Goal: Task Accomplishment & Management: Manage account settings

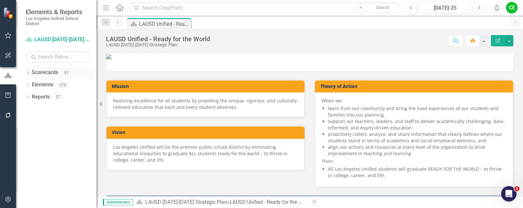
click at [28, 72] on icon "Dropdown" at bounding box center [28, 73] width 4 height 4
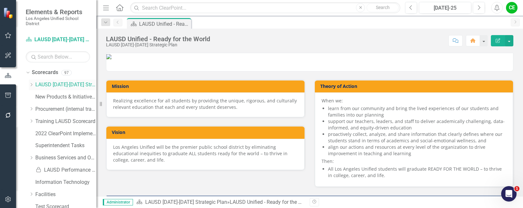
click at [32, 83] on icon "Dropdown" at bounding box center [31, 85] width 5 height 4
click at [38, 156] on icon at bounding box center [38, 157] width 2 height 3
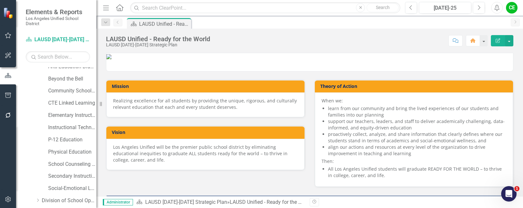
scroll to position [129, 0]
click at [68, 173] on link "Secondary Instruction" at bounding box center [72, 174] width 48 height 7
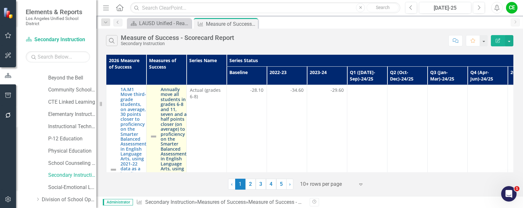
click at [170, 109] on link "Annually move all students in grades 6-8 and 11, seven and a half points closer…" at bounding box center [174, 136] width 26 height 99
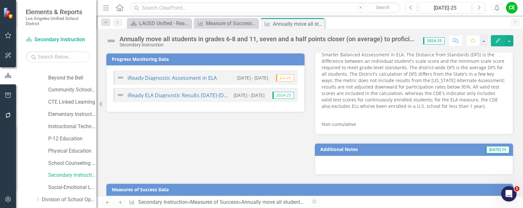
scroll to position [356, 0]
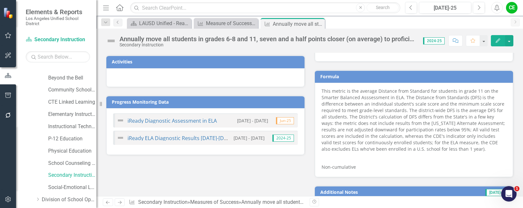
click at [386, 37] on div "Annually move all students in grades 6-8 and 11, seven and a half points closer…" at bounding box center [268, 38] width 297 height 7
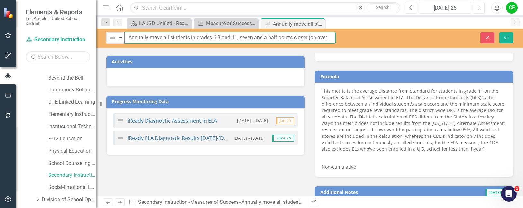
click at [319, 39] on input "Annually move all students in grades 6-8 and 11, seven and a half points closer…" at bounding box center [229, 38] width 211 height 12
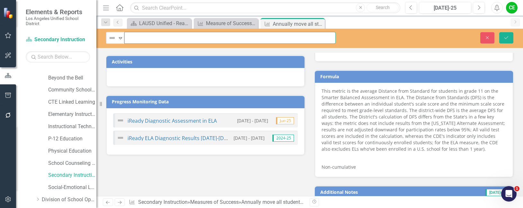
scroll to position [0, 243]
click at [491, 38] on button "Close" at bounding box center [487, 37] width 14 height 11
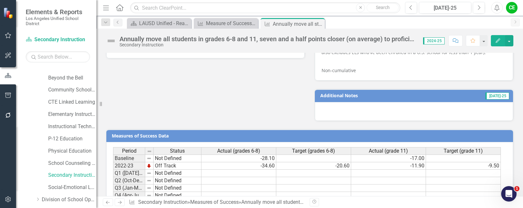
scroll to position [549, 0]
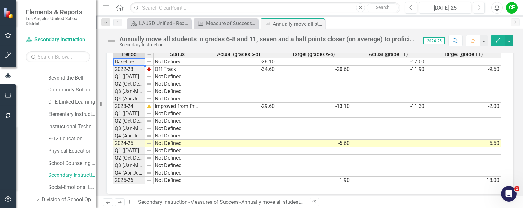
click at [142, 58] on td "Baseline" at bounding box center [129, 62] width 32 height 8
click at [136, 89] on td "Q3 (Jan-Mar)-23/24" at bounding box center [129, 91] width 32 height 7
click at [113, 57] on div "Period Status Baseline Not Defined 2022-23 Off Track Q1 ([DATE]-Sep)-23/24 Not …" at bounding box center [113, 116] width 0 height 133
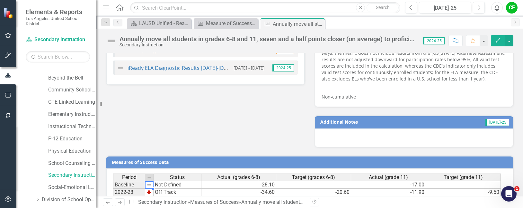
scroll to position [485, 0]
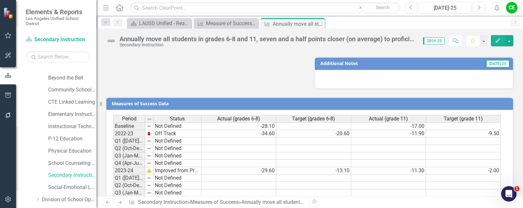
drag, startPoint x: 145, startPoint y: 113, endPoint x: 158, endPoint y: 115, distance: 14.0
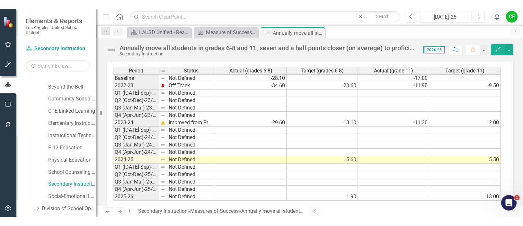
scroll to position [549, 0]
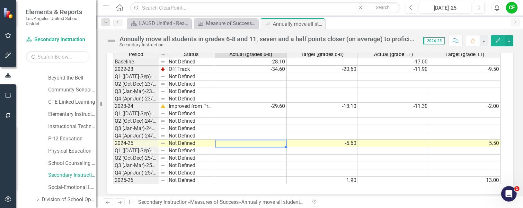
click at [264, 141] on td at bounding box center [250, 142] width 71 height 7
click at [373, 139] on td at bounding box center [393, 142] width 71 height 7
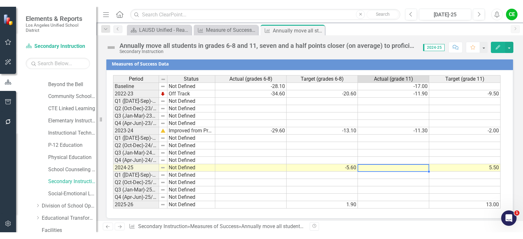
scroll to position [517, 0]
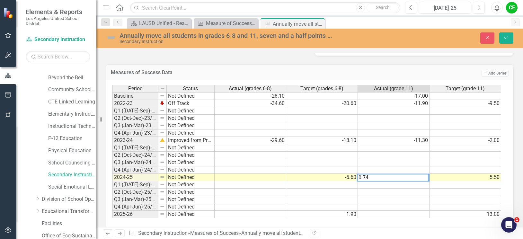
type textarea "5.5"
click at [441, 174] on td "5.50" at bounding box center [466, 177] width 72 height 7
click at [510, 39] on button "Save" at bounding box center [506, 37] width 14 height 11
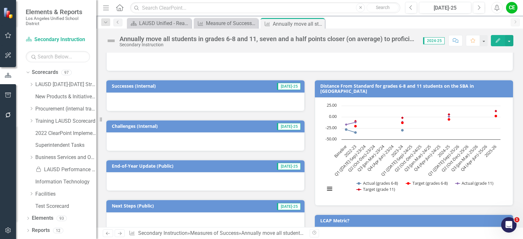
scroll to position [100, 0]
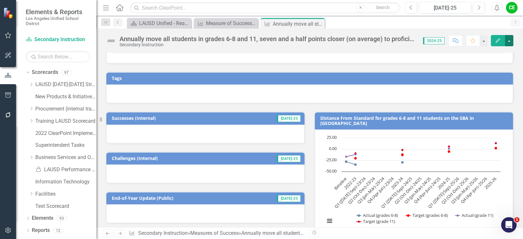
click at [510, 40] on button "button" at bounding box center [509, 40] width 8 height 11
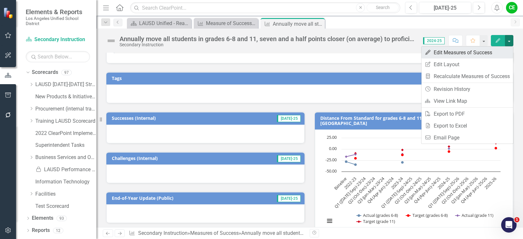
click at [446, 51] on link "Edit Edit Measures of Success" at bounding box center [468, 53] width 92 height 12
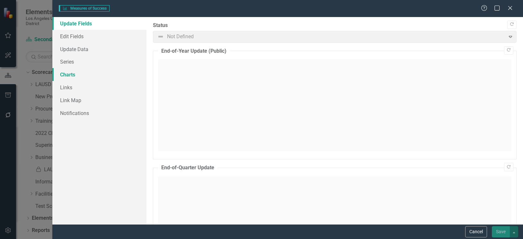
click at [67, 74] on link "Charts" at bounding box center [99, 74] width 94 height 13
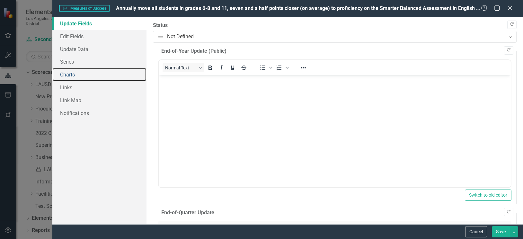
scroll to position [0, 0]
click at [67, 73] on link "Charts" at bounding box center [99, 74] width 94 height 13
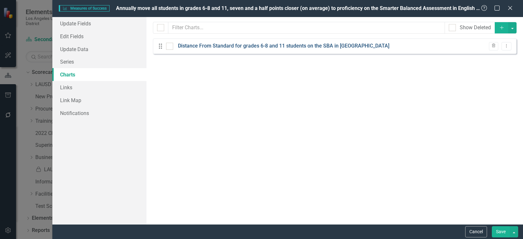
click at [271, 44] on link "Distance From Standard for grades 6-8 and 11 students on the SBA in ELA" at bounding box center [283, 45] width 211 height 7
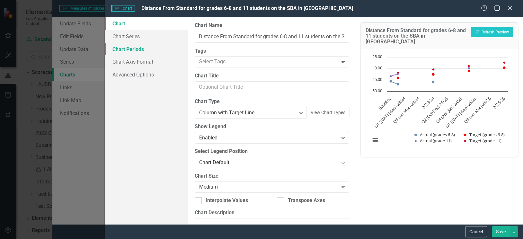
click at [126, 49] on link "Chart Periods" at bounding box center [147, 49] width 84 height 13
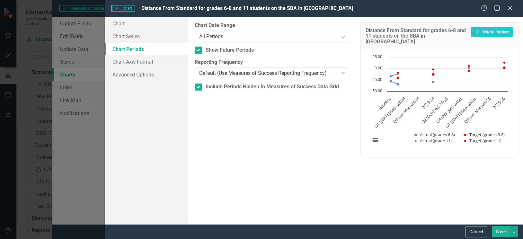
click at [342, 36] on icon at bounding box center [343, 37] width 3 height 2
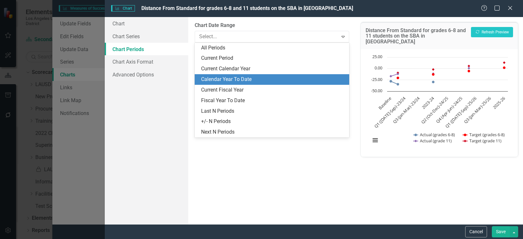
click at [214, 78] on div "Calendar Year To Date" at bounding box center [273, 79] width 144 height 7
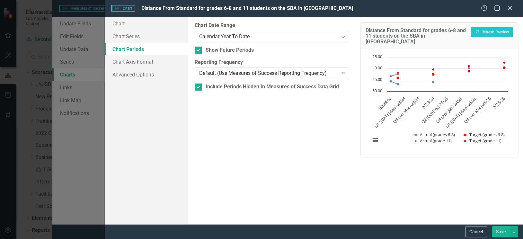
click at [502, 207] on button "Save" at bounding box center [501, 231] width 18 height 11
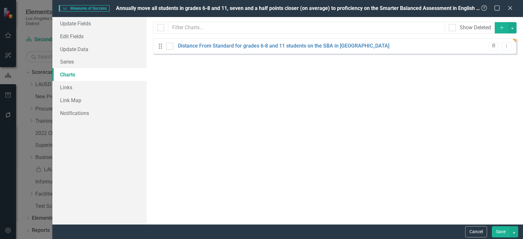
click at [496, 207] on button "Save" at bounding box center [501, 231] width 18 height 11
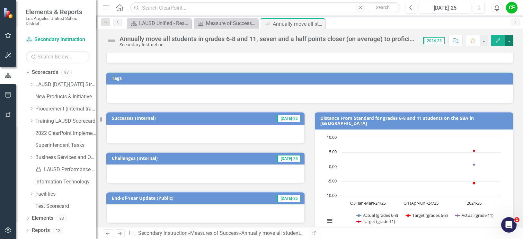
click at [511, 43] on button "button" at bounding box center [509, 40] width 8 height 11
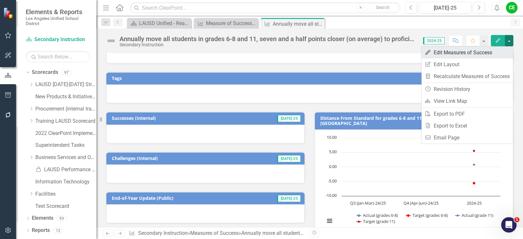
click at [448, 54] on link "Edit Edit Measures of Success" at bounding box center [468, 53] width 92 height 12
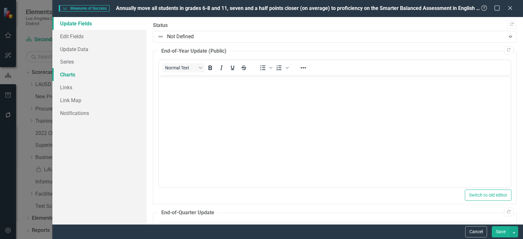
click at [70, 75] on link "Charts" at bounding box center [99, 74] width 94 height 13
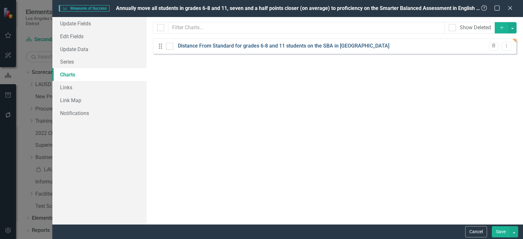
click at [264, 43] on link "Distance From Standard for grades 6-8 and 11 students on the SBA in ELA" at bounding box center [283, 45] width 211 height 7
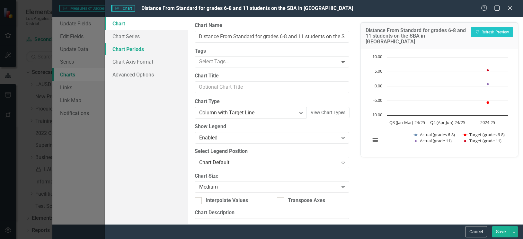
click at [131, 49] on link "Chart Periods" at bounding box center [147, 49] width 84 height 13
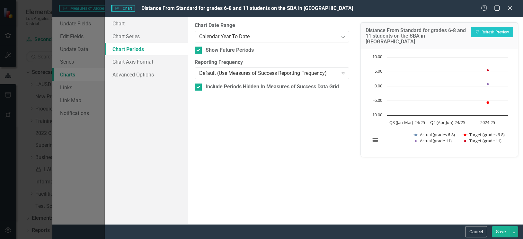
click at [343, 38] on icon "Expand" at bounding box center [343, 36] width 6 height 5
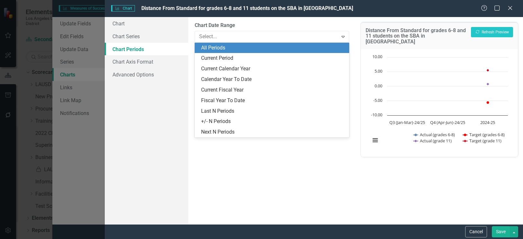
click at [229, 47] on div "All Periods" at bounding box center [273, 47] width 144 height 7
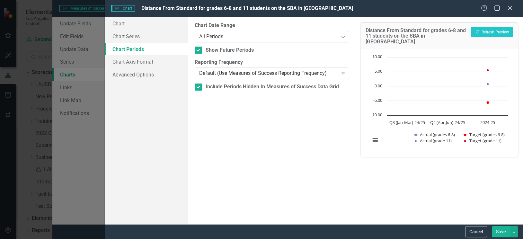
click at [344, 35] on icon "Expand" at bounding box center [343, 36] width 6 height 5
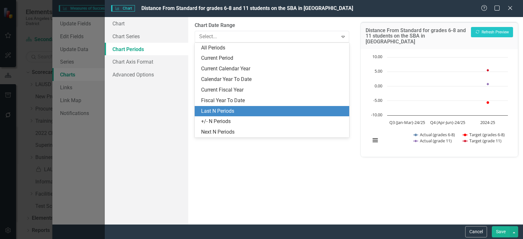
click at [234, 110] on div "Last N Periods" at bounding box center [273, 111] width 144 height 7
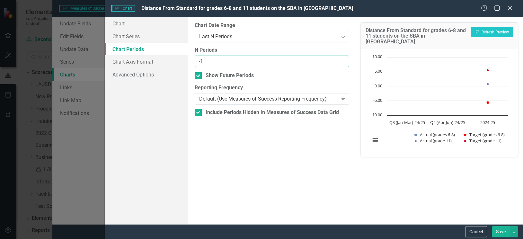
type input "-1"
click at [342, 63] on input "-1" at bounding box center [272, 62] width 155 height 12
click at [340, 37] on icon "Expand" at bounding box center [343, 36] width 6 height 5
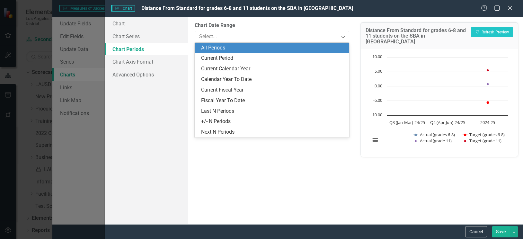
click at [223, 44] on div "All Periods" at bounding box center [273, 47] width 144 height 7
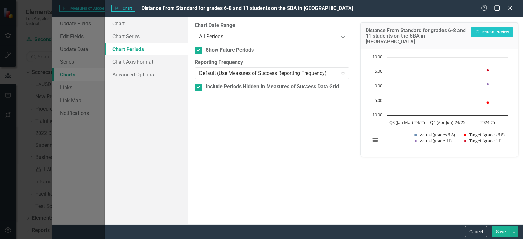
click at [267, 150] on div "From this tab, you define the periods you want included in the chart. For examp…" at bounding box center [271, 120] width 167 height 207
click at [122, 24] on link "Chart" at bounding box center [147, 23] width 84 height 13
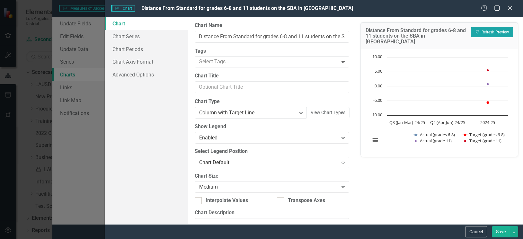
click at [487, 32] on button "Recalculate Refresh Preview" at bounding box center [492, 32] width 42 height 10
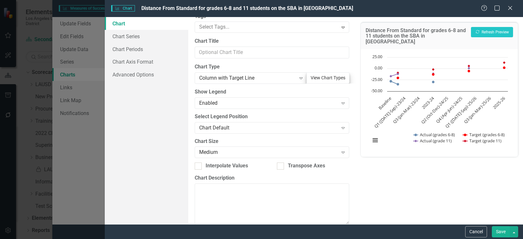
scroll to position [45, 0]
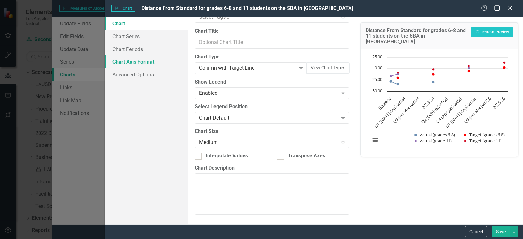
click at [134, 61] on link "Chart Axis Format" at bounding box center [147, 61] width 84 height 13
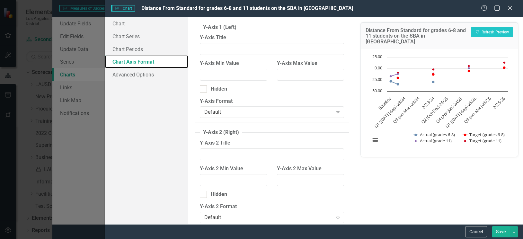
scroll to position [0, 0]
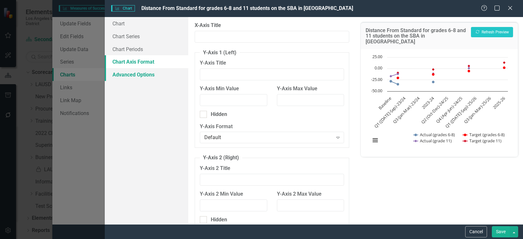
click at [138, 77] on link "Advanced Options" at bounding box center [147, 74] width 84 height 13
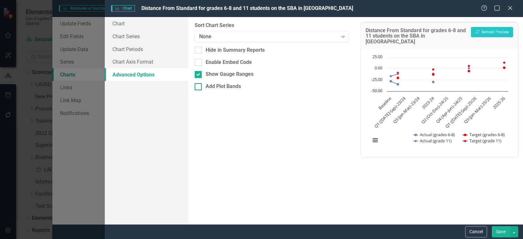
click at [199, 88] on div at bounding box center [198, 86] width 7 height 7
click at [199, 87] on input "Add Plot Bands" at bounding box center [197, 85] width 4 height 4
checkbox input "true"
click at [324, 112] on button "Add Plot Band" at bounding box center [327, 112] width 34 height 10
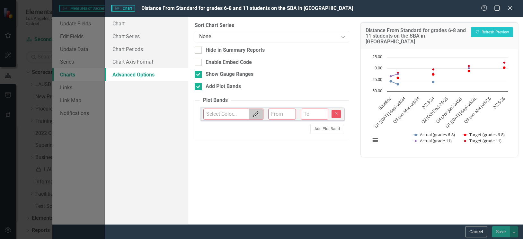
click at [257, 115] on icon "Color Picker" at bounding box center [256, 114] width 6 height 5
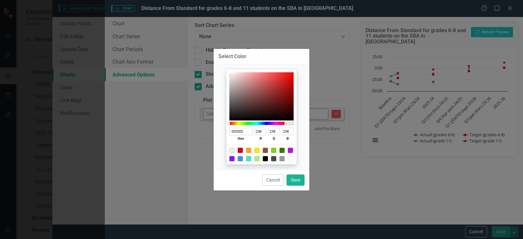
click at [249, 159] on div at bounding box center [248, 158] width 5 height 5
type input "50E3C2"
type input "80"
type input "227"
type input "194"
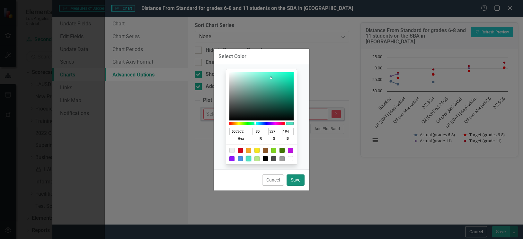
click at [298, 181] on button "Save" at bounding box center [296, 180] width 18 height 11
type input "#50e3c2"
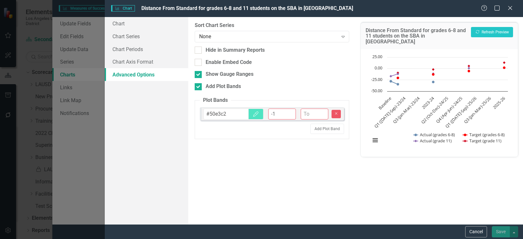
click at [292, 117] on input "-1" at bounding box center [282, 114] width 28 height 11
click at [290, 116] on input "-2" at bounding box center [282, 114] width 28 height 11
click at [291, 112] on input "-1" at bounding box center [282, 114] width 28 height 11
type input "0"
click at [291, 112] on input "0" at bounding box center [282, 114] width 28 height 11
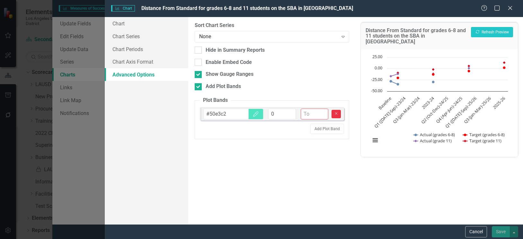
click at [336, 115] on icon "Remove" at bounding box center [336, 114] width 5 height 4
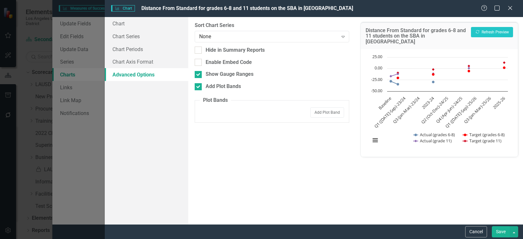
click at [198, 82] on div "From this tab, you can sort the chart series by value or hide the chart from su…" at bounding box center [271, 120] width 167 height 207
click at [199, 86] on input "Add Plot Bands" at bounding box center [197, 85] width 4 height 4
checkbox input "false"
click at [120, 24] on link "Chart" at bounding box center [147, 23] width 84 height 13
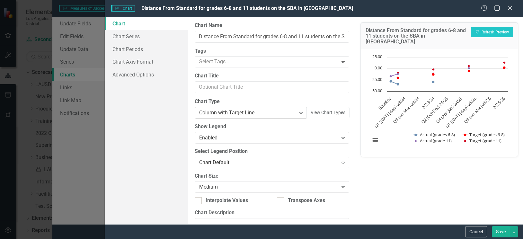
click at [298, 113] on icon "Expand" at bounding box center [301, 112] width 6 height 5
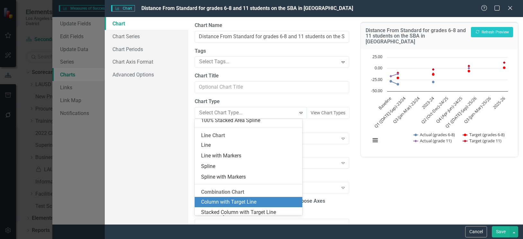
scroll to position [389, 0]
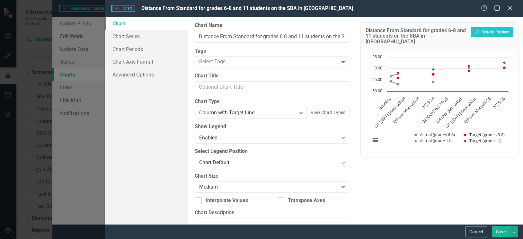
click at [351, 119] on div "From this page, you can define the name, type, and size of the chart. You can a…" at bounding box center [271, 120] width 167 height 207
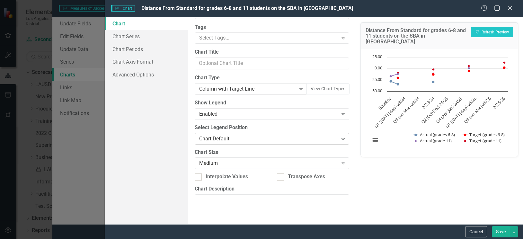
scroll to position [0, 0]
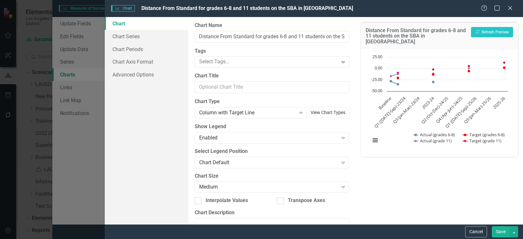
click at [330, 114] on button "View Chart Types" at bounding box center [328, 112] width 43 height 11
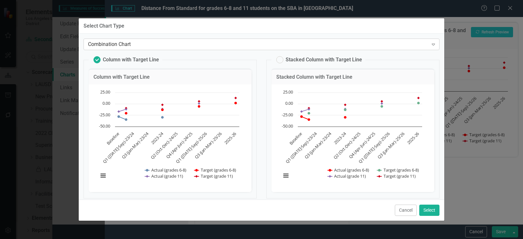
click at [432, 44] on icon at bounding box center [433, 45] width 3 height 2
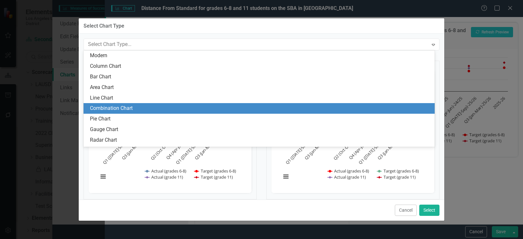
scroll to position [20, 0]
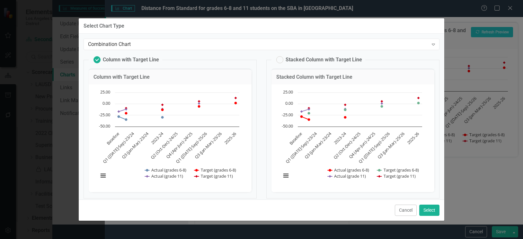
click at [279, 207] on div "Cancel Select" at bounding box center [262, 210] width 366 height 21
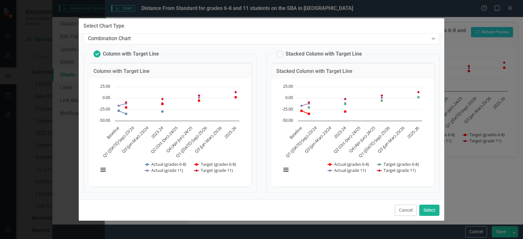
scroll to position [7, 0]
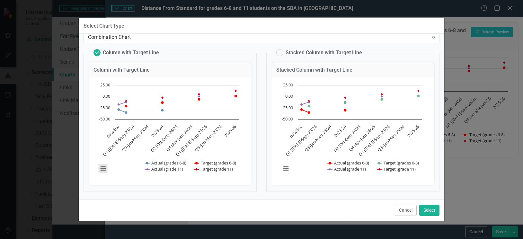
click at [103, 166] on button "View chart menu, Chart" at bounding box center [103, 168] width 9 height 9
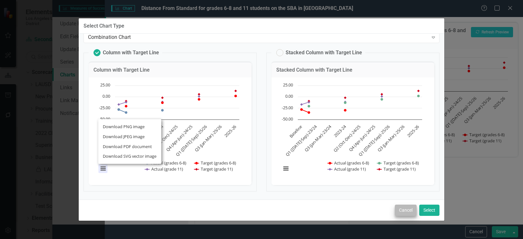
drag, startPoint x: 258, startPoint y: 196, endPoint x: 409, endPoint y: 211, distance: 151.5
click at [259, 197] on div "Combination Chart Expand Column with Target Line Column with Target Line Chart …" at bounding box center [262, 117] width 366 height 166
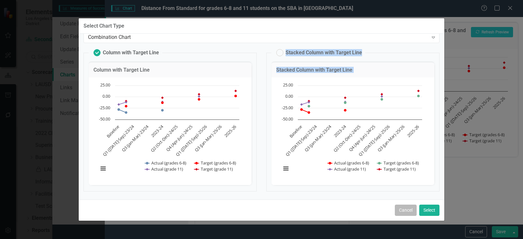
click at [395, 207] on button "Cancel" at bounding box center [406, 210] width 22 height 11
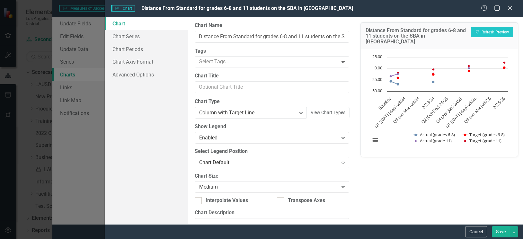
click at [442, 159] on div "Distance From Standard for grades 6-8 and 11 students on the SBA in ELA Recalcu…" at bounding box center [439, 120] width 167 height 207
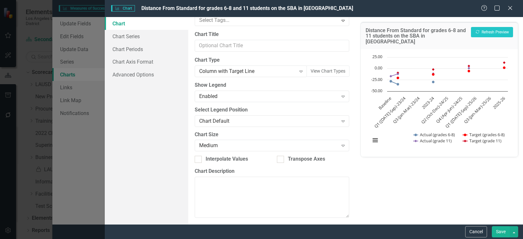
scroll to position [45, 0]
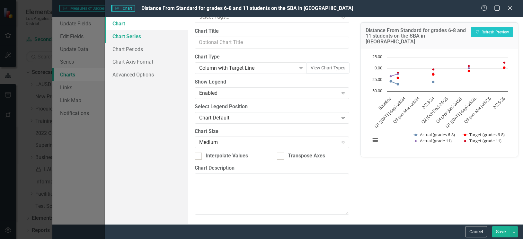
click at [129, 37] on link "Chart Series" at bounding box center [147, 36] width 84 height 13
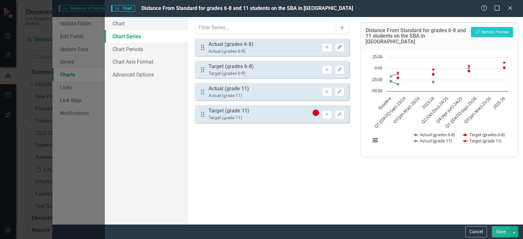
click at [340, 47] on icon "button" at bounding box center [340, 47] width 4 height 4
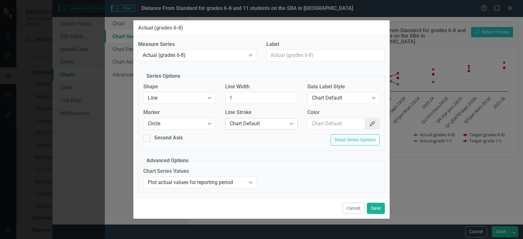
click at [291, 122] on icon "Expand" at bounding box center [291, 123] width 6 height 5
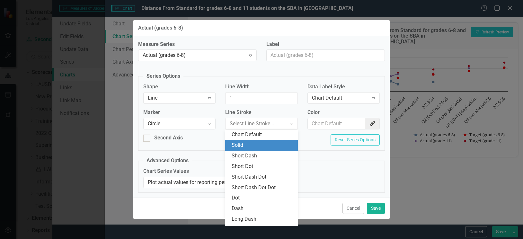
click at [259, 145] on div "Solid" at bounding box center [263, 145] width 62 height 7
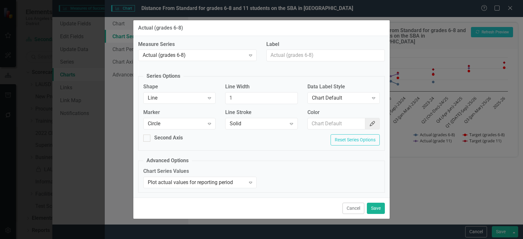
click at [295, 137] on div "Second Axis Reset Series Options" at bounding box center [262, 142] width 246 height 16
click at [251, 182] on icon at bounding box center [250, 183] width 3 height 2
click at [305, 182] on div "Chart Series Values Plot actual values for reporting period Expand" at bounding box center [262, 180] width 246 height 25
click at [376, 207] on button "Save" at bounding box center [376, 208] width 18 height 11
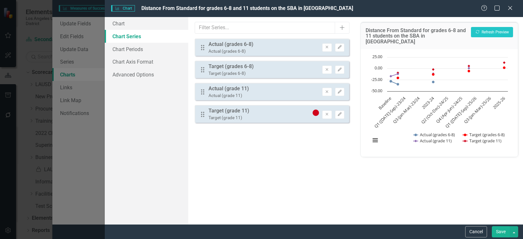
click at [497, 207] on button "Save" at bounding box center [501, 231] width 18 height 11
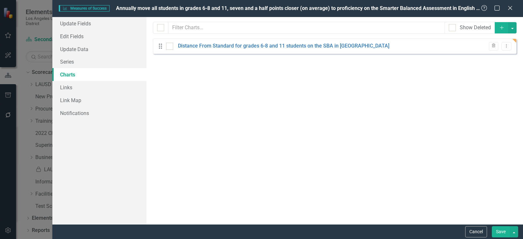
click at [499, 207] on button "Save" at bounding box center [501, 231] width 18 height 11
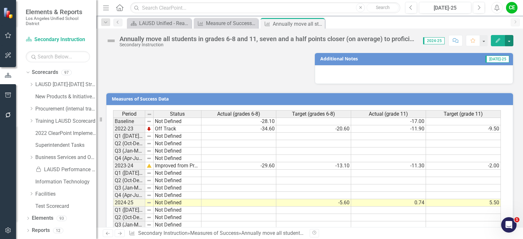
scroll to position [517, 0]
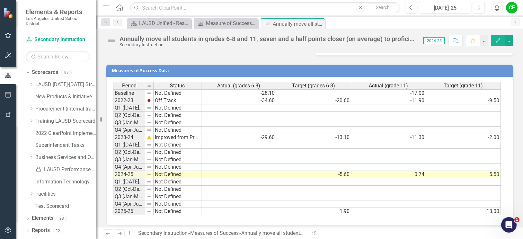
click at [513, 157] on div "Measures of Success Data Last Calculated Period Status Actual (grades 6-8) Targ…" at bounding box center [309, 141] width 417 height 170
click at [320, 24] on icon "Close" at bounding box center [319, 23] width 6 height 5
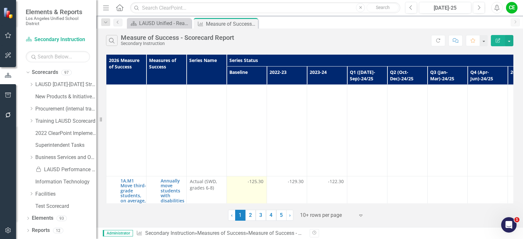
scroll to position [3439, 0]
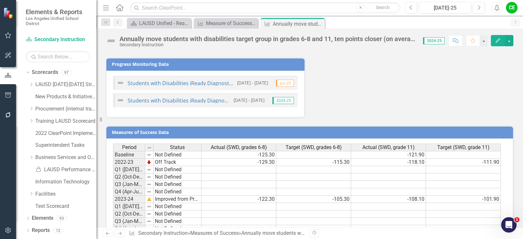
scroll to position [420, 0]
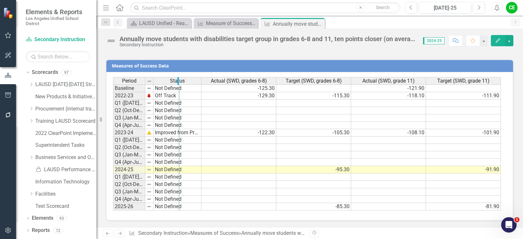
drag, startPoint x: 143, startPoint y: 82, endPoint x: 177, endPoint y: 81, distance: 34.1
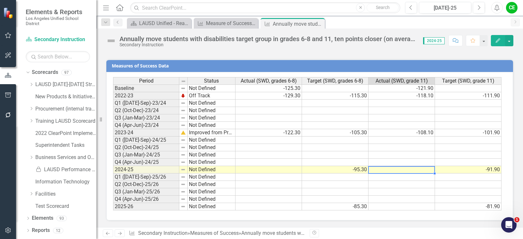
click at [386, 170] on td at bounding box center [402, 169] width 67 height 7
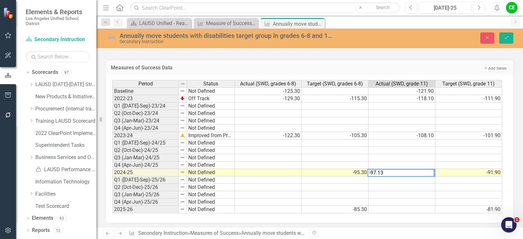
type textarea "-97.13"
click at [387, 178] on td at bounding box center [402, 179] width 67 height 7
click at [506, 37] on icon "Save" at bounding box center [507, 37] width 6 height 4
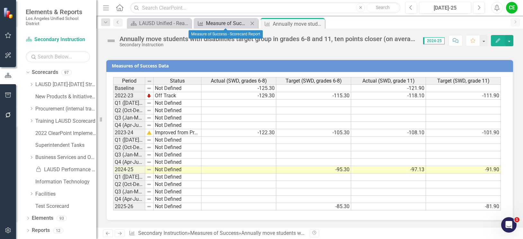
click at [231, 20] on div "Measure of Success - Scorecard Report" at bounding box center [227, 23] width 42 height 8
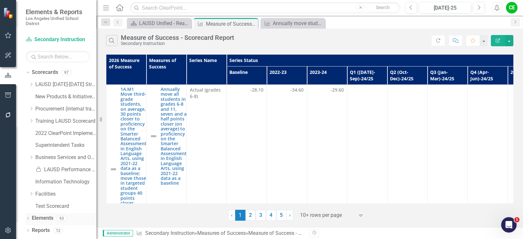
click at [27, 207] on icon "Dropdown" at bounding box center [28, 219] width 4 height 4
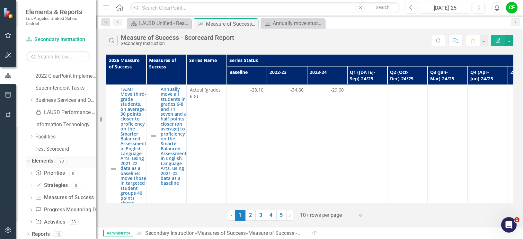
scroll to position [59, 0]
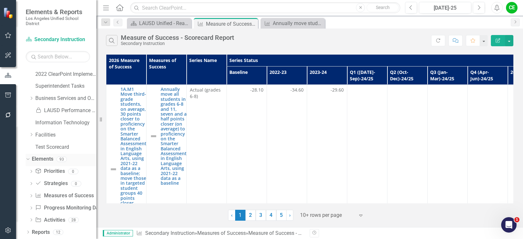
click at [42, 157] on link "Elements" at bounding box center [43, 159] width 22 height 7
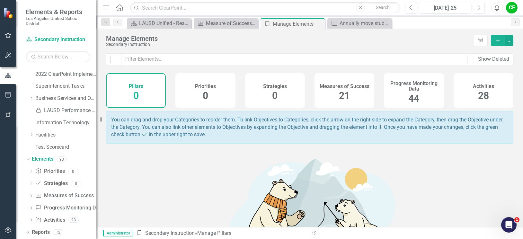
click at [339, 88] on h4 "Measures of Success" at bounding box center [345, 87] width 50 height 6
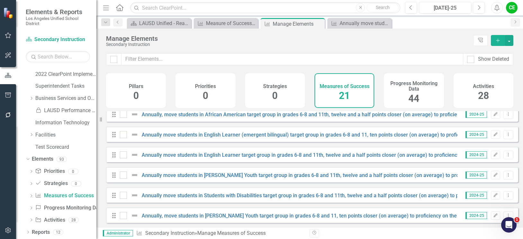
scroll to position [289, 0]
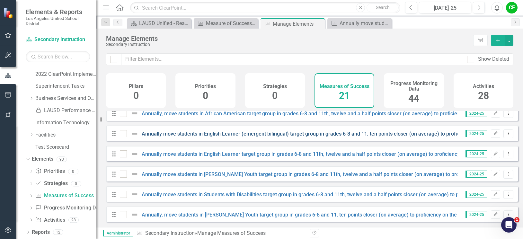
click at [323, 137] on link "Annually move students in English Learner (emergent bilingual) target group in …" at bounding box center [399, 134] width 514 height 6
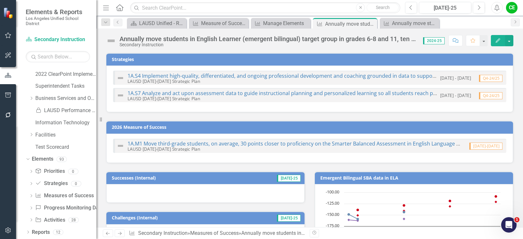
click at [300, 35] on div "Annually move students in English Learner (emergent bilingual) target group in …" at bounding box center [263, 41] width 314 height 12
click at [299, 39] on div "Annually move students in English Learner (emergent bilingual) target group in …" at bounding box center [268, 38] width 297 height 7
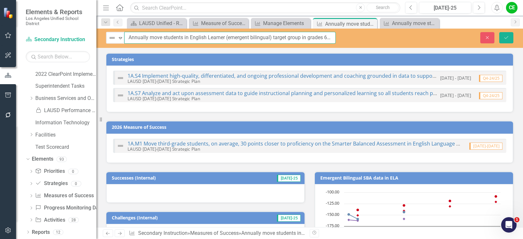
click at [299, 39] on input "Annually move students in English Learner (emergent bilingual) target group in …" at bounding box center [229, 38] width 211 height 12
click at [490, 37] on icon "Close" at bounding box center [488, 37] width 6 height 4
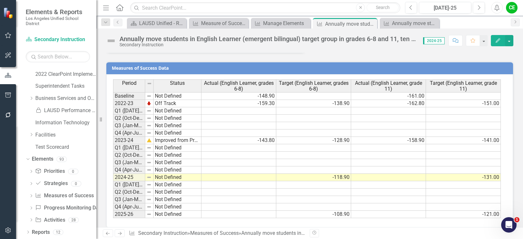
scroll to position [425, 0]
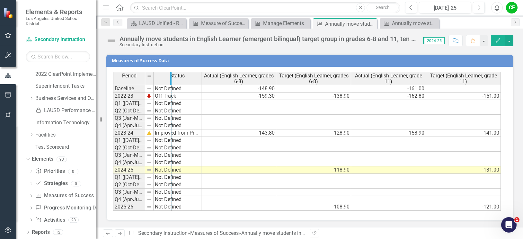
drag, startPoint x: 144, startPoint y: 78, endPoint x: 171, endPoint y: 82, distance: 27.0
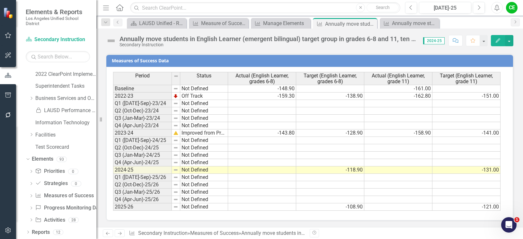
click at [425, 170] on td at bounding box center [398, 169] width 68 height 7
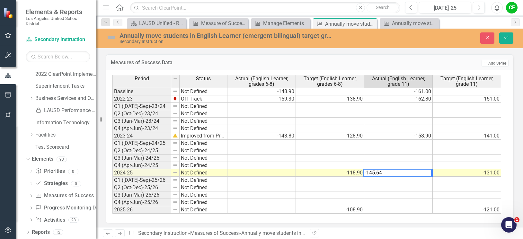
type textarea "-145.64"
click at [429, 182] on td at bounding box center [398, 180] width 68 height 7
click at [507, 35] on button "Save" at bounding box center [506, 37] width 14 height 11
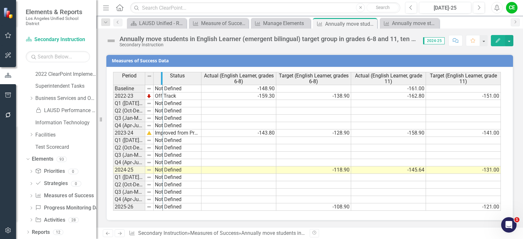
drag, startPoint x: 143, startPoint y: 80, endPoint x: 161, endPoint y: 82, distance: 17.7
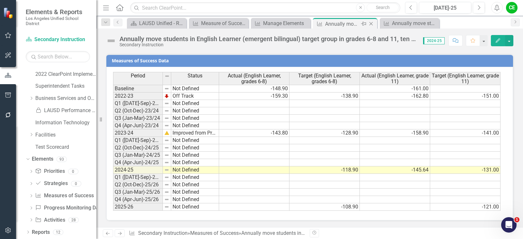
click at [371, 23] on icon "Close" at bounding box center [371, 23] width 6 height 5
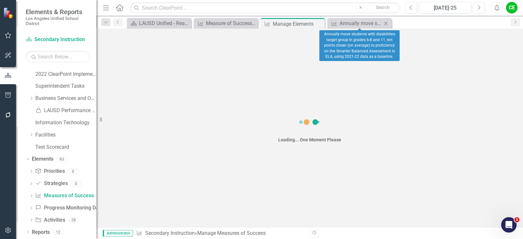
click at [388, 23] on icon "Close" at bounding box center [386, 23] width 6 height 5
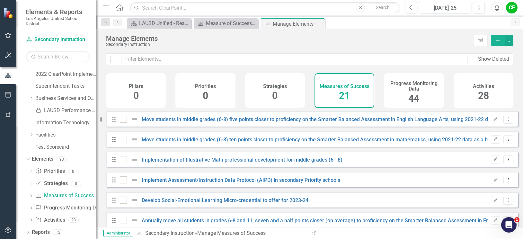
checkbox input "false"
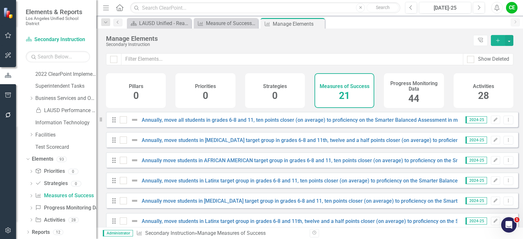
scroll to position [161, 0]
click at [303, 144] on link "Annually, move students in [MEDICAL_DATA] target group in grades 6-8 and 11th, …" at bounding box center [397, 141] width 510 height 6
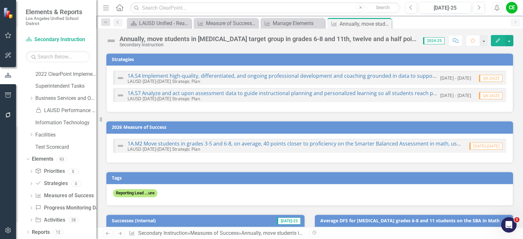
click at [316, 40] on div "Annually, move students in [MEDICAL_DATA] target group in grades 6-8 and 11th, …" at bounding box center [268, 38] width 297 height 7
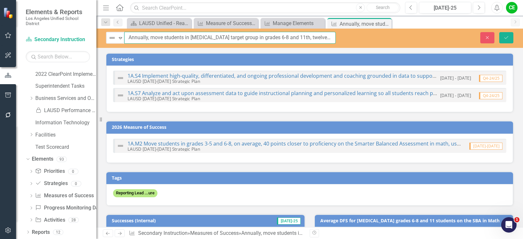
click at [298, 35] on input "Annually, move students in [MEDICAL_DATA] target group in grades 6-8 and 11th, …" at bounding box center [229, 38] width 211 height 12
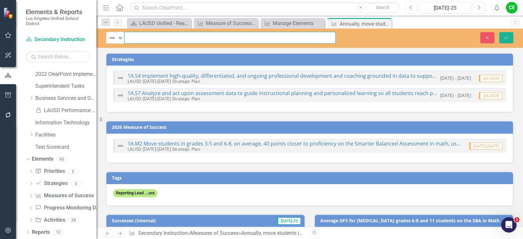
scroll to position [0, 264]
click at [488, 38] on icon "Close" at bounding box center [488, 37] width 6 height 4
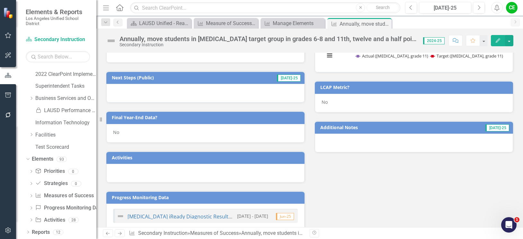
scroll to position [321, 0]
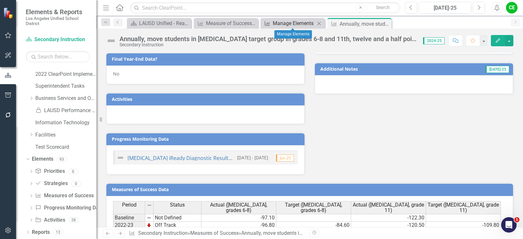
click at [293, 25] on div "Manage Elements" at bounding box center [294, 23] width 42 height 8
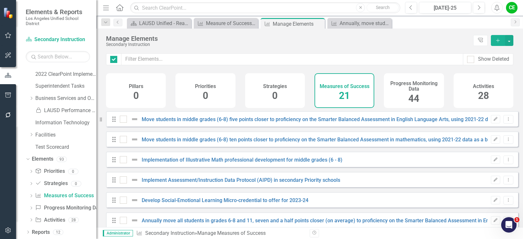
checkbox input "false"
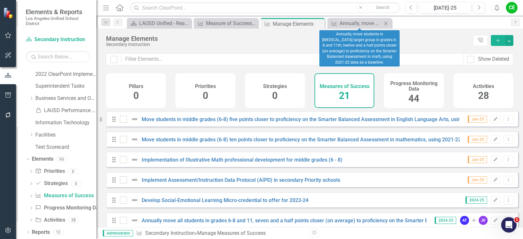
click at [386, 22] on icon "Close" at bounding box center [386, 23] width 6 height 5
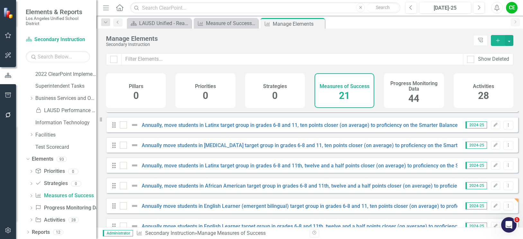
scroll to position [218, 0]
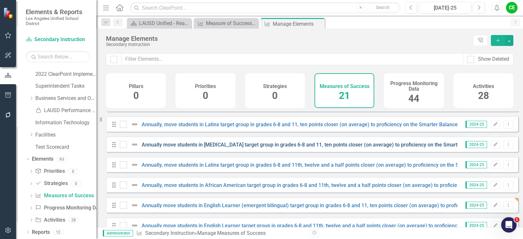
click at [304, 148] on link "Annually move students in [MEDICAL_DATA] target group in grades 6-8 and 11, ten…" at bounding box center [376, 145] width 468 height 6
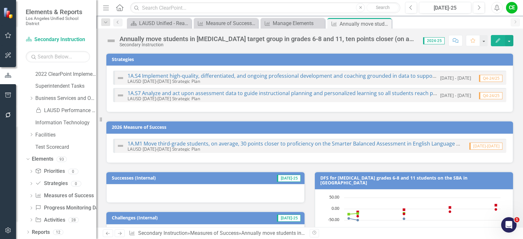
click at [333, 40] on div "Annually move students in [MEDICAL_DATA] target group in grades 6-8 and 11, ten…" at bounding box center [268, 38] width 297 height 7
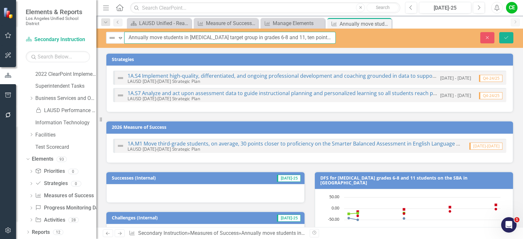
click at [333, 40] on input "Annually move students in [MEDICAL_DATA] target group in grades 6-8 and 11, ten…" at bounding box center [229, 38] width 211 height 12
click at [487, 40] on button "Close" at bounding box center [487, 37] width 14 height 11
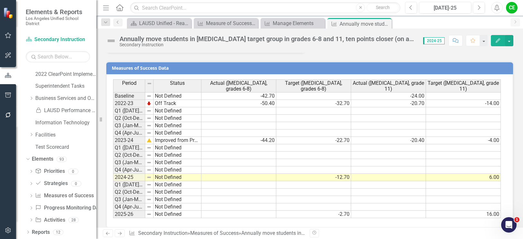
scroll to position [408, 0]
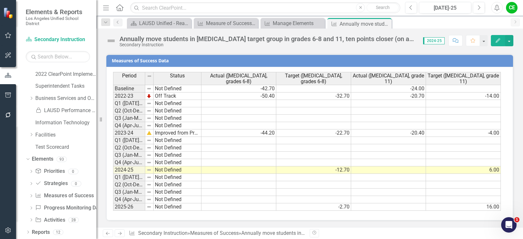
click at [422, 171] on td at bounding box center [388, 169] width 75 height 7
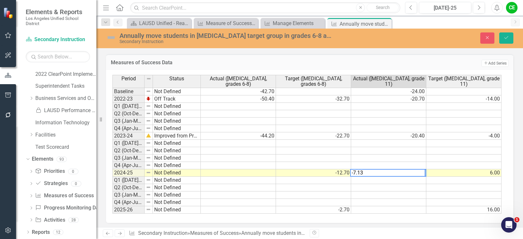
type textarea "-7.13"
click at [420, 182] on td at bounding box center [388, 180] width 75 height 7
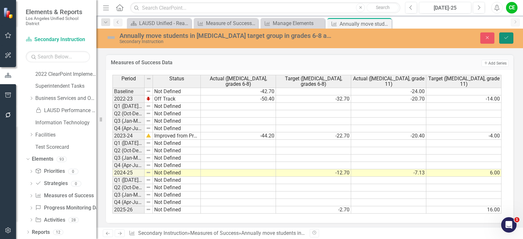
click at [503, 39] on button "Save" at bounding box center [506, 37] width 14 height 11
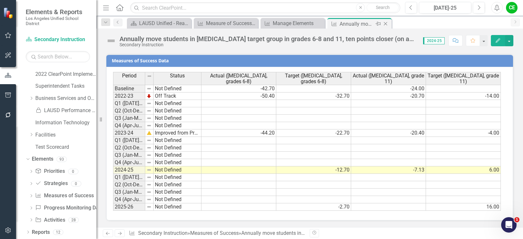
click at [386, 23] on icon at bounding box center [386, 24] width 4 height 4
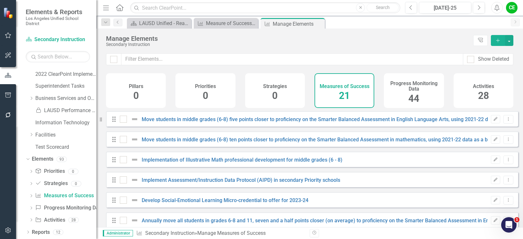
checkbox input "false"
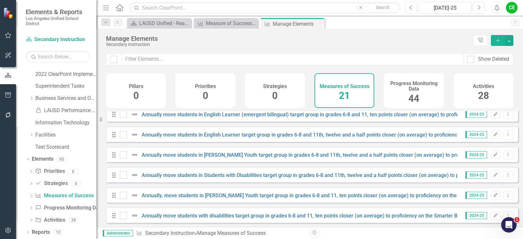
scroll to position [314, 0]
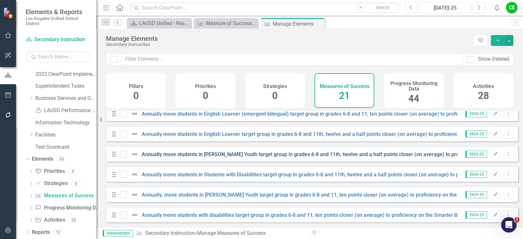
click at [289, 155] on link "Annually move students in [PERSON_NAME] Youth target group in grades 6-8 and 11…" at bounding box center [402, 154] width 521 height 6
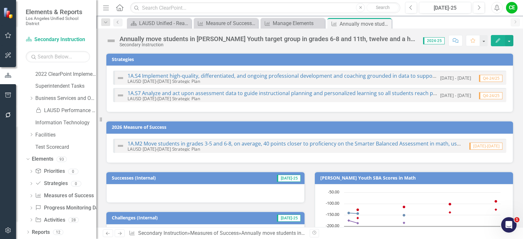
click at [363, 39] on div "Annually move students in [PERSON_NAME] Youth target group in grades 6-8 and 11…" at bounding box center [268, 38] width 297 height 7
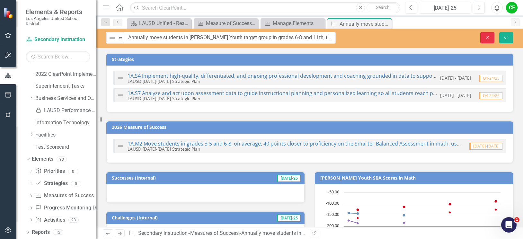
click at [489, 36] on icon "Close" at bounding box center [488, 37] width 6 height 4
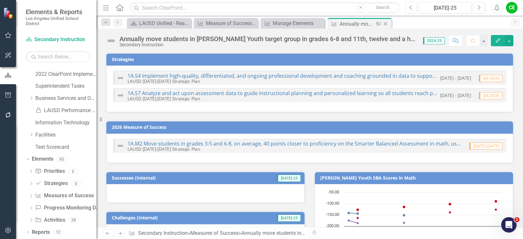
click at [386, 21] on div "Close" at bounding box center [386, 24] width 8 height 8
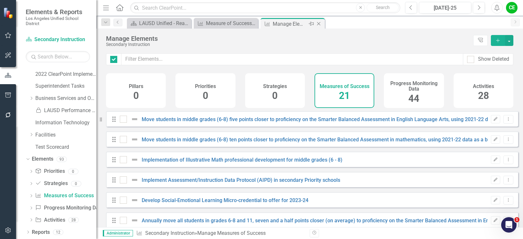
checkbox input "false"
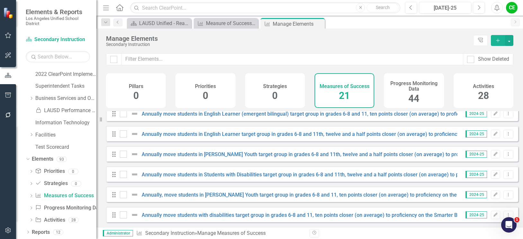
scroll to position [314, 0]
click at [330, 195] on link "Annually, move students in [PERSON_NAME] Youth target group in grades 6-8 and 1…" at bounding box center [384, 195] width 484 height 6
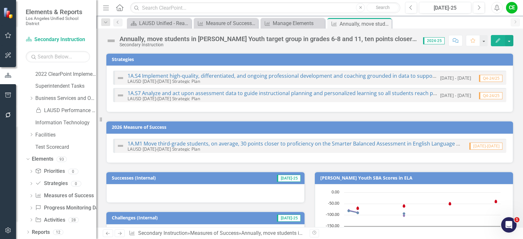
click at [356, 39] on div "Annually, move students in [PERSON_NAME] Youth target group in grades 6-8 and 1…" at bounding box center [268, 38] width 297 height 7
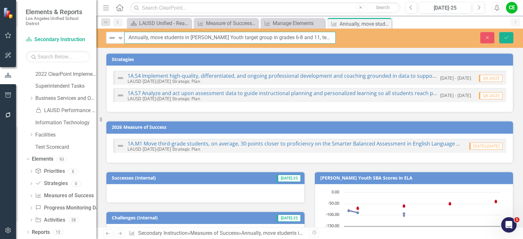
click at [261, 39] on input "Annually, move students in [PERSON_NAME] Youth target group in grades 6-8 and 1…" at bounding box center [229, 38] width 211 height 12
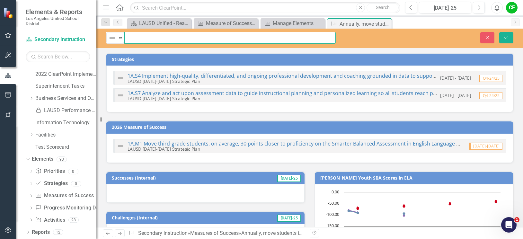
scroll to position [0, 249]
click at [490, 35] on button "Close" at bounding box center [487, 37] width 14 height 11
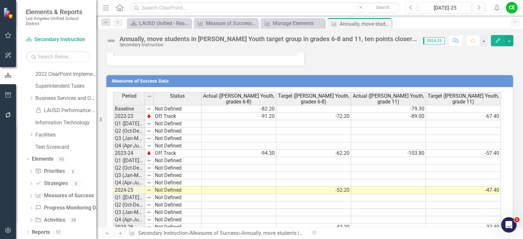
scroll to position [408, 0]
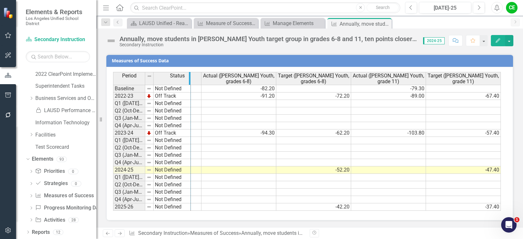
drag, startPoint x: 144, startPoint y: 77, endPoint x: 190, endPoint y: 78, distance: 45.6
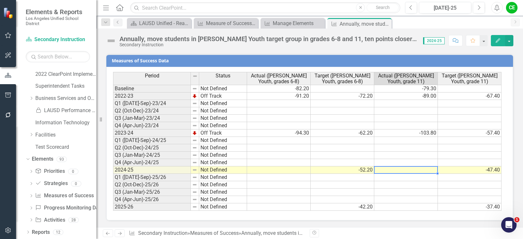
click at [425, 172] on td at bounding box center [406, 169] width 64 height 7
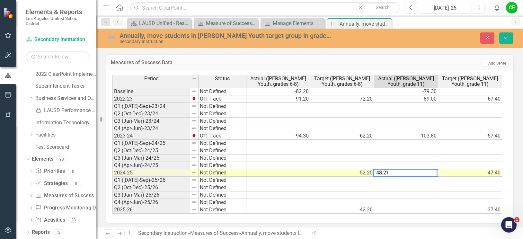
type textarea "-48.21"
click at [425, 181] on td at bounding box center [406, 180] width 64 height 7
click at [505, 38] on icon "Save" at bounding box center [507, 37] width 6 height 4
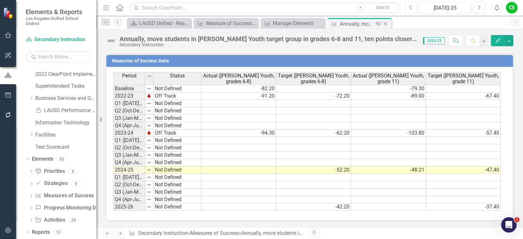
click at [387, 23] on icon "Close" at bounding box center [385, 23] width 6 height 5
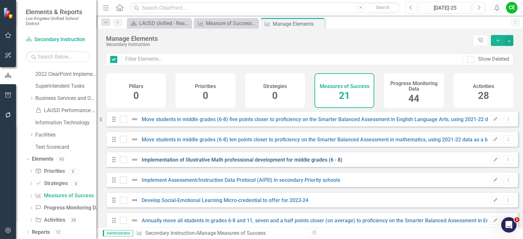
checkbox input "false"
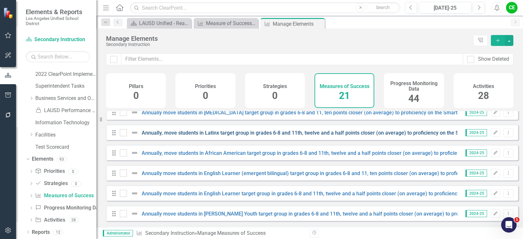
scroll to position [218, 0]
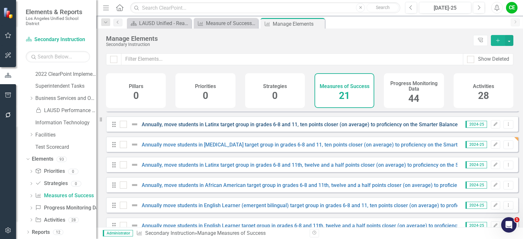
click at [304, 128] on link "Annually, move students in Latinx target group in grades 6-8 and 11, ten points…" at bounding box center [364, 124] width 445 height 6
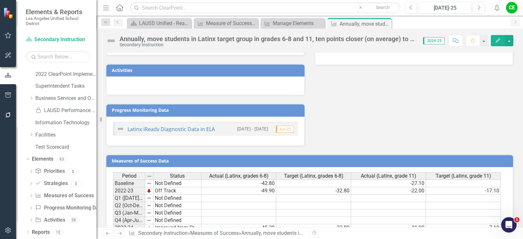
scroll to position [403, 0]
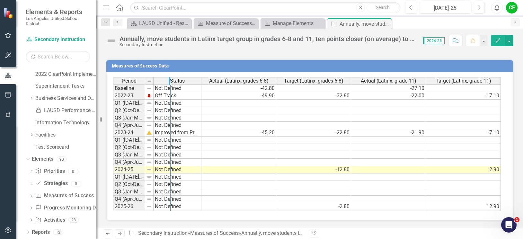
drag, startPoint x: 144, startPoint y: 80, endPoint x: 169, endPoint y: 81, distance: 25.4
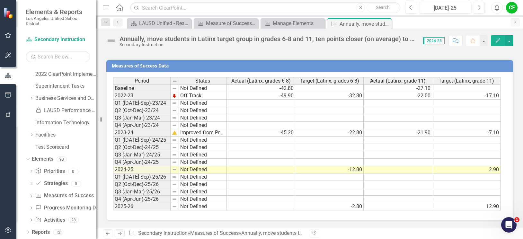
click at [403, 168] on td at bounding box center [398, 169] width 68 height 7
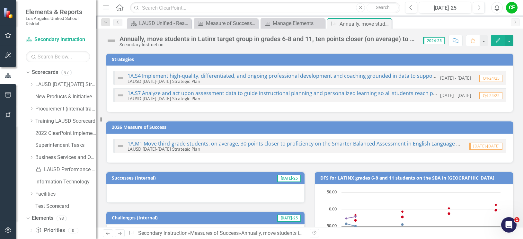
scroll to position [403, 0]
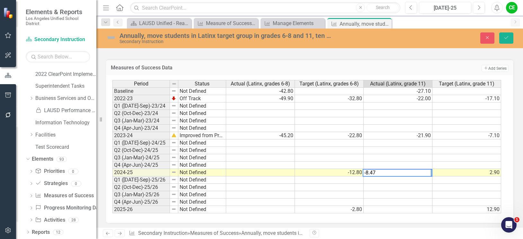
type textarea "-8.47"
click at [405, 178] on td at bounding box center [398, 179] width 69 height 7
click at [508, 35] on icon "Save" at bounding box center [507, 37] width 6 height 4
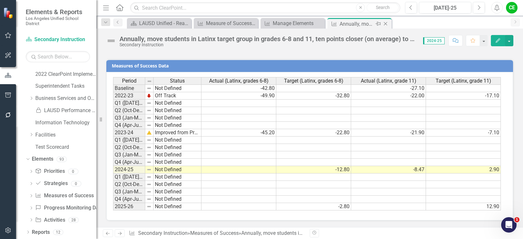
click at [384, 24] on icon "Close" at bounding box center [385, 23] width 6 height 5
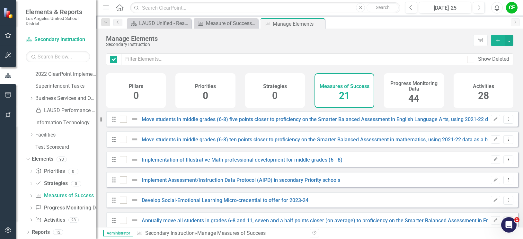
checkbox input "false"
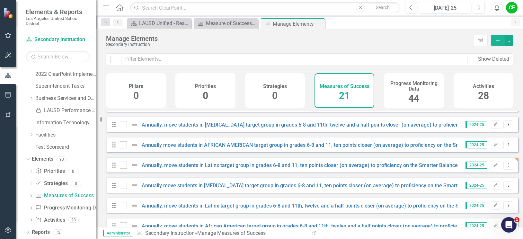
scroll to position [193, 0]
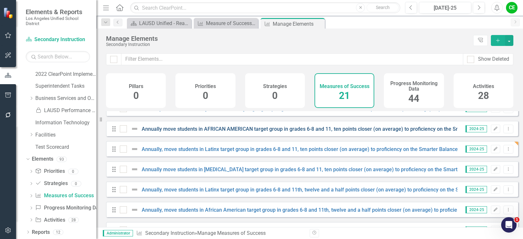
click at [346, 132] on link "Annually move students in AFRICAN AMERICAN target group in grades 6-8 and 11, t…" at bounding box center [381, 129] width 478 height 6
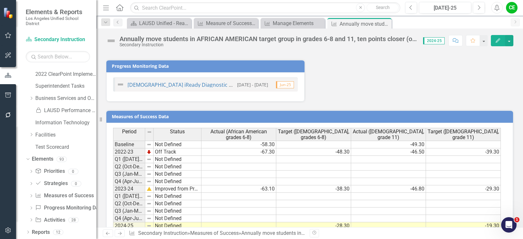
scroll to position [448, 0]
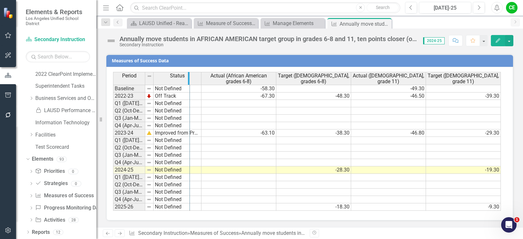
drag, startPoint x: 144, startPoint y: 77, endPoint x: 188, endPoint y: 78, distance: 44.7
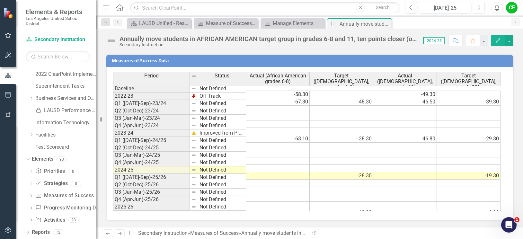
click at [434, 172] on td at bounding box center [405, 175] width 64 height 7
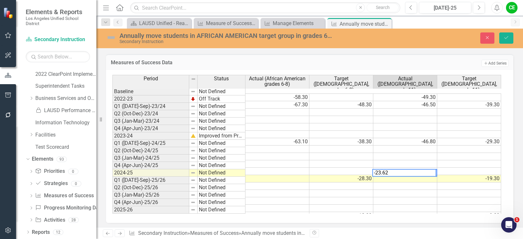
type textarea "-23.62"
click at [426, 183] on td at bounding box center [405, 186] width 64 height 7
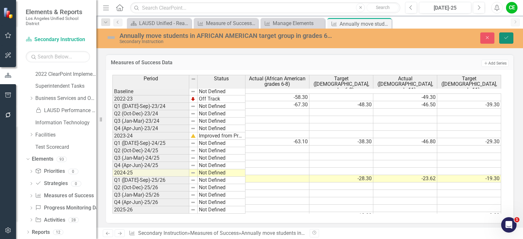
click at [506, 37] on icon "Save" at bounding box center [507, 37] width 6 height 4
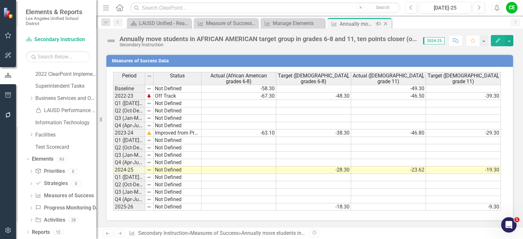
click at [385, 22] on icon "Close" at bounding box center [385, 23] width 6 height 5
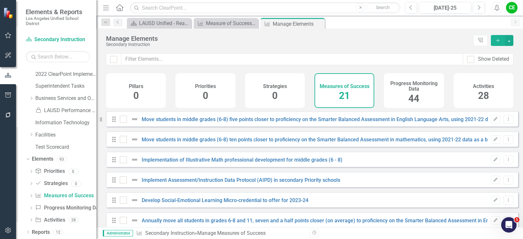
checkbox input "false"
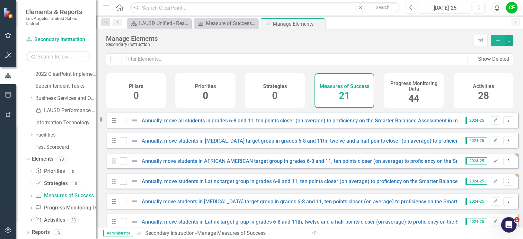
scroll to position [257, 0]
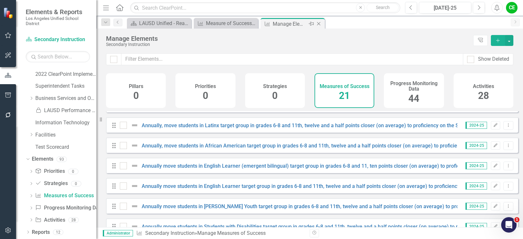
click at [319, 22] on icon "Close" at bounding box center [319, 23] width 6 height 5
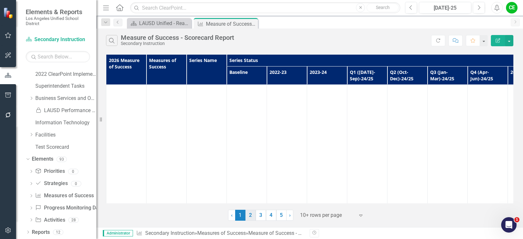
scroll to position [1575, 0]
click at [254, 217] on link "2" at bounding box center [251, 215] width 10 height 11
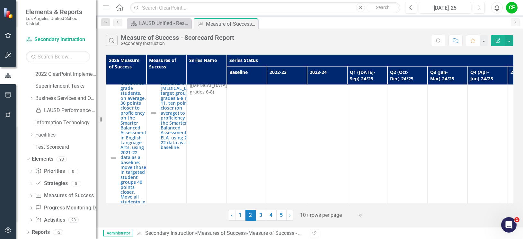
scroll to position [0, 0]
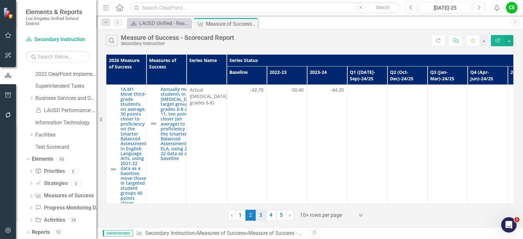
click at [262, 218] on link "3" at bounding box center [261, 215] width 10 height 11
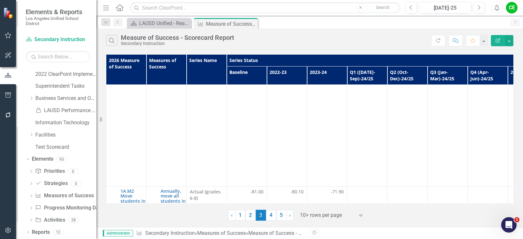
scroll to position [3182, 0]
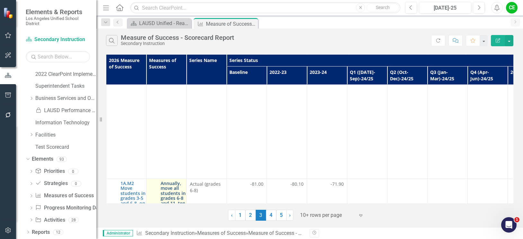
click at [180, 181] on link "Annually, move all students in grades 6-8 and 11, ten points closer (on average…" at bounding box center [174, 223] width 26 height 84
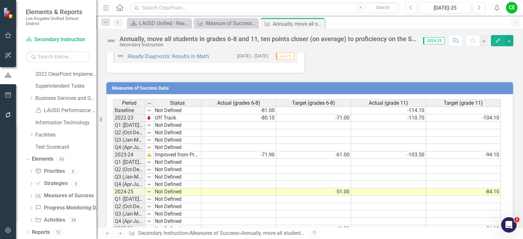
scroll to position [371, 0]
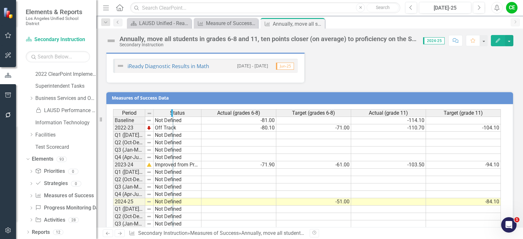
drag, startPoint x: 145, startPoint y: 113, endPoint x: 173, endPoint y: 113, distance: 28.0
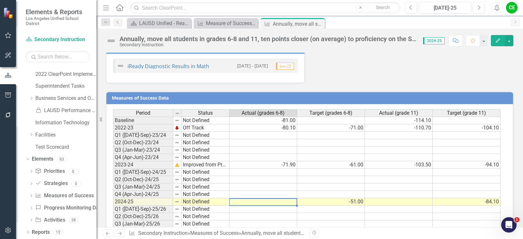
click at [283, 204] on td at bounding box center [263, 201] width 68 height 7
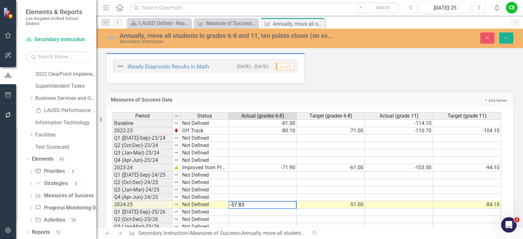
type textarea "-57.83"
click at [279, 213] on td at bounding box center [263, 212] width 68 height 7
click at [406, 204] on td at bounding box center [399, 204] width 68 height 7
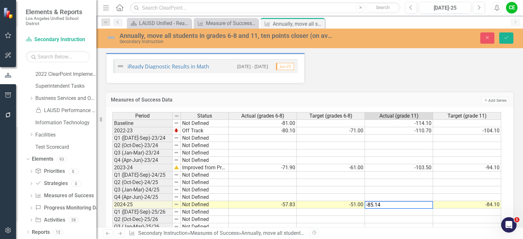
type textarea "-85.14"
click at [416, 211] on td at bounding box center [399, 212] width 68 height 7
click at [507, 37] on icon "Save" at bounding box center [507, 37] width 6 height 4
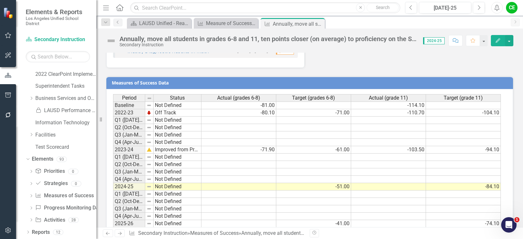
scroll to position [403, 0]
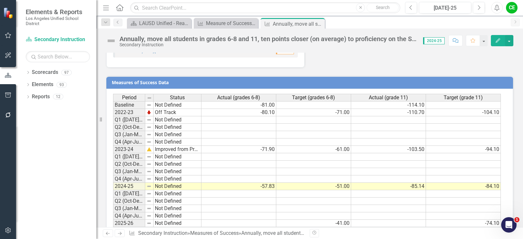
scroll to position [403, 0]
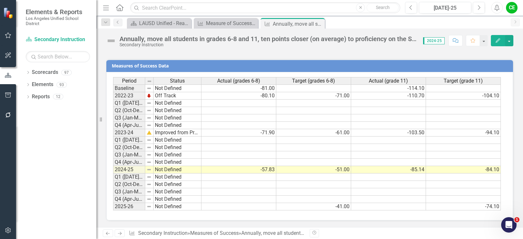
click at [492, 146] on td at bounding box center [463, 147] width 75 height 7
click at [0, 0] on icon "Close" at bounding box center [0, 0] width 0 height 0
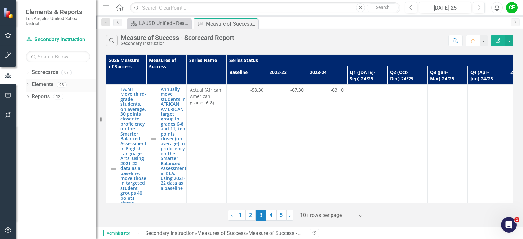
drag, startPoint x: 42, startPoint y: 83, endPoint x: 46, endPoint y: 81, distance: 3.9
click at [42, 83] on link "Elements" at bounding box center [43, 84] width 22 height 7
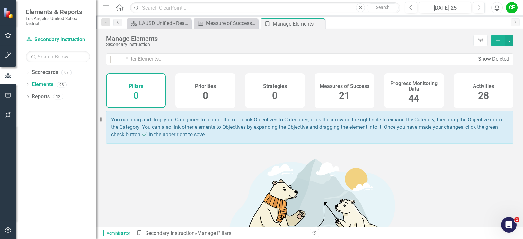
click at [349, 93] on div "Measures of Success 21" at bounding box center [345, 90] width 60 height 35
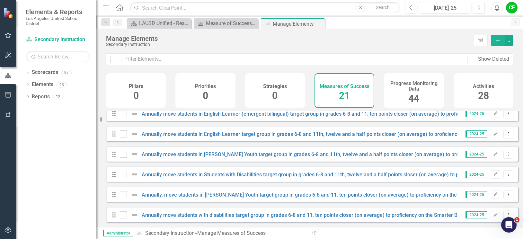
scroll to position [314, 0]
click at [276, 174] on link "Annually move students in Students with Disabilities target group in grades 6-8…" at bounding box center [405, 175] width 526 height 6
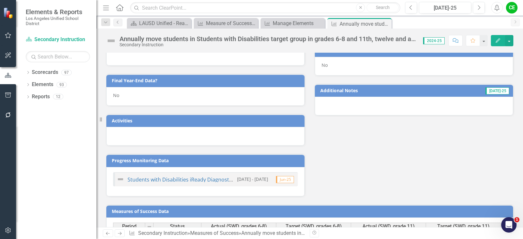
scroll to position [386, 0]
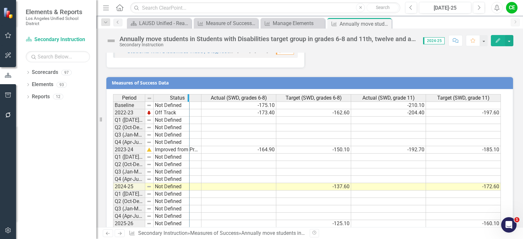
drag, startPoint x: 145, startPoint y: 98, endPoint x: 189, endPoint y: 104, distance: 44.8
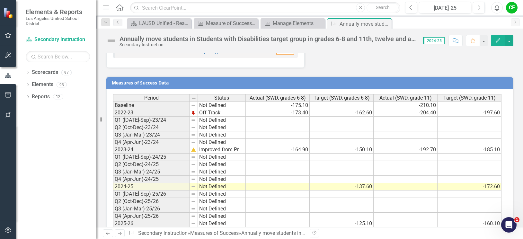
click at [299, 187] on td at bounding box center [278, 186] width 64 height 7
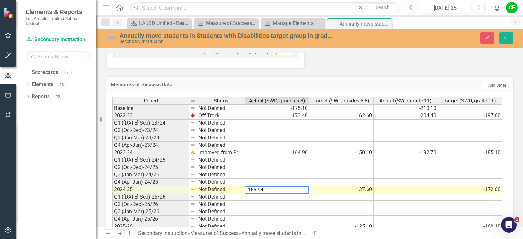
type textarea "-155.94"
click at [299, 199] on td at bounding box center [277, 196] width 64 height 7
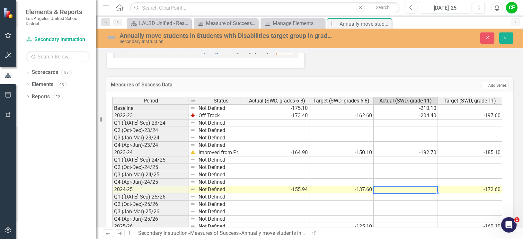
click at [423, 190] on td at bounding box center [406, 189] width 64 height 7
click at [405, 191] on td at bounding box center [406, 189] width 64 height 7
type textarea "-176.32"
click at [404, 198] on td at bounding box center [406, 196] width 64 height 7
click at [505, 34] on button "Save" at bounding box center [506, 37] width 14 height 11
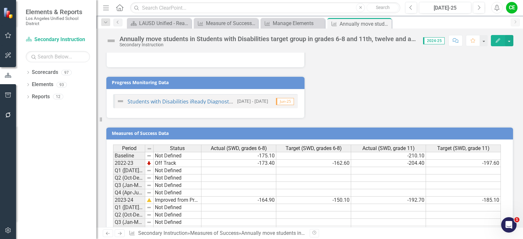
scroll to position [403, 0]
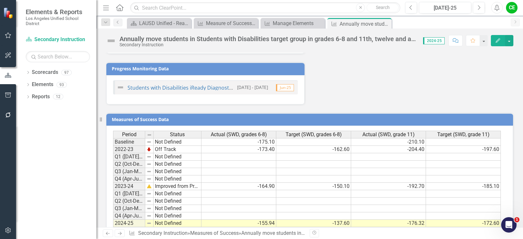
scroll to position [403, 0]
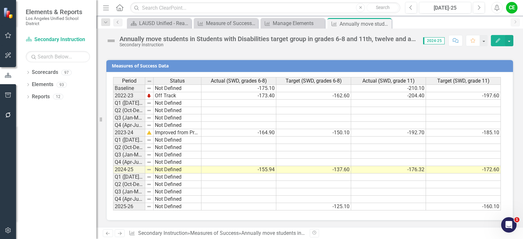
click at [113, 151] on div "Period Status Actual (SWD, grades 6-8) Target (SWD, grades 6-8) Actual (SWD, gr…" at bounding box center [113, 143] width 0 height 133
click at [387, 24] on icon "Close" at bounding box center [385, 23] width 6 height 5
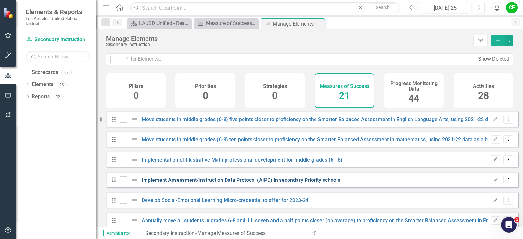
checkbox input "false"
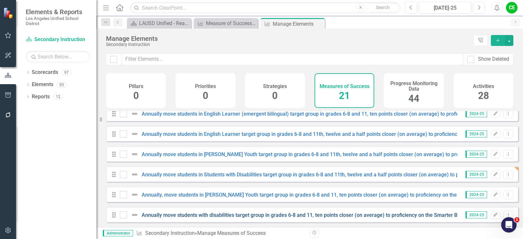
scroll to position [282, 0]
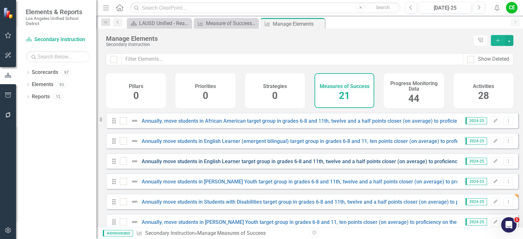
click at [242, 165] on link "Annually move students in English Learner target group in grades 6-8 and 11th, …" at bounding box center [394, 161] width 504 height 6
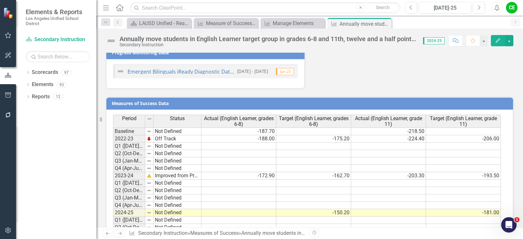
scroll to position [408, 0]
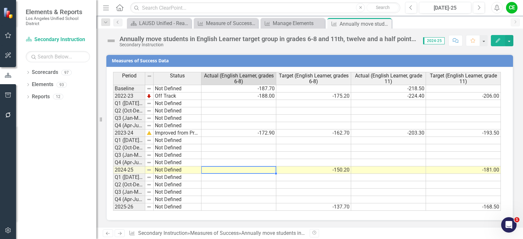
click at [217, 170] on td at bounding box center [238, 169] width 75 height 7
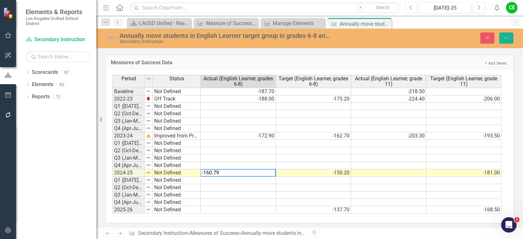
type textarea "-160.79"
click at [222, 180] on td at bounding box center [238, 180] width 75 height 7
click at [402, 174] on td at bounding box center [388, 172] width 75 height 7
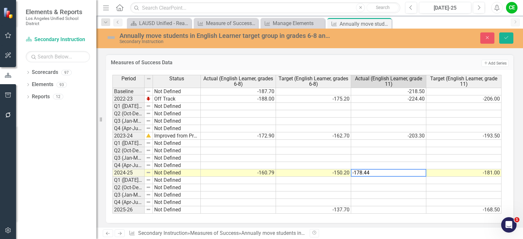
type textarea "-178.44"
click at [421, 182] on td at bounding box center [388, 180] width 75 height 7
click at [509, 40] on button "Save" at bounding box center [506, 37] width 14 height 11
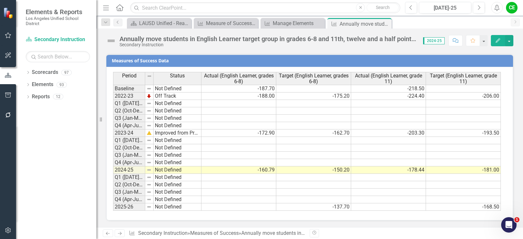
drag, startPoint x: 517, startPoint y: 136, endPoint x: 516, endPoint y: 48, distance: 88.4
click at [387, 22] on icon "Close" at bounding box center [385, 23] width 6 height 5
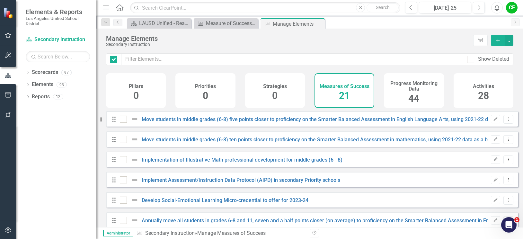
checkbox input "false"
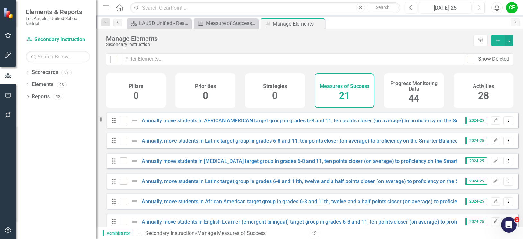
scroll to position [185, 0]
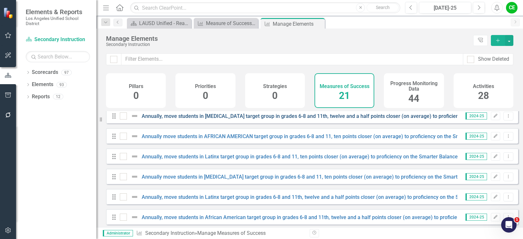
click at [324, 119] on link "Annually, move students in [MEDICAL_DATA] target group in grades 6-8 and 11th, …" at bounding box center [397, 116] width 510 height 6
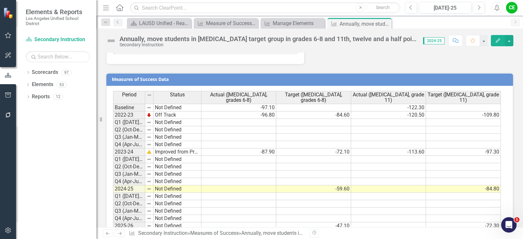
scroll to position [451, 0]
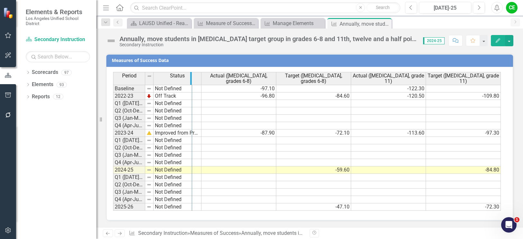
drag, startPoint x: 144, startPoint y: 78, endPoint x: 191, endPoint y: 78, distance: 46.9
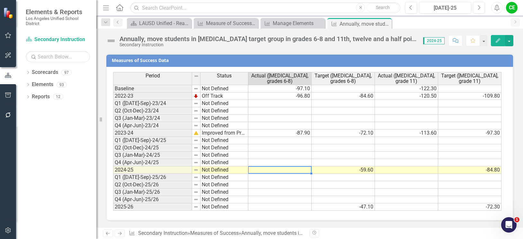
click at [294, 171] on td at bounding box center [279, 169] width 63 height 7
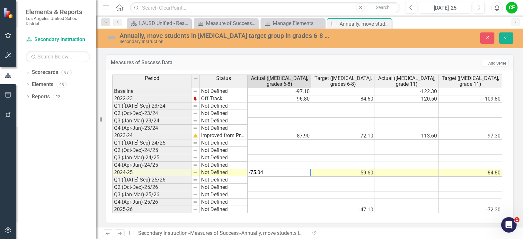
type textarea "-75.04"
click at [292, 179] on td at bounding box center [280, 180] width 64 height 7
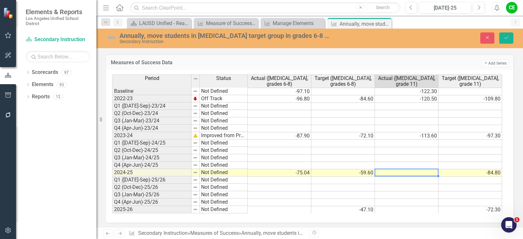
click at [419, 173] on td at bounding box center [407, 172] width 64 height 7
click at [422, 174] on td at bounding box center [407, 172] width 64 height 7
type textarea "-93.98"
click at [420, 182] on td at bounding box center [407, 180] width 64 height 7
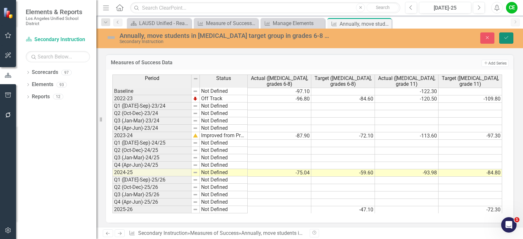
click at [502, 35] on button "Save" at bounding box center [506, 37] width 14 height 11
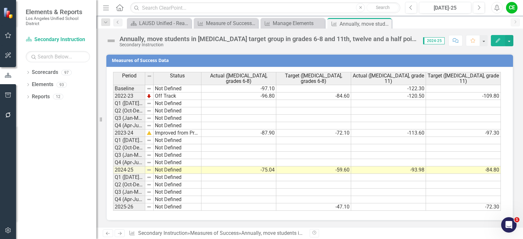
click at [506, 185] on div "Period Status Actual (Low Income, grades 6-8) Target (Low Income, grades 6-8) A…" at bounding box center [309, 144] width 407 height 154
click at [385, 22] on icon "Close" at bounding box center [385, 23] width 6 height 5
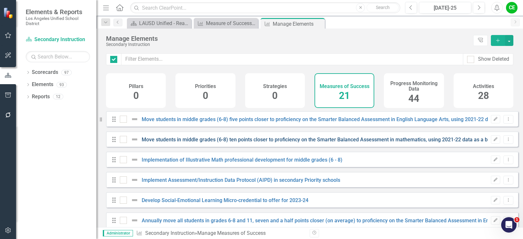
checkbox input "false"
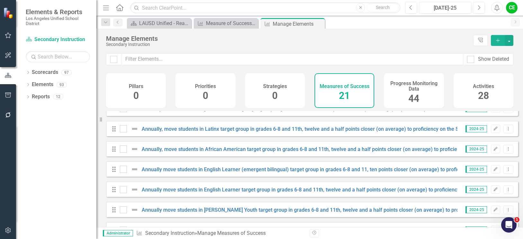
scroll to position [314, 0]
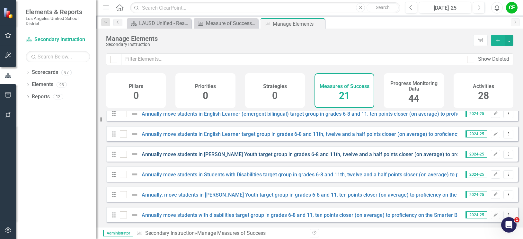
click at [345, 153] on link "Annually move students in [PERSON_NAME] Youth target group in grades 6-8 and 11…" at bounding box center [402, 154] width 521 height 6
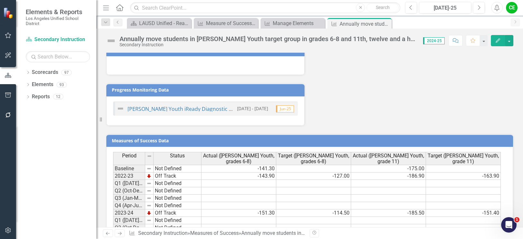
scroll to position [408, 0]
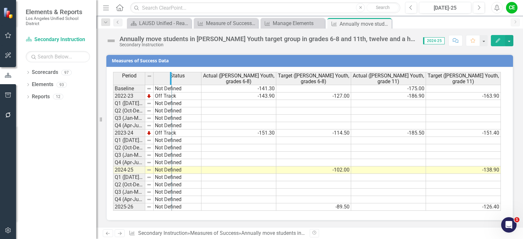
drag, startPoint x: 144, startPoint y: 78, endPoint x: 171, endPoint y: 78, distance: 26.7
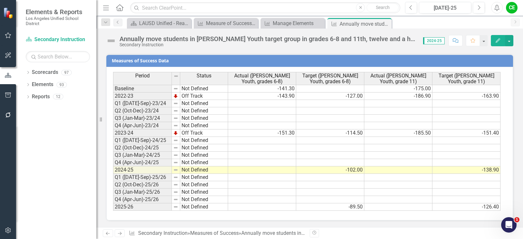
click at [283, 171] on td at bounding box center [262, 169] width 68 height 7
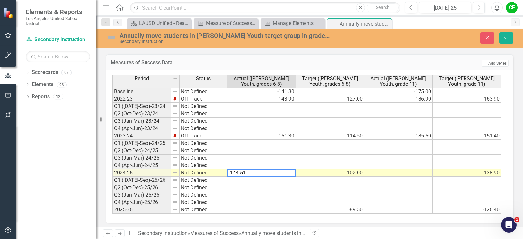
type textarea "-144.51"
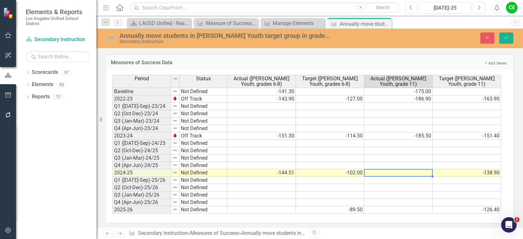
click at [393, 171] on td at bounding box center [398, 172] width 68 height 7
type textarea "-138.49"
click at [394, 182] on td at bounding box center [398, 180] width 68 height 7
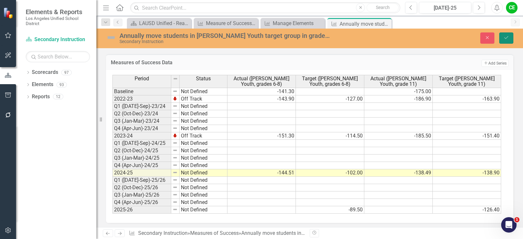
click at [507, 36] on icon "Save" at bounding box center [507, 37] width 6 height 4
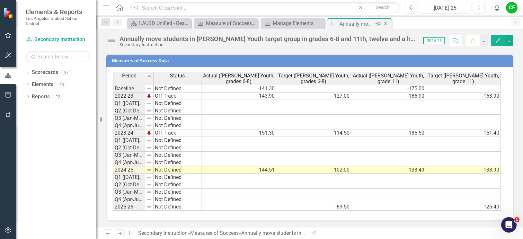
click at [384, 23] on icon "Close" at bounding box center [385, 23] width 6 height 5
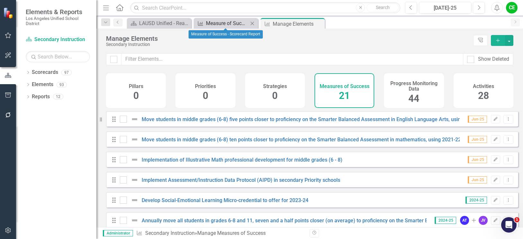
click at [217, 23] on div "Measure of Success - Scorecard Report" at bounding box center [227, 23] width 42 height 8
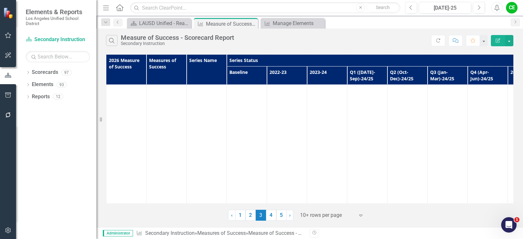
scroll to position [3182, 0]
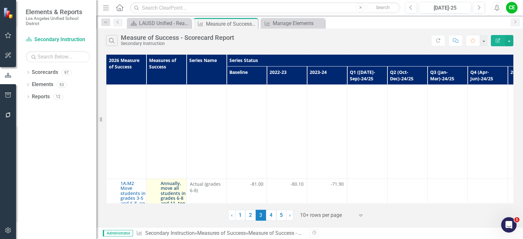
click at [173, 181] on link "Annually, move all students in grades 6-8 and 11, ten points closer (on average…" at bounding box center [174, 223] width 26 height 84
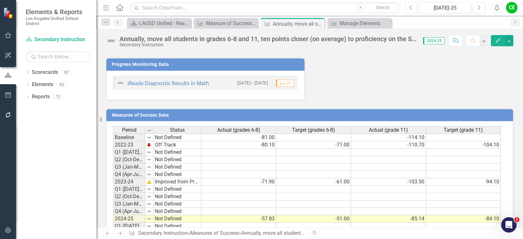
scroll to position [403, 0]
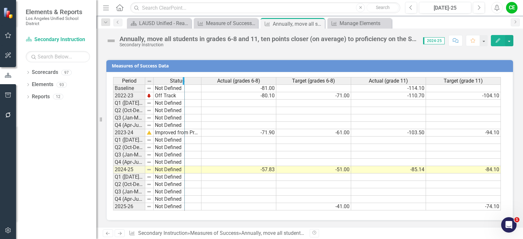
drag, startPoint x: 144, startPoint y: 83, endPoint x: 184, endPoint y: 83, distance: 39.5
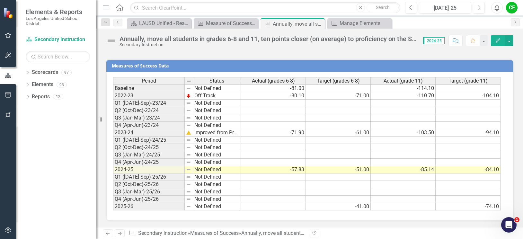
click at [203, 171] on td "Not Defined" at bounding box center [217, 169] width 48 height 7
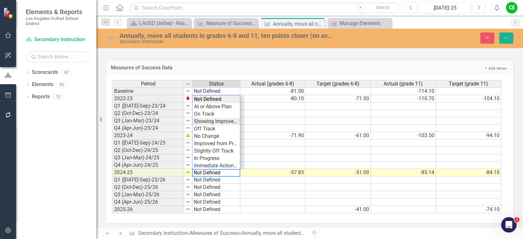
type textarea "Showing Improvemet"
click at [209, 121] on div "Period Status Actual (grades 6-8) Target (grades 6-8) Actual (grade 11) Target …" at bounding box center [307, 147] width 390 height 134
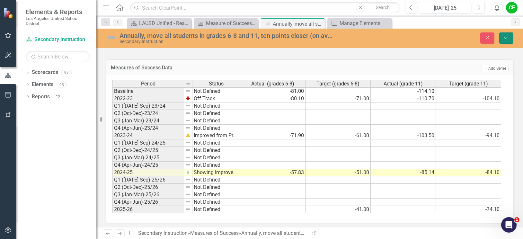
click at [504, 38] on icon "Save" at bounding box center [507, 37] width 6 height 4
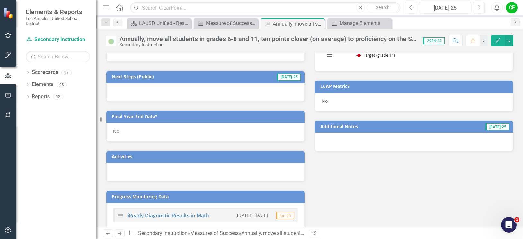
scroll to position [210, 0]
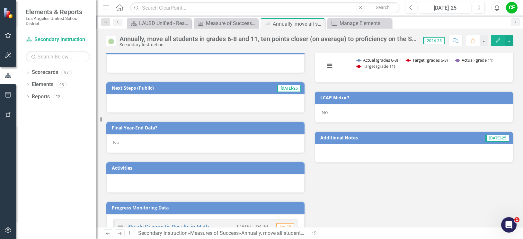
click at [132, 141] on div "No" at bounding box center [205, 143] width 198 height 19
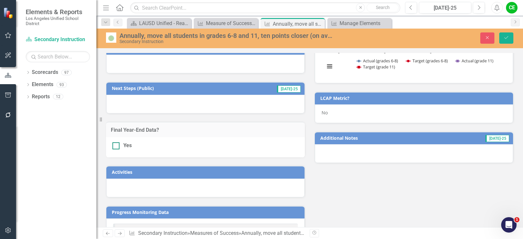
click at [116, 146] on input "Yes" at bounding box center [114, 144] width 4 height 4
checkbox input "true"
click at [506, 36] on icon "Save" at bounding box center [507, 37] width 6 height 4
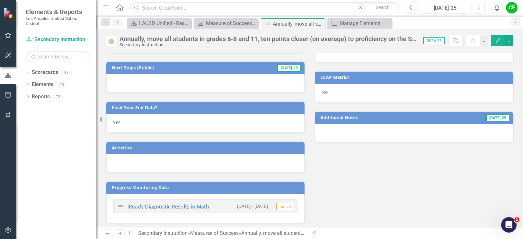
scroll to position [257, 0]
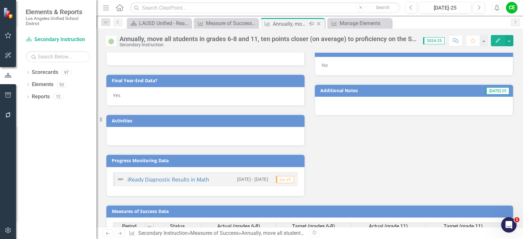
click at [318, 22] on icon "Close" at bounding box center [319, 23] width 6 height 5
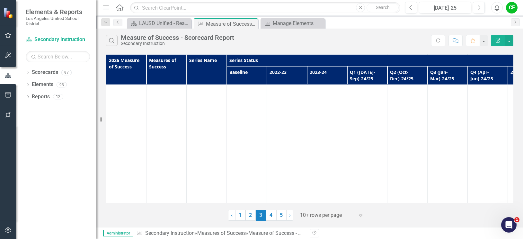
scroll to position [5688, 0]
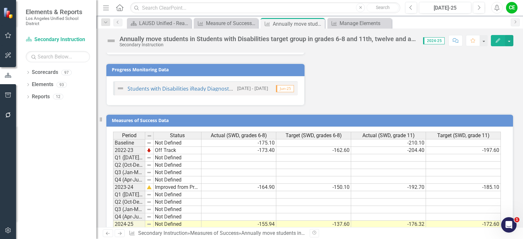
scroll to position [403, 0]
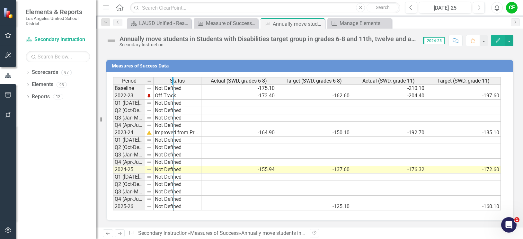
drag, startPoint x: 144, startPoint y: 81, endPoint x: 175, endPoint y: 82, distance: 30.5
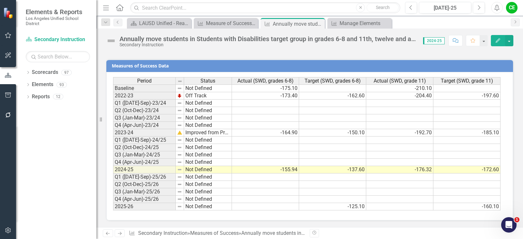
click at [205, 170] on td "Not Defined" at bounding box center [208, 169] width 48 height 7
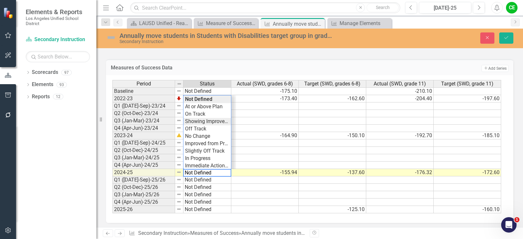
type textarea "Showing Improvemet"
click at [201, 123] on div "Period Status Actual (SWD, grades 6-8) Target (SWD, grades 6-8) Actual (SWD, gr…" at bounding box center [307, 147] width 390 height 134
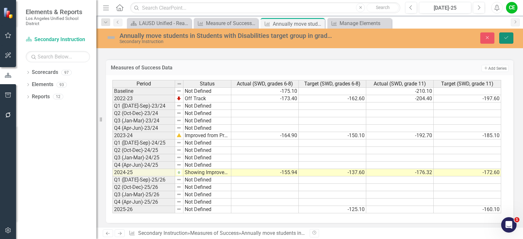
click at [506, 38] on icon "Save" at bounding box center [507, 37] width 6 height 4
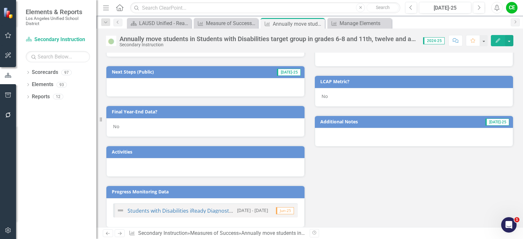
scroll to position [210, 0]
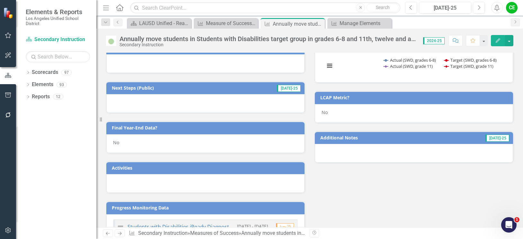
click at [127, 139] on div "No" at bounding box center [205, 143] width 198 height 19
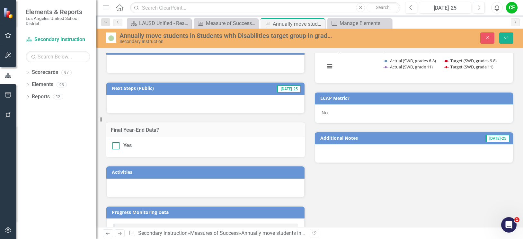
click at [116, 146] on input "Yes" at bounding box center [114, 144] width 4 height 4
checkbox input "true"
click at [509, 38] on icon "Save" at bounding box center [507, 37] width 6 height 4
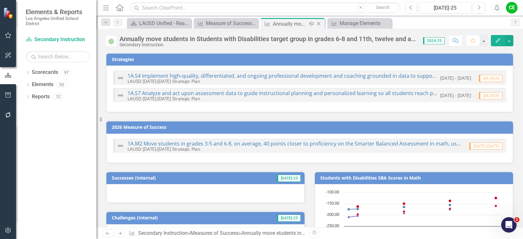
click at [319, 24] on icon "Close" at bounding box center [319, 23] width 6 height 5
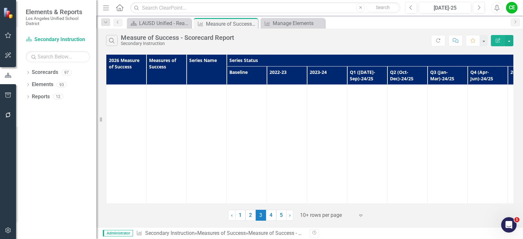
scroll to position [8159, 0]
click at [268, 215] on link "4" at bounding box center [271, 215] width 10 height 11
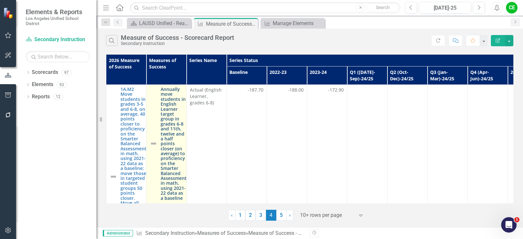
click at [166, 122] on link "Annually move students in English Learner target group in grades 6-8 and 11th, …" at bounding box center [174, 144] width 26 height 114
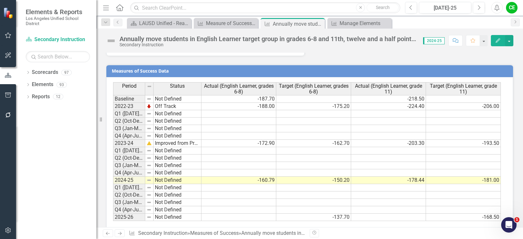
scroll to position [408, 0]
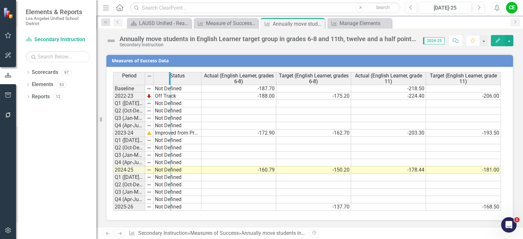
drag, startPoint x: 145, startPoint y: 80, endPoint x: 170, endPoint y: 82, distance: 25.8
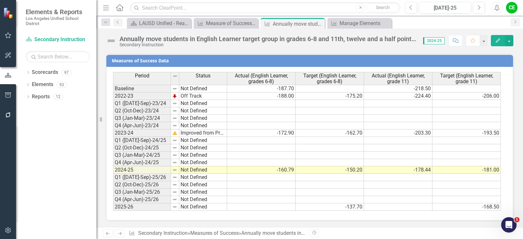
click at [191, 170] on td "Not Defined" at bounding box center [203, 169] width 48 height 7
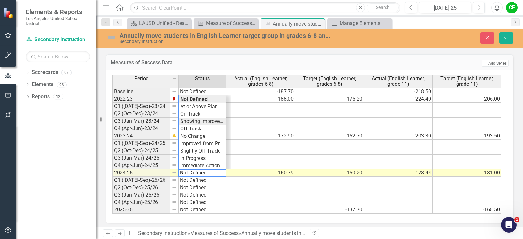
type textarea "Showing Improvemet"
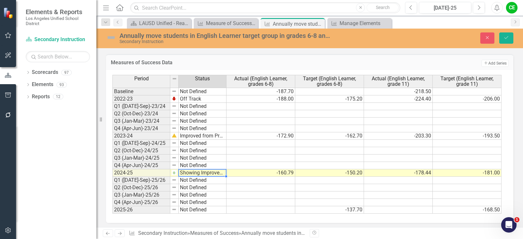
click at [194, 120] on div "Period Status Actual (English Learner, grades 6-8) Target (English Learner, gra…" at bounding box center [307, 144] width 390 height 139
click at [508, 35] on button "Save" at bounding box center [506, 37] width 14 height 11
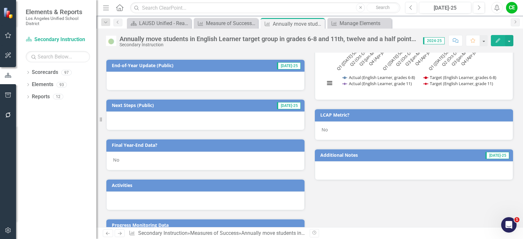
scroll to position [193, 0]
click at [122, 162] on div "No" at bounding box center [205, 160] width 198 height 19
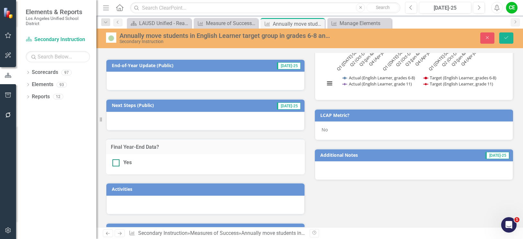
click at [117, 164] on div at bounding box center [115, 162] width 7 height 7
click at [117, 164] on input "Yes" at bounding box center [114, 161] width 4 height 4
checkbox input "true"
click at [503, 37] on button "Save" at bounding box center [506, 37] width 14 height 11
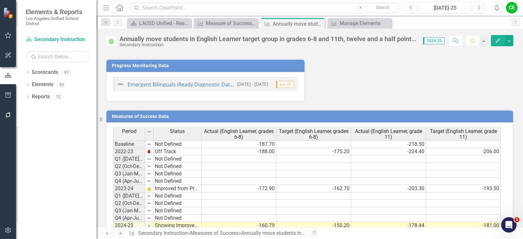
scroll to position [344, 0]
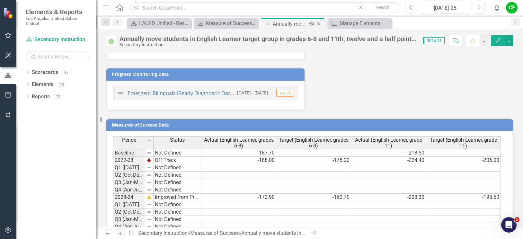
click at [318, 25] on icon "Close" at bounding box center [319, 23] width 6 height 5
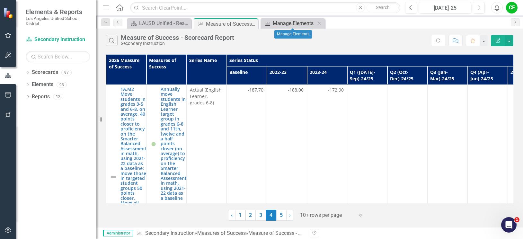
click at [286, 22] on div "Manage Elements" at bounding box center [294, 23] width 42 height 8
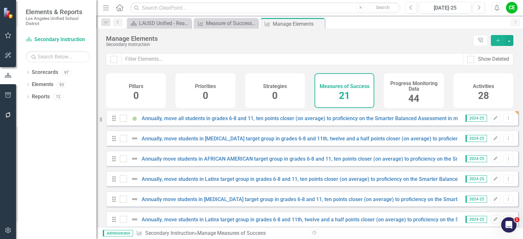
scroll to position [153, 0]
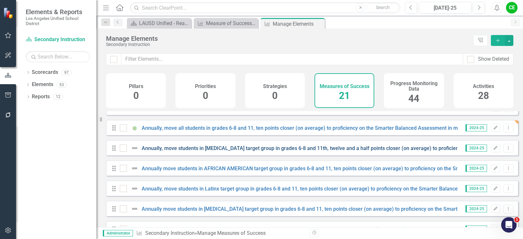
click at [318, 151] on link "Annually, move students in LOW INCOME target group in grades 6-8 and 11th, twel…" at bounding box center [397, 148] width 510 height 6
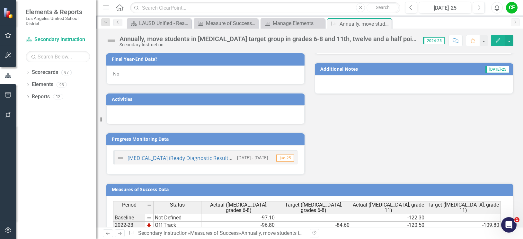
scroll to position [451, 0]
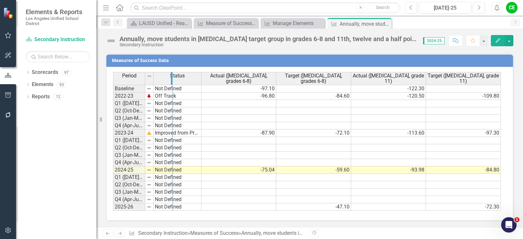
drag, startPoint x: 144, startPoint y: 79, endPoint x: 171, endPoint y: 81, distance: 27.7
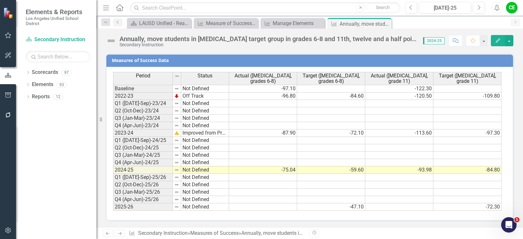
click at [194, 170] on td "Not Defined" at bounding box center [205, 169] width 48 height 7
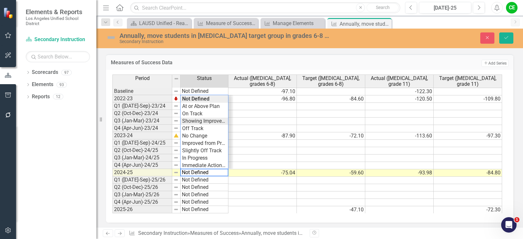
type textarea "Showing Improvemet"
click at [210, 121] on div "Period Status Actual (Low Income, grades 6-8) Target (Low Income, grades 6-8) A…" at bounding box center [307, 144] width 390 height 139
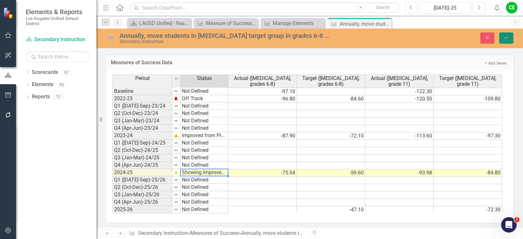
click at [507, 38] on icon "submit" at bounding box center [507, 37] width 4 height 3
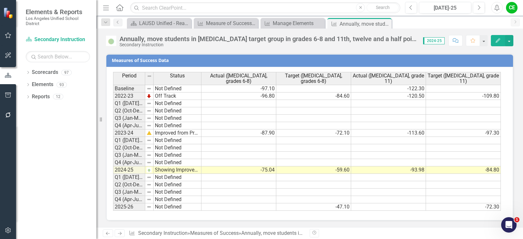
scroll to position [322, 0]
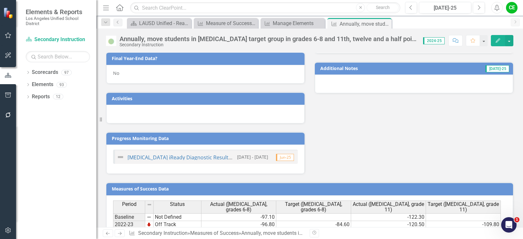
click at [128, 73] on div "No" at bounding box center [205, 74] width 198 height 19
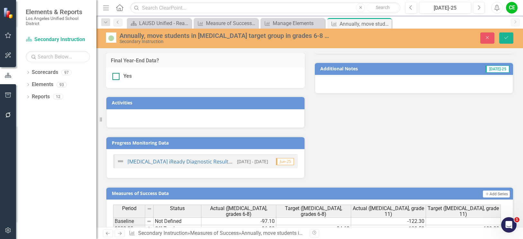
click at [118, 78] on div at bounding box center [115, 76] width 7 height 7
click at [117, 77] on input "Yes" at bounding box center [114, 75] width 4 height 4
checkbox input "true"
click at [506, 33] on button "Save" at bounding box center [506, 37] width 14 height 11
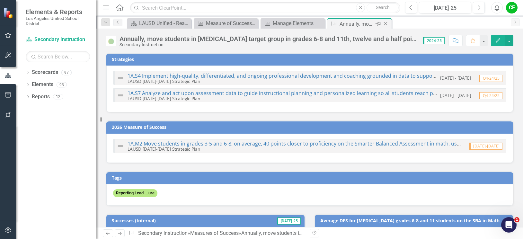
click at [384, 23] on icon "Close" at bounding box center [385, 23] width 6 height 5
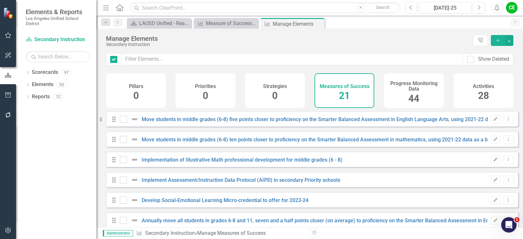
checkbox input "false"
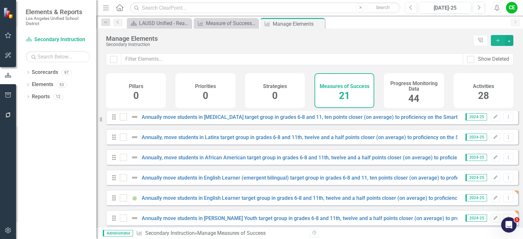
scroll to position [314, 0]
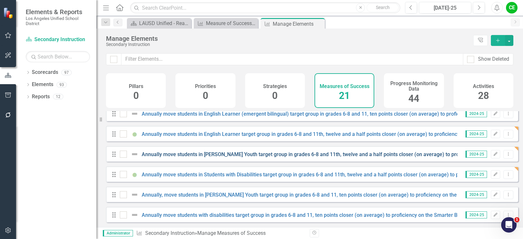
click at [283, 154] on link "Annually move students in Foster Youth target group in grades 6-8 and 11th, twe…" at bounding box center [402, 154] width 521 height 6
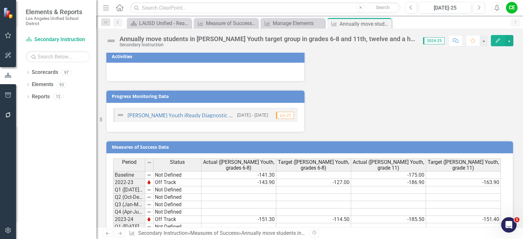
scroll to position [408, 0]
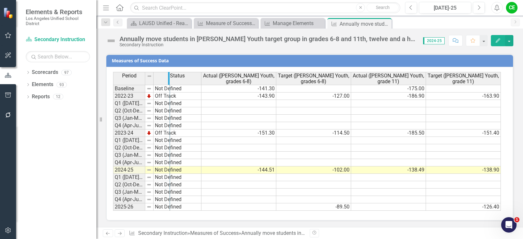
drag, startPoint x: 145, startPoint y: 77, endPoint x: 169, endPoint y: 79, distance: 24.5
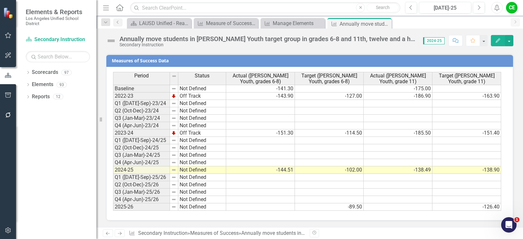
click at [202, 169] on td "Not Defined" at bounding box center [202, 169] width 48 height 7
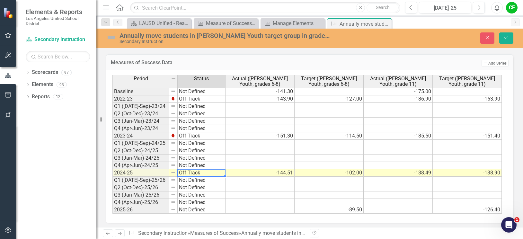
click at [206, 129] on div "Period Status Actual (Foster Youth, grades 6-8) Target (Foster Youth, grades 6-…" at bounding box center [307, 144] width 390 height 139
click at [505, 36] on icon "Save" at bounding box center [507, 37] width 6 height 4
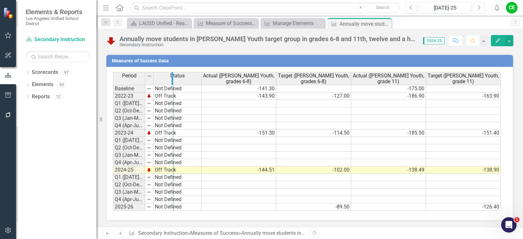
drag, startPoint x: 145, startPoint y: 76, endPoint x: 174, endPoint y: 76, distance: 28.9
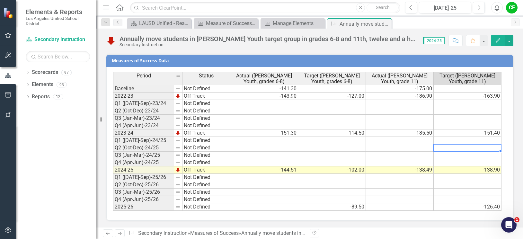
click at [493, 149] on td at bounding box center [468, 147] width 68 height 7
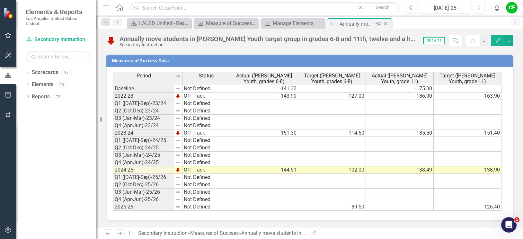
click at [385, 24] on icon "Close" at bounding box center [385, 23] width 6 height 5
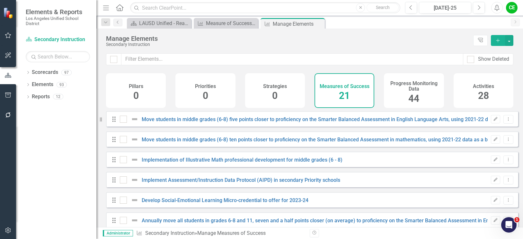
checkbox input "false"
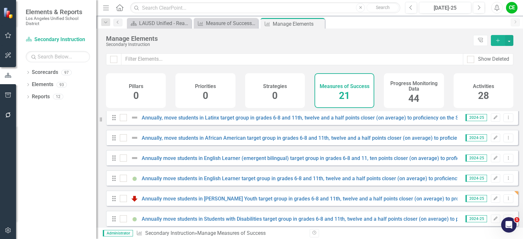
scroll to position [250, 0]
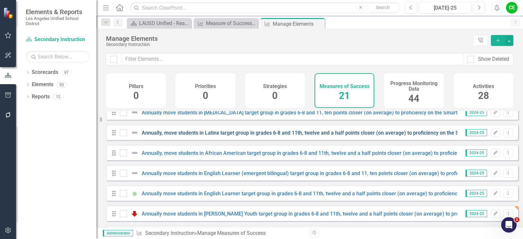
click at [309, 136] on link "Annually, move students in Latinx target group in grades 6-8 and 11th, twelve a…" at bounding box center [384, 133] width 484 height 6
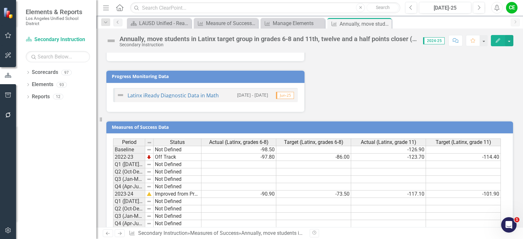
scroll to position [403, 0]
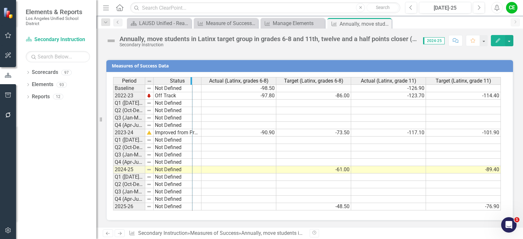
drag, startPoint x: 144, startPoint y: 83, endPoint x: 191, endPoint y: 85, distance: 47.3
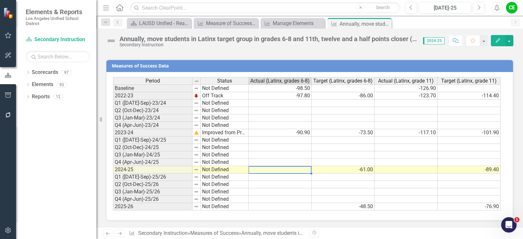
click at [280, 170] on td at bounding box center [280, 169] width 63 height 7
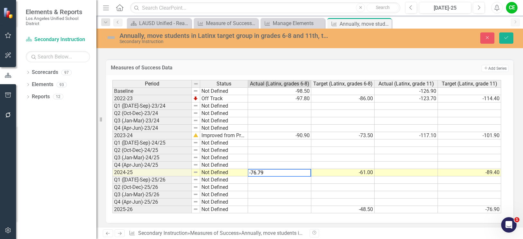
click at [414, 174] on td at bounding box center [406, 172] width 63 height 7
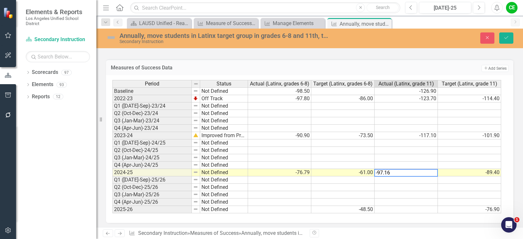
type textarea "-97.16"
click at [413, 182] on td at bounding box center [406, 179] width 63 height 7
click at [508, 37] on icon "Save" at bounding box center [507, 37] width 6 height 4
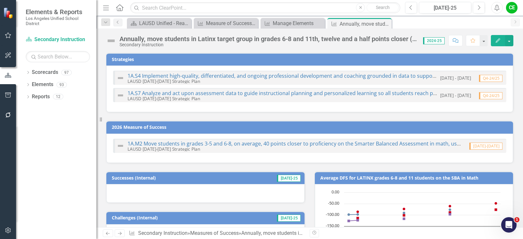
scroll to position [403, 0]
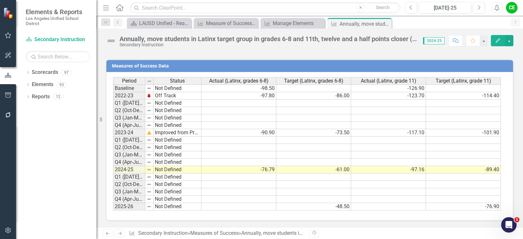
click at [511, 159] on div "Measures of Success Data Last Calculated Period Status Actual (Latinx, grades 6…" at bounding box center [309, 136] width 417 height 170
click at [168, 171] on td "Not Defined" at bounding box center [178, 169] width 48 height 7
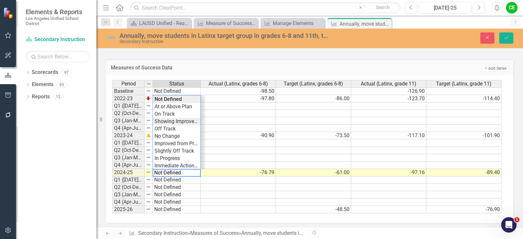
type textarea "Showing Improvemet"
click at [172, 122] on div "Period Status Actual (Latinx, grades 6-8) Target (Latinx, grades 6-8) Actual (L…" at bounding box center [307, 147] width 390 height 134
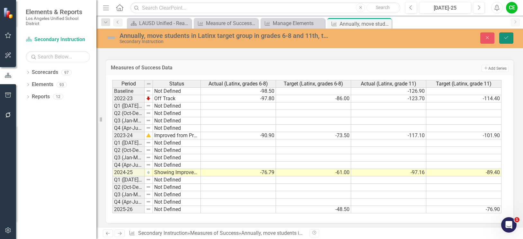
click at [509, 39] on icon "Save" at bounding box center [507, 37] width 6 height 4
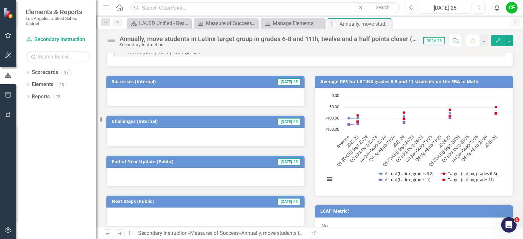
scroll to position [193, 0]
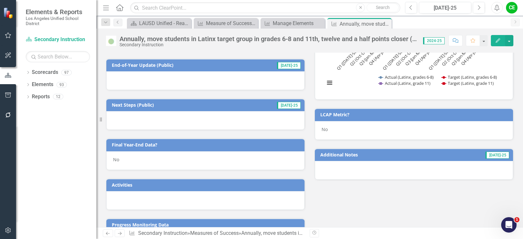
click at [128, 162] on div "No" at bounding box center [205, 160] width 198 height 19
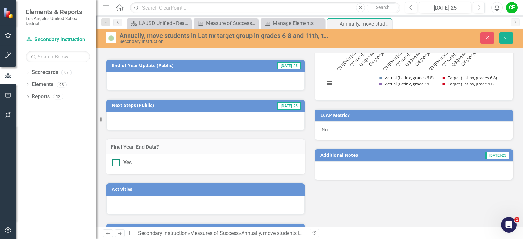
click at [116, 163] on input "Yes" at bounding box center [114, 161] width 4 height 4
checkbox input "true"
click at [505, 36] on icon "Save" at bounding box center [507, 37] width 6 height 4
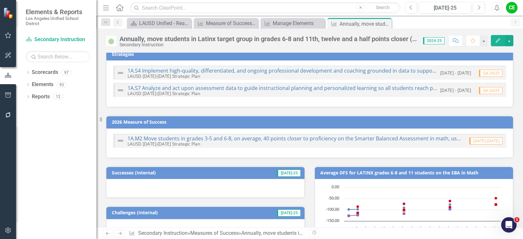
scroll to position [0, 0]
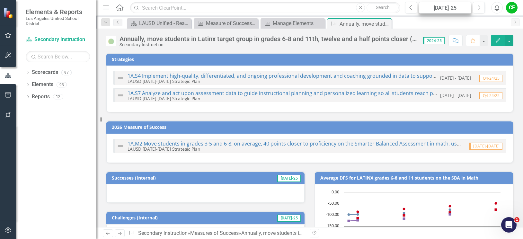
drag, startPoint x: 385, startPoint y: 24, endPoint x: 436, endPoint y: 6, distance: 53.6
click at [0, 0] on icon "Close" at bounding box center [0, 0] width 0 height 0
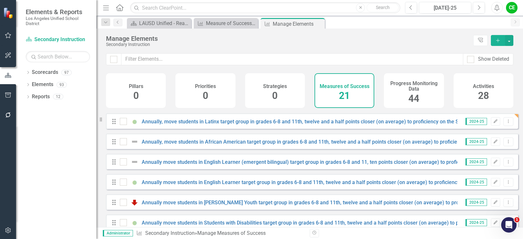
scroll to position [250, 0]
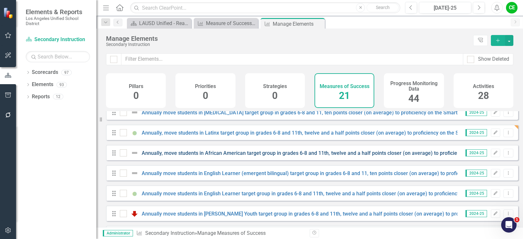
click at [317, 156] on link "Annually, move students in African American target group in grades 6-8 and 11th…" at bounding box center [397, 153] width 511 height 6
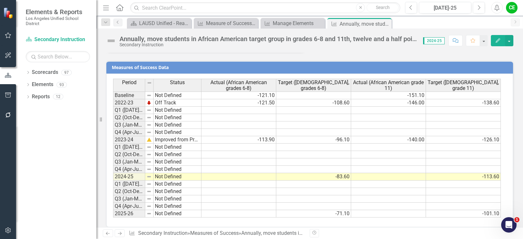
scroll to position [408, 0]
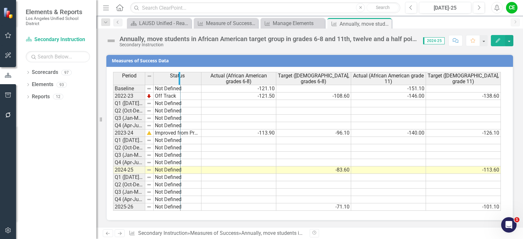
drag, startPoint x: 144, startPoint y: 79, endPoint x: 180, endPoint y: 79, distance: 35.4
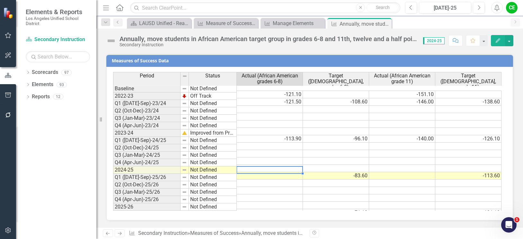
click at [272, 172] on td at bounding box center [270, 175] width 66 height 7
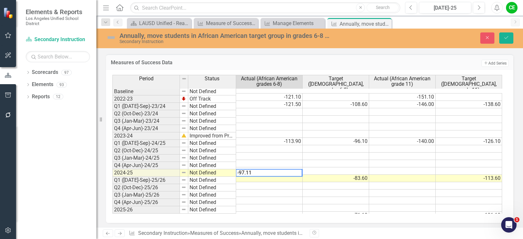
type textarea "-97.11"
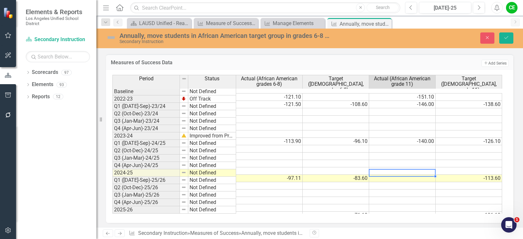
click at [400, 175] on td at bounding box center [402, 178] width 67 height 7
type textarea "-115.85"
click at [399, 182] on td at bounding box center [402, 185] width 67 height 7
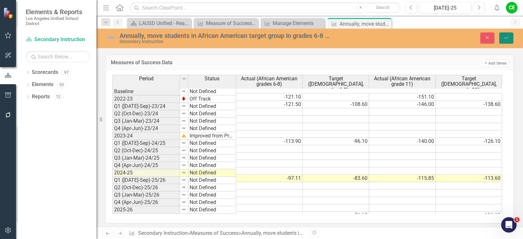
click at [508, 35] on button "Save" at bounding box center [506, 37] width 14 height 11
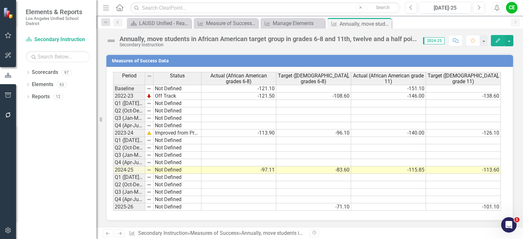
click at [513, 180] on div "Measures of Success Data Last Calculated Period Status Actual (African American…" at bounding box center [309, 133] width 417 height 175
click at [168, 170] on td "Not Defined" at bounding box center [178, 169] width 48 height 7
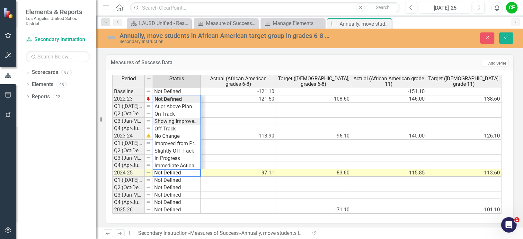
type textarea "Showing Improvemet"
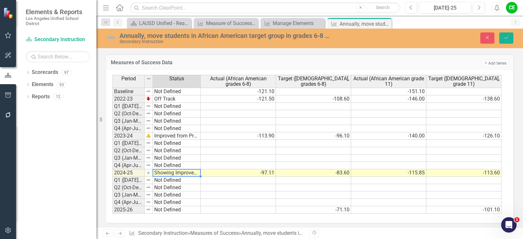
click at [176, 122] on div "Period Status Actual (African American grades 6-8) Target (African American, gr…" at bounding box center [307, 144] width 390 height 139
click at [507, 38] on icon "Save" at bounding box center [507, 37] width 6 height 4
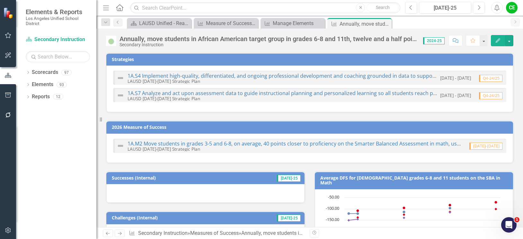
scroll to position [193, 0]
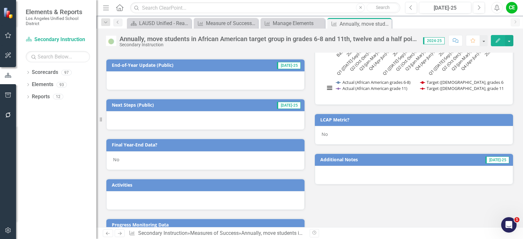
click at [128, 159] on div "No" at bounding box center [205, 160] width 198 height 19
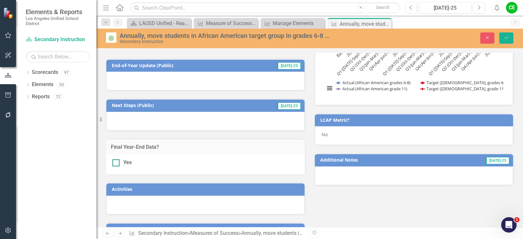
click at [117, 163] on div at bounding box center [115, 162] width 7 height 7
click at [117, 163] on input "Yes" at bounding box center [114, 161] width 4 height 4
checkbox input "true"
click at [506, 38] on icon "Save" at bounding box center [507, 37] width 6 height 4
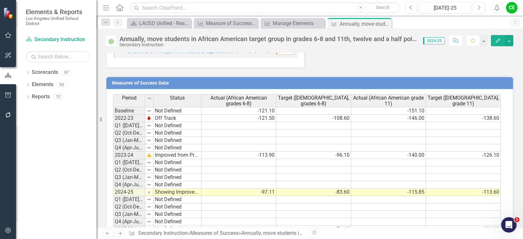
scroll to position [408, 0]
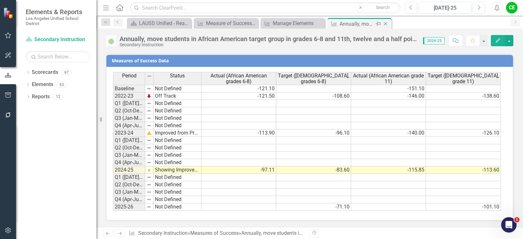
click at [386, 24] on icon "Close" at bounding box center [385, 23] width 6 height 5
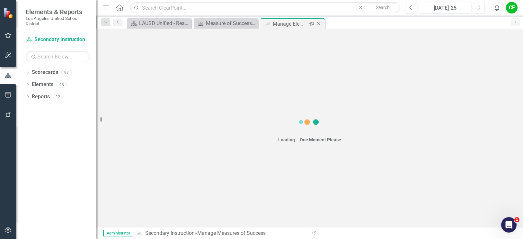
click at [318, 23] on icon "Close" at bounding box center [319, 23] width 6 height 5
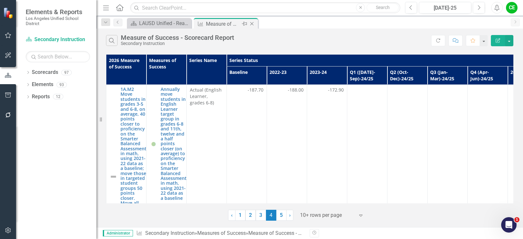
click at [252, 23] on icon at bounding box center [252, 24] width 4 height 4
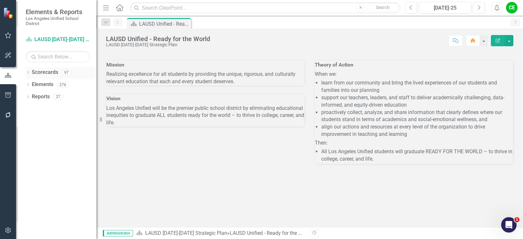
click at [28, 74] on icon at bounding box center [28, 72] width 2 height 3
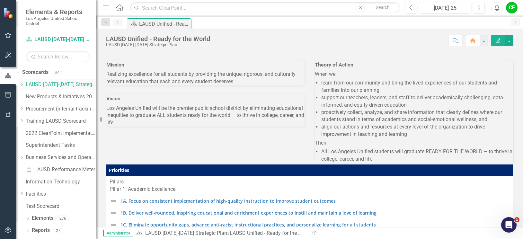
click at [24, 85] on icon "Dropdown" at bounding box center [21, 85] width 5 height 4
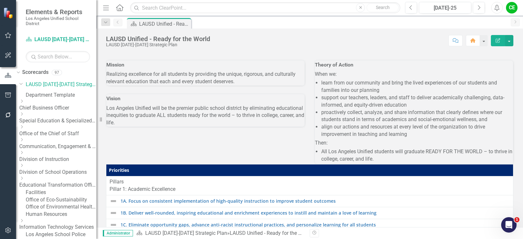
scroll to position [32, 0]
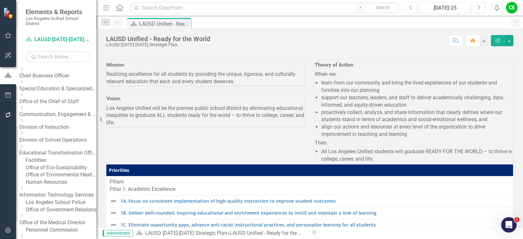
click at [50, 179] on link "Office of Environmental Health and Safety" at bounding box center [61, 174] width 71 height 7
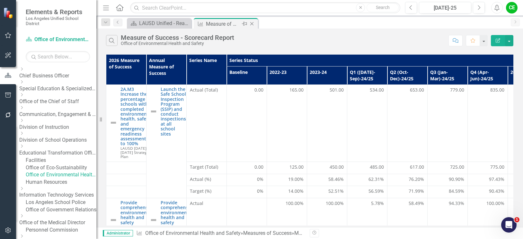
click at [253, 24] on icon at bounding box center [252, 24] width 4 height 4
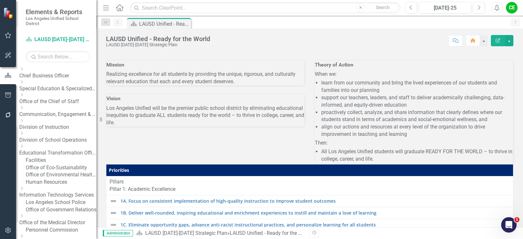
click at [24, 122] on icon "Dropdown" at bounding box center [21, 121] width 5 height 4
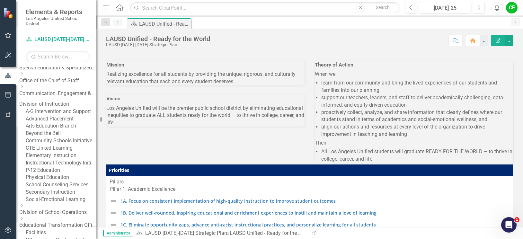
scroll to position [64, 0]
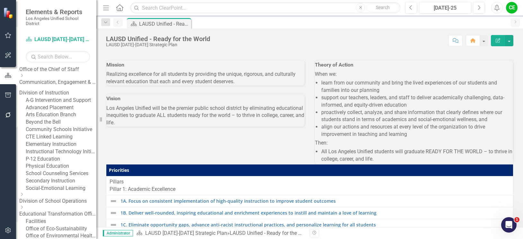
click at [66, 148] on link "Elementary Instruction" at bounding box center [61, 144] width 71 height 7
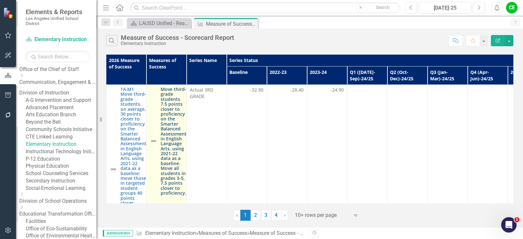
click at [176, 136] on link "Move third-grade students 7.5 points closer to proficiency on the Smarter Balan…" at bounding box center [174, 141] width 26 height 109
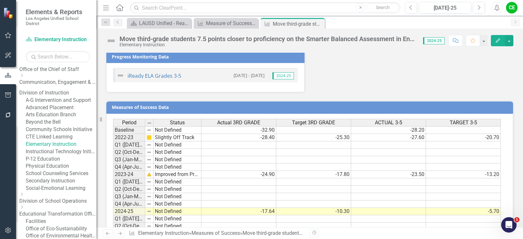
scroll to position [947, 0]
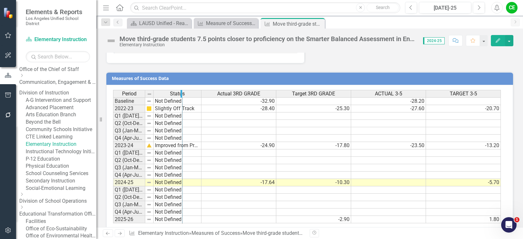
drag, startPoint x: 144, startPoint y: 82, endPoint x: 181, endPoint y: 82, distance: 37.3
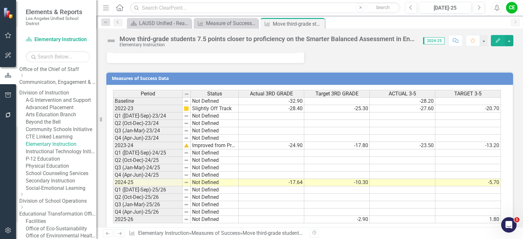
click at [395, 179] on td at bounding box center [403, 182] width 66 height 7
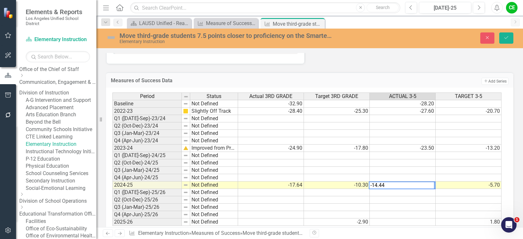
type textarea "-14.44"
click at [400, 189] on td at bounding box center [403, 192] width 66 height 7
click at [509, 37] on icon "Save" at bounding box center [507, 37] width 6 height 4
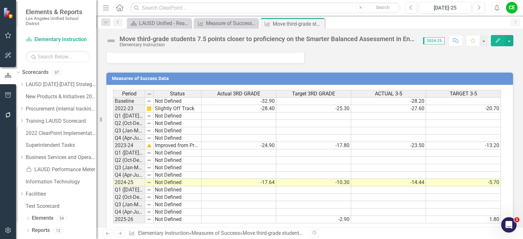
click at [163, 179] on td "Not Defined" at bounding box center [178, 182] width 48 height 7
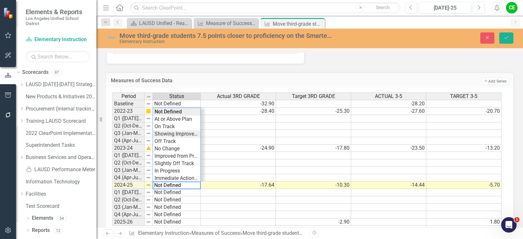
type textarea "Showing Improvemet"
click at [166, 122] on div "Period Status Actual 3RD GRADE Target 3RD GRADE ACTUAL 3-5 TARGET 3-5 Baseline …" at bounding box center [307, 160] width 390 height 134
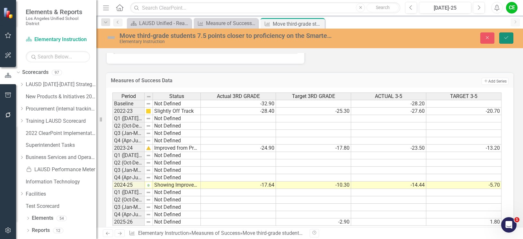
click at [507, 37] on icon "Save" at bounding box center [507, 37] width 6 height 4
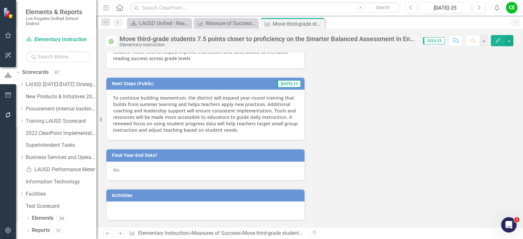
scroll to position [803, 0]
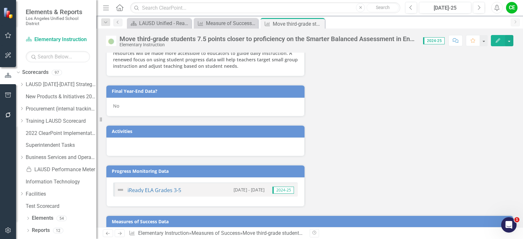
click at [127, 98] on div "No" at bounding box center [205, 107] width 198 height 19
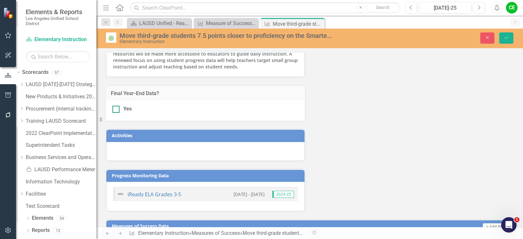
click at [115, 106] on input "Yes" at bounding box center [114, 108] width 4 height 4
checkbox input "true"
click at [509, 34] on button "Save" at bounding box center [506, 37] width 14 height 11
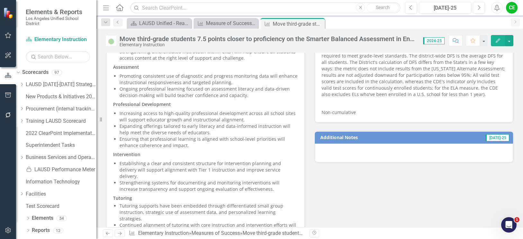
scroll to position [433, 0]
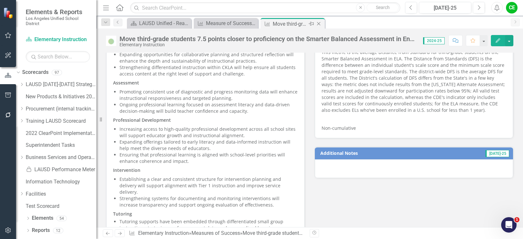
click at [318, 23] on icon at bounding box center [319, 24] width 4 height 4
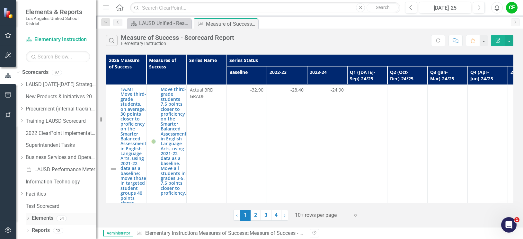
click at [45, 217] on link "Elements" at bounding box center [43, 218] width 22 height 7
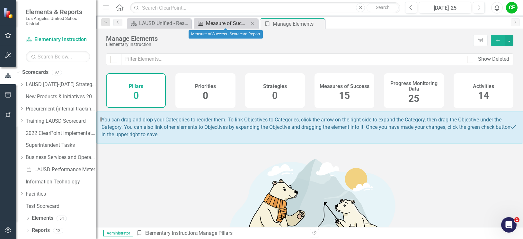
click at [223, 23] on div "Measure of Success - Scorecard Report" at bounding box center [227, 23] width 42 height 8
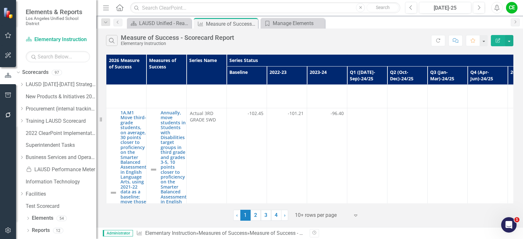
scroll to position [4146, 0]
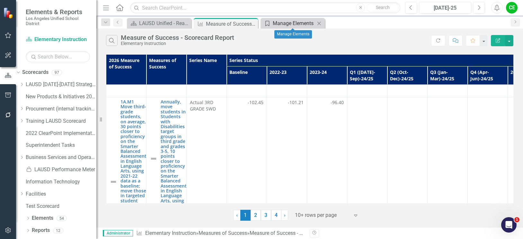
click at [298, 25] on div "Manage Elements" at bounding box center [294, 23] width 42 height 8
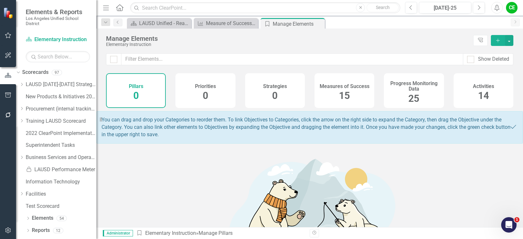
click at [338, 87] on h4 "Measures of Success" at bounding box center [345, 87] width 50 height 6
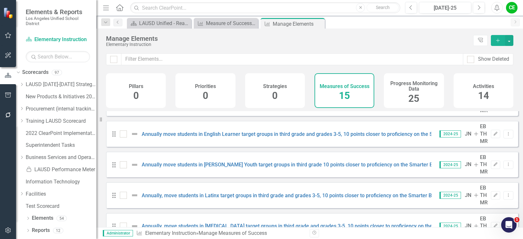
scroll to position [161, 0]
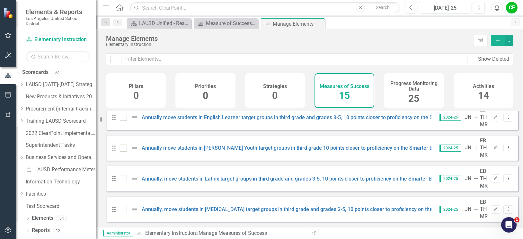
click at [287, 237] on link "Annually, move students in Students with Disabilities target groups in third gr…" at bounding box center [402, 240] width 521 height 6
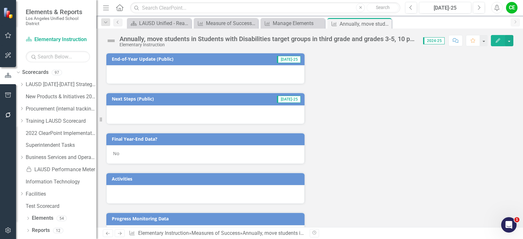
scroll to position [759, 0]
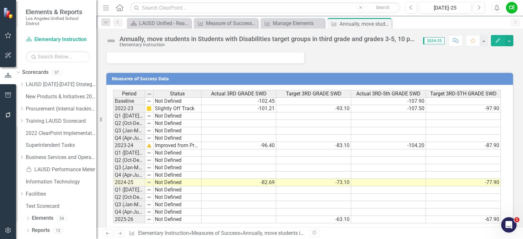
click at [379, 179] on td at bounding box center [388, 182] width 75 height 7
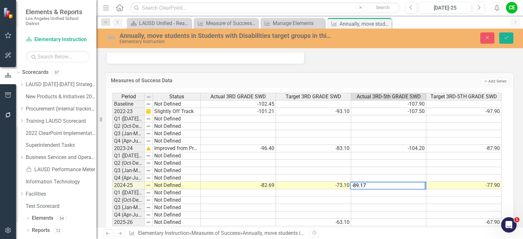
type textarea "-89.17"
click at [394, 189] on td at bounding box center [388, 192] width 75 height 7
click at [506, 40] on icon "Save" at bounding box center [507, 37] width 6 height 4
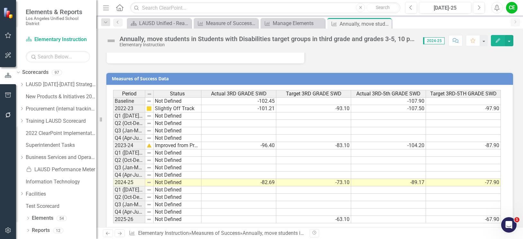
click at [164, 179] on td "Not Defined" at bounding box center [178, 182] width 48 height 7
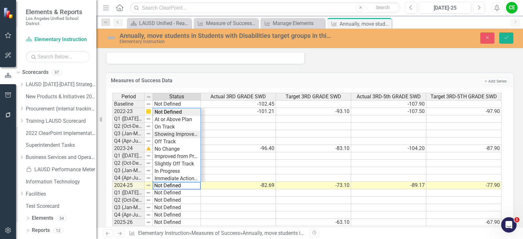
type textarea "Showing Improvemet"
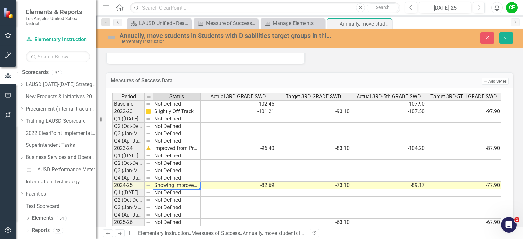
click at [184, 122] on div "Period Status Actual 3RD GRADE SWD Target 3RD GRADE SWD Actual 3RD-5th GRADE SW…" at bounding box center [307, 160] width 390 height 134
click at [507, 40] on button "Save" at bounding box center [506, 37] width 14 height 11
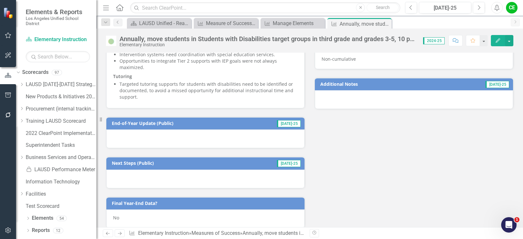
scroll to position [611, 0]
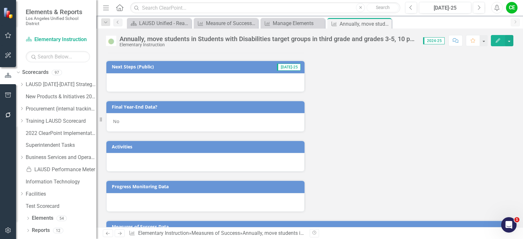
click at [134, 113] on div "No" at bounding box center [205, 122] width 198 height 19
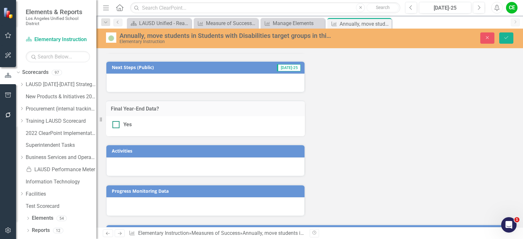
click at [118, 121] on div at bounding box center [115, 124] width 7 height 7
click at [117, 121] on input "Yes" at bounding box center [114, 123] width 4 height 4
checkbox input "true"
click at [510, 34] on button "Save" at bounding box center [506, 37] width 14 height 11
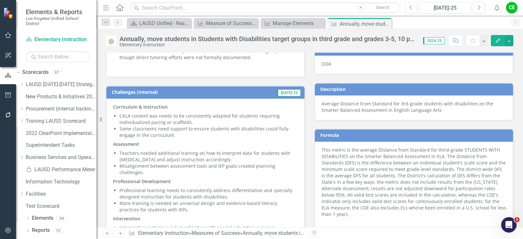
scroll to position [148, 0]
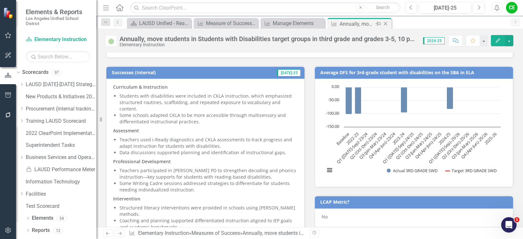
click at [387, 22] on icon "Close" at bounding box center [385, 23] width 6 height 5
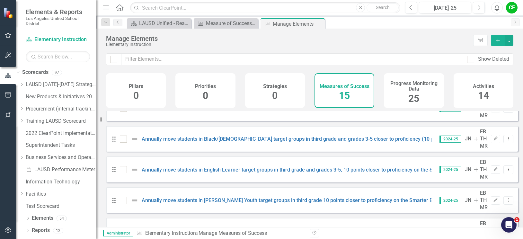
scroll to position [96, 0]
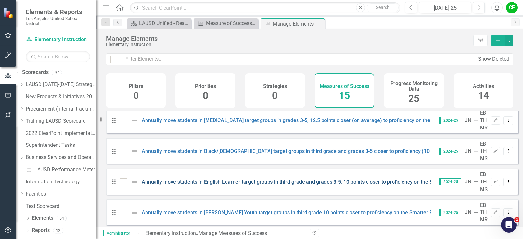
click at [340, 179] on link "Annually move students in English Learner target groups in third grade and grad…" at bounding box center [391, 182] width 498 height 6
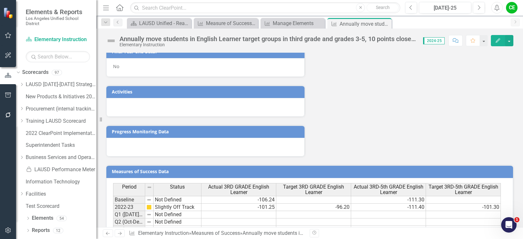
scroll to position [739, 0]
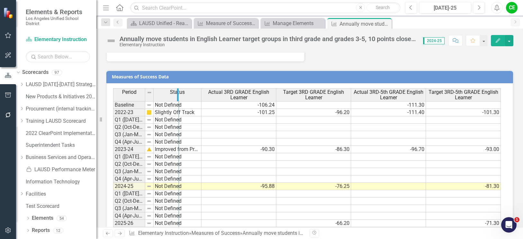
drag, startPoint x: 145, startPoint y: 96, endPoint x: 178, endPoint y: 99, distance: 33.9
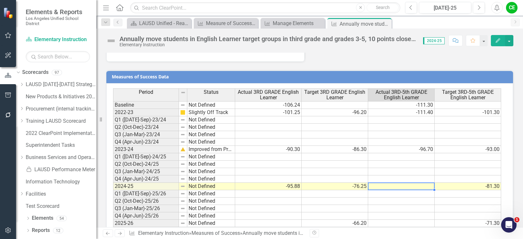
click at [389, 189] on td at bounding box center [401, 186] width 67 height 7
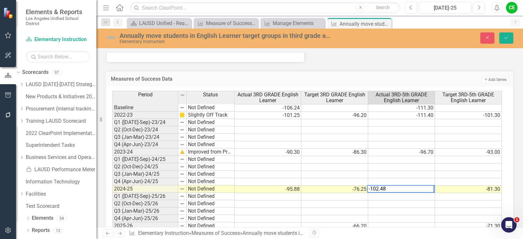
type textarea "-102.48"
click at [112, 193] on div "Period Status Actual 3RD GRADE English Learner Target 3RD GRADE English Learner…" at bounding box center [112, 160] width 0 height 139
click at [508, 36] on icon "Save" at bounding box center [507, 37] width 6 height 4
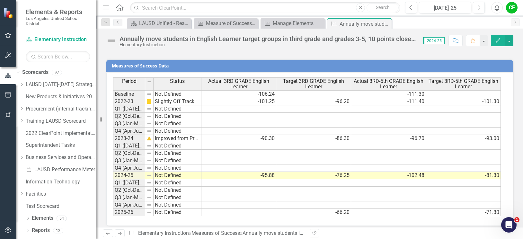
scroll to position [756, 0]
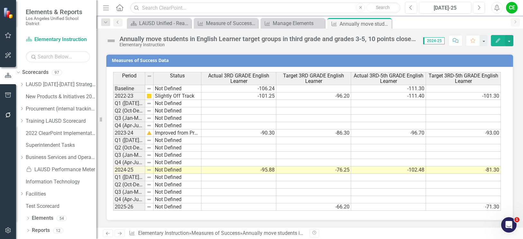
click at [164, 170] on td "Not Defined" at bounding box center [178, 169] width 48 height 7
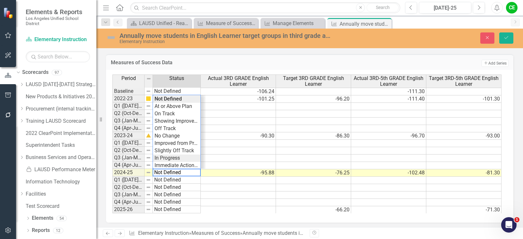
type textarea "In Progress"
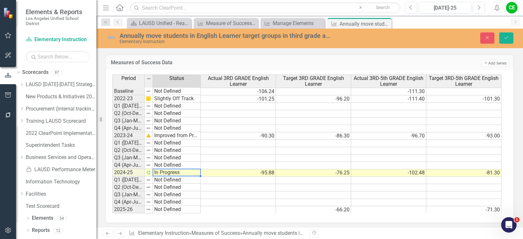
click at [165, 159] on div "Period Status Actual 3RD GRADE English Learner Target 3RD GRADE English Learner…" at bounding box center [307, 144] width 390 height 139
click at [508, 36] on icon "Save" at bounding box center [507, 37] width 6 height 4
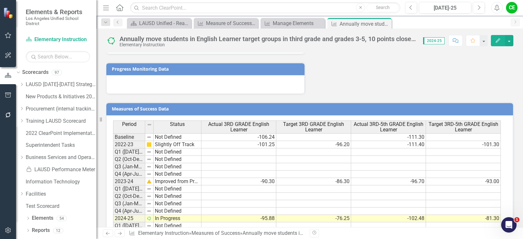
scroll to position [643, 0]
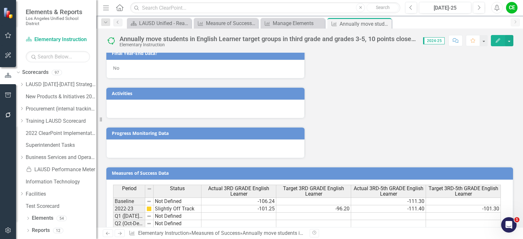
click at [127, 68] on div "No" at bounding box center [205, 69] width 198 height 19
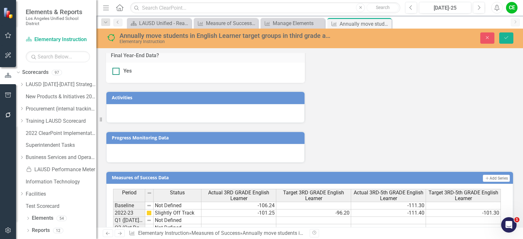
click at [117, 72] on div at bounding box center [115, 71] width 7 height 7
click at [117, 72] on input "Yes" at bounding box center [114, 70] width 4 height 4
checkbox input "true"
click at [503, 36] on button "Save" at bounding box center [506, 37] width 14 height 11
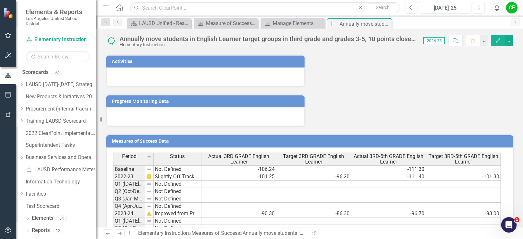
scroll to position [756, 0]
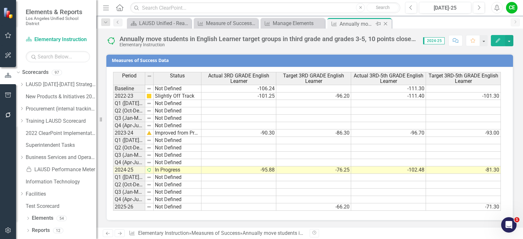
click at [385, 23] on icon "Close" at bounding box center [385, 23] width 6 height 5
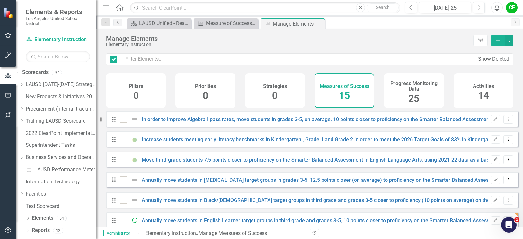
checkbox input "false"
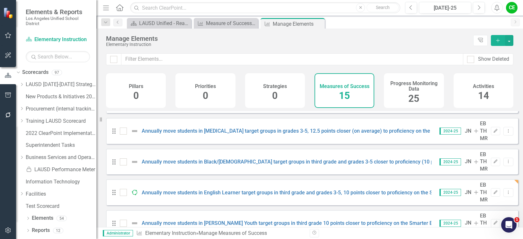
scroll to position [96, 0]
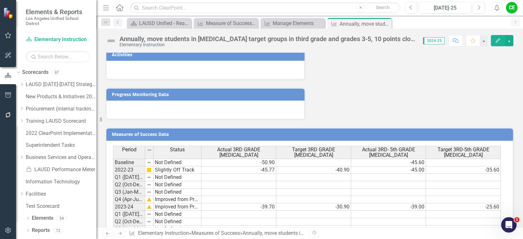
scroll to position [743, 0]
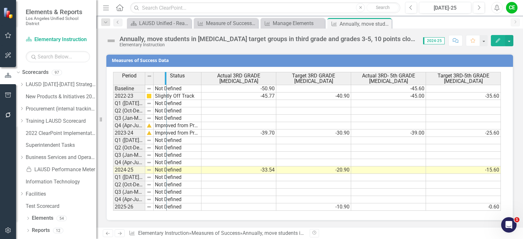
drag, startPoint x: 144, startPoint y: 80, endPoint x: 166, endPoint y: 78, distance: 21.6
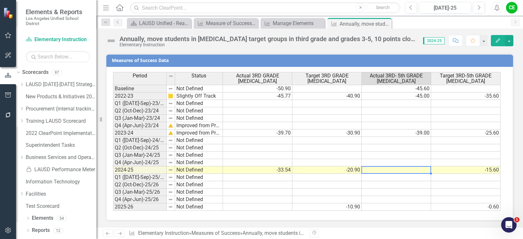
click at [417, 171] on td at bounding box center [396, 169] width 69 height 7
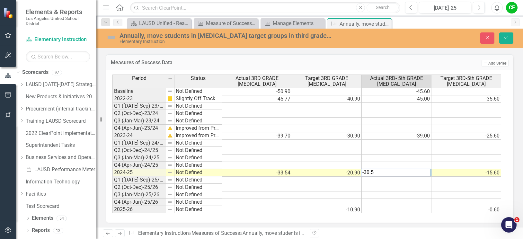
type textarea "-30.51"
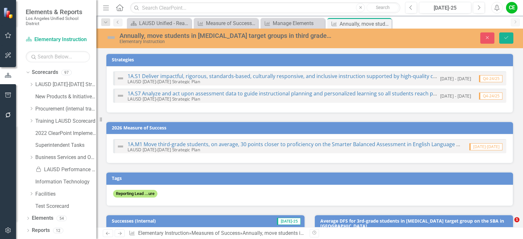
type textarea "-30.51"
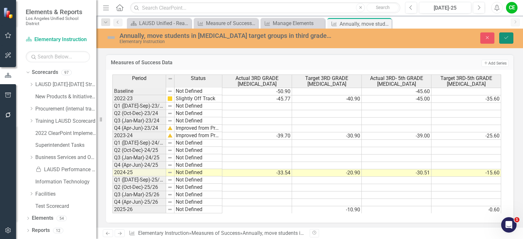
click at [504, 40] on icon "Save" at bounding box center [507, 37] width 6 height 4
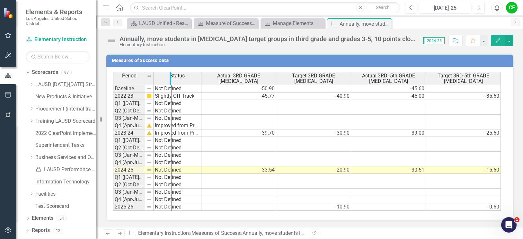
drag, startPoint x: 145, startPoint y: 79, endPoint x: 171, endPoint y: 79, distance: 26.4
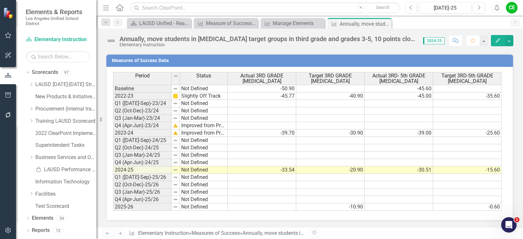
click at [450, 234] on div "Revision History" at bounding box center [517, 233] width 414 height 8
click at [193, 168] on td "Not Defined" at bounding box center [204, 169] width 48 height 7
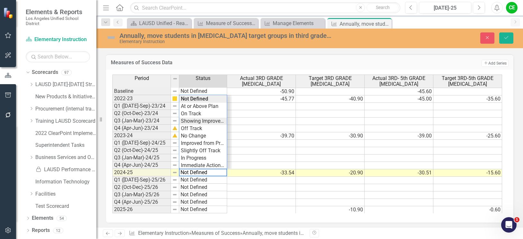
type textarea "Showing Improvemet"
click at [206, 121] on div "Period Status Actual 3RD GRADE [MEDICAL_DATA] Target 3RD GRADE [MEDICAL_DATA] A…" at bounding box center [307, 144] width 390 height 139
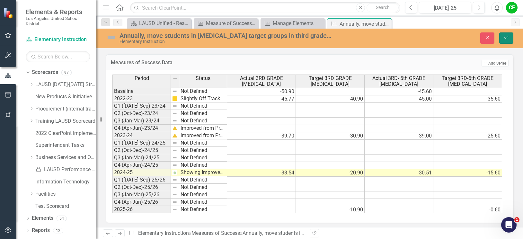
click at [505, 39] on icon "Save" at bounding box center [507, 37] width 6 height 4
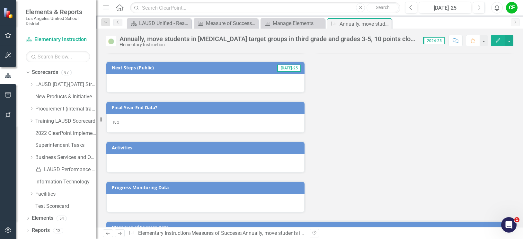
scroll to position [611, 0]
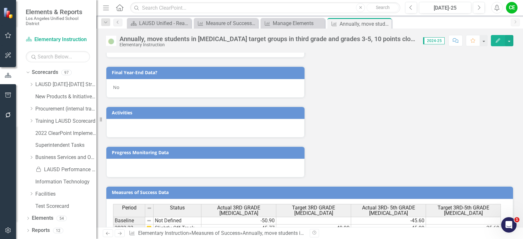
click at [121, 89] on div "No" at bounding box center [205, 88] width 198 height 19
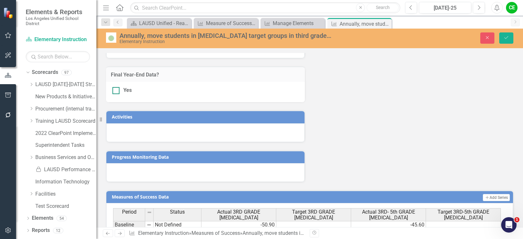
click at [119, 91] on div at bounding box center [115, 90] width 7 height 7
click at [117, 91] on input "Yes" at bounding box center [114, 89] width 4 height 4
checkbox input "true"
click at [512, 39] on button "Save" at bounding box center [506, 37] width 14 height 11
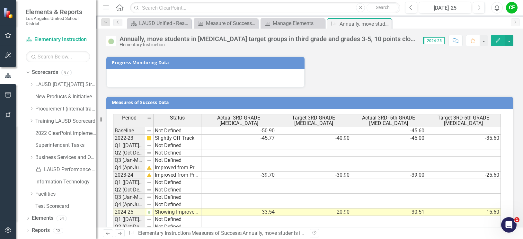
scroll to position [743, 0]
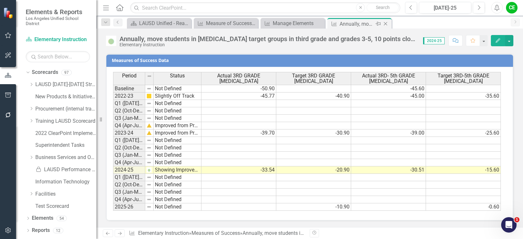
click at [387, 23] on icon "Close" at bounding box center [385, 23] width 6 height 5
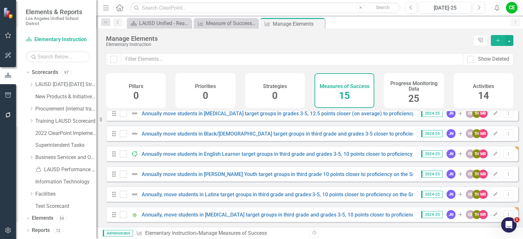
scroll to position [64, 0]
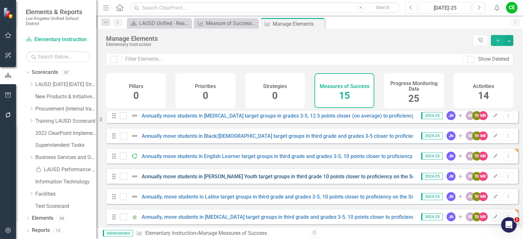
click at [309, 180] on link "Annually move students in [PERSON_NAME] Youth target groups in third grade 10 p…" at bounding box center [381, 177] width 478 height 6
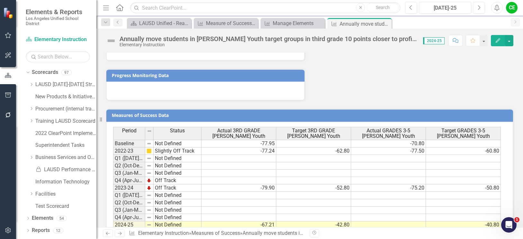
scroll to position [781, 0]
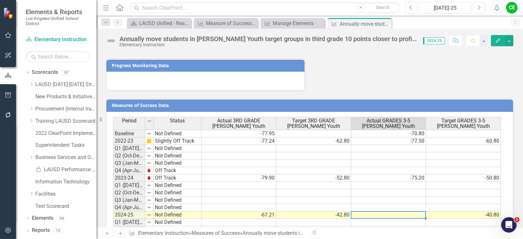
click at [405, 211] on td at bounding box center [388, 214] width 75 height 7
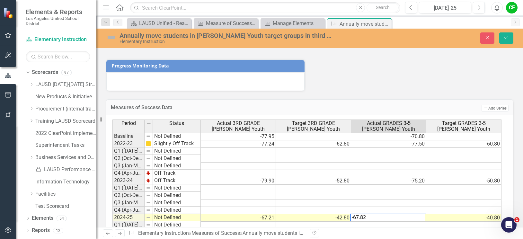
type textarea "-67.82"
click at [401, 222] on td at bounding box center [388, 225] width 75 height 7
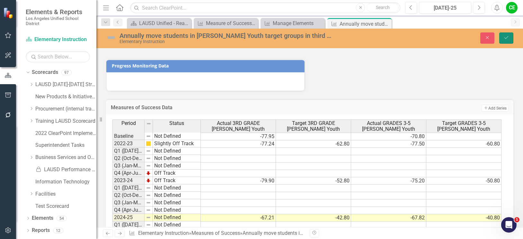
click at [507, 37] on icon "Save" at bounding box center [507, 37] width 6 height 4
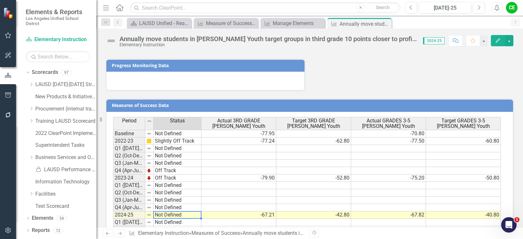
click at [161, 211] on td "Not Defined" at bounding box center [178, 214] width 48 height 7
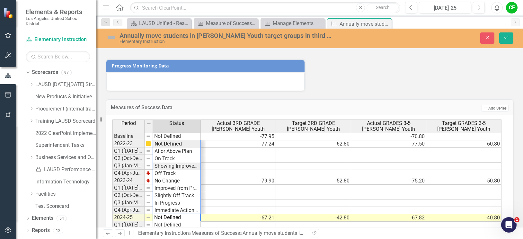
type textarea "Showing Improvemet"
click at [173, 123] on div "Period Status Actual 3RD GRADE [PERSON_NAME] Youth Target 3RD GRADE [PERSON_NAM…" at bounding box center [307, 189] width 390 height 139
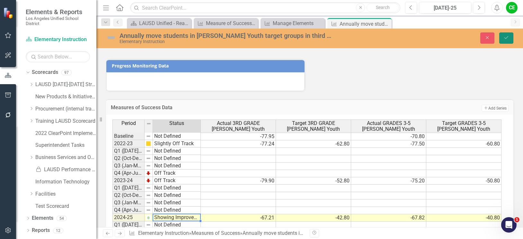
click at [512, 35] on button "Save" at bounding box center [506, 37] width 14 height 11
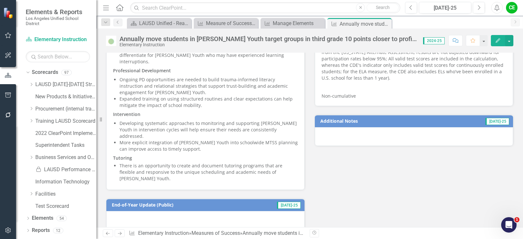
scroll to position [546, 0]
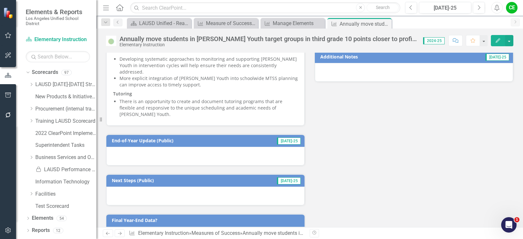
click at [126, 227] on div "No" at bounding box center [205, 236] width 198 height 19
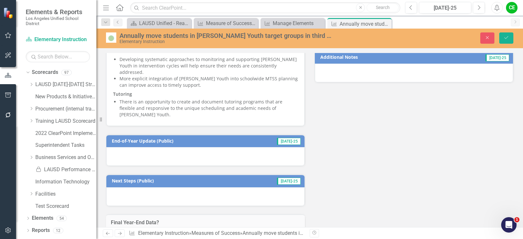
click at [117, 235] on div at bounding box center [115, 238] width 7 height 7
click at [117, 235] on input "Yes" at bounding box center [114, 237] width 4 height 4
checkbox input "true"
click at [504, 37] on icon "Save" at bounding box center [507, 37] width 6 height 4
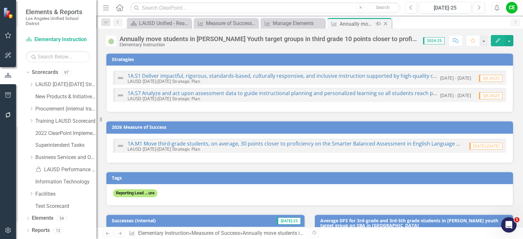
click at [384, 24] on icon "Close" at bounding box center [385, 23] width 6 height 5
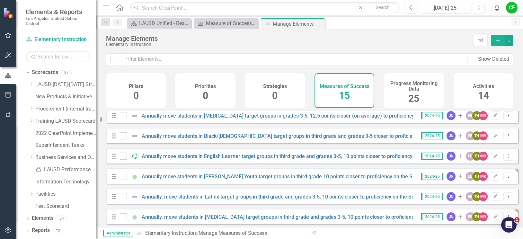
scroll to position [96, 0]
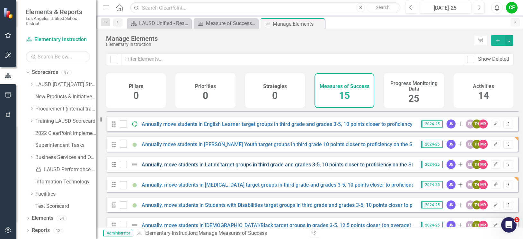
click at [330, 168] on link "Annually, move students in Latinx target groups in third grade and grades 3-5, …" at bounding box center [380, 165] width 477 height 6
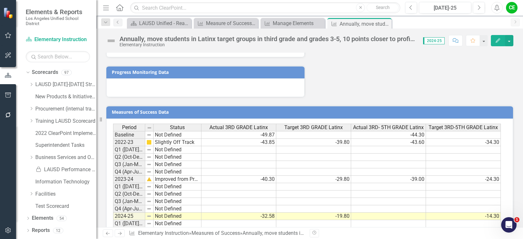
scroll to position [746, 0]
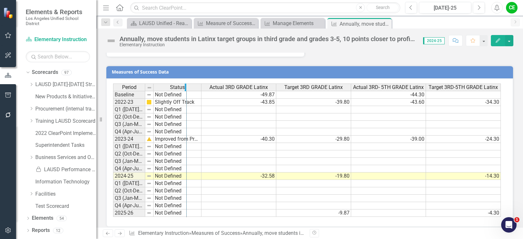
drag, startPoint x: 145, startPoint y: 81, endPoint x: 186, endPoint y: 82, distance: 41.5
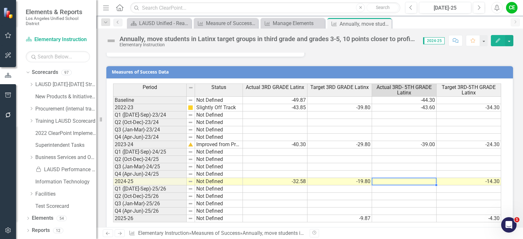
click at [113, 178] on div "Period Status Actual 3RD GRADE Latinx Target 3RD GRADE Latinx Actual 3RD- 5TH G…" at bounding box center [113, 153] width 0 height 139
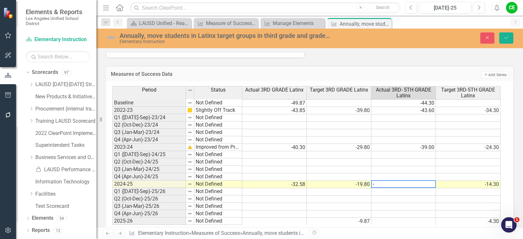
click at [394, 178] on div "Period Status Actual 3RD GRADE Latinx Target 3RD GRADE Latinx Actual 3RD- 5TH G…" at bounding box center [306, 155] width 389 height 139
type textarea "-29.76"
click at [416, 188] on td at bounding box center [404, 191] width 65 height 7
click at [512, 36] on button "Save" at bounding box center [506, 37] width 14 height 11
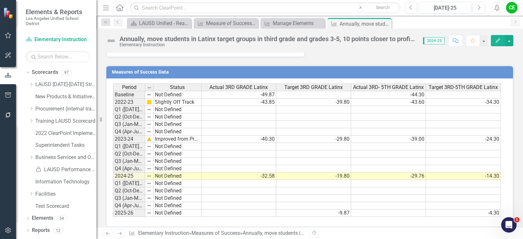
click at [161, 173] on td "Not Defined" at bounding box center [178, 176] width 48 height 7
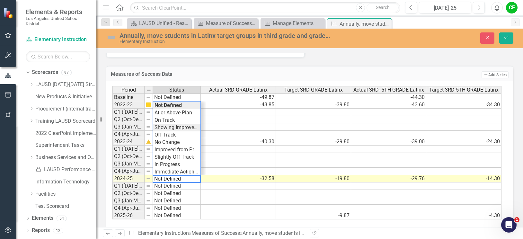
type textarea "Showing Improvemet"
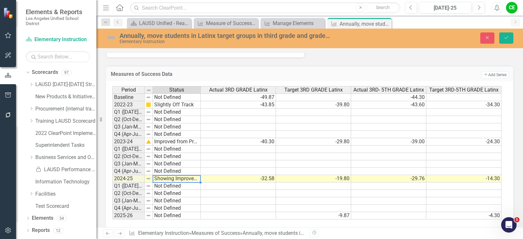
click at [169, 119] on div "Period Status Actual 3RD GRADE Latinx Target 3RD GRADE Latinx Actual 3RD- 5TH G…" at bounding box center [307, 153] width 390 height 134
click at [506, 39] on icon "submit" at bounding box center [507, 37] width 4 height 3
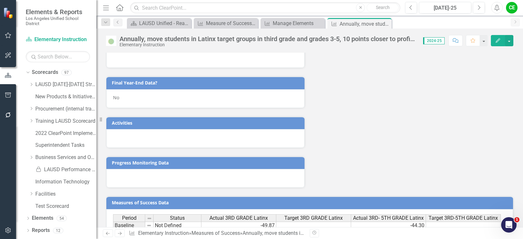
scroll to position [611, 0]
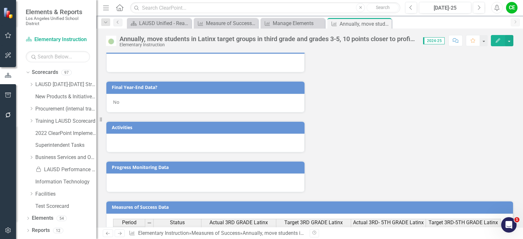
click at [124, 96] on div "No" at bounding box center [205, 103] width 198 height 19
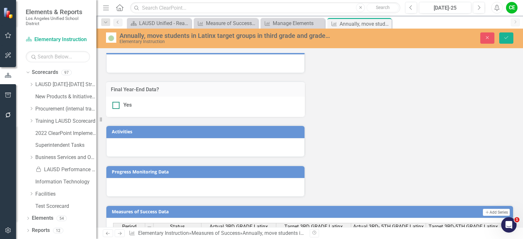
click at [118, 102] on div at bounding box center [115, 105] width 7 height 7
click at [117, 102] on input "Yes" at bounding box center [114, 104] width 4 height 4
checkbox input "true"
click at [512, 35] on button "Save" at bounding box center [506, 37] width 14 height 11
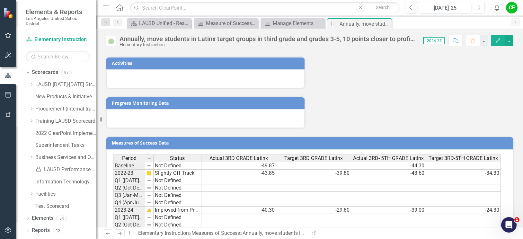
scroll to position [746, 0]
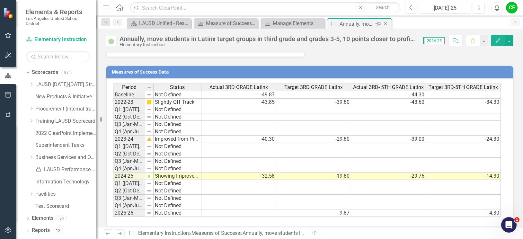
click at [385, 22] on icon "Close" at bounding box center [385, 23] width 6 height 5
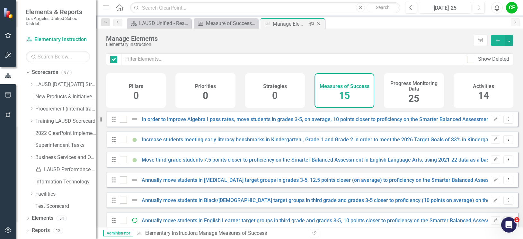
checkbox input "false"
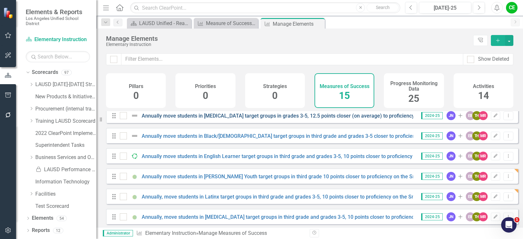
scroll to position [32, 0]
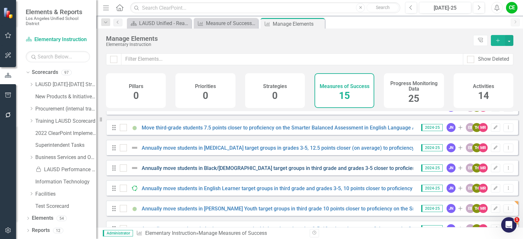
click at [280, 170] on link "Annually move students in Black/[DEMOGRAPHIC_DATA] target groups in third grade…" at bounding box center [422, 168] width 560 height 6
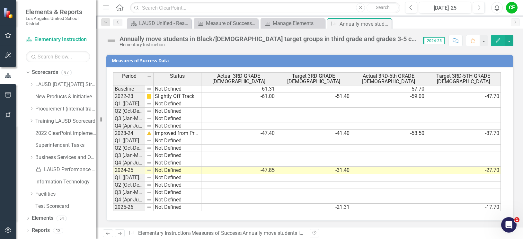
scroll to position [762, 0]
drag, startPoint x: 143, startPoint y: 79, endPoint x: 169, endPoint y: 83, distance: 26.4
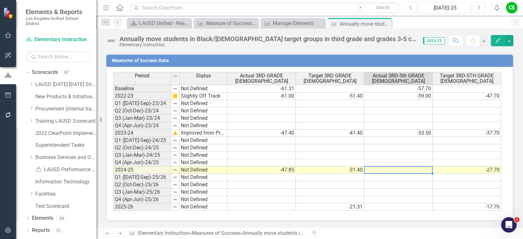
click at [420, 172] on td at bounding box center [398, 169] width 68 height 7
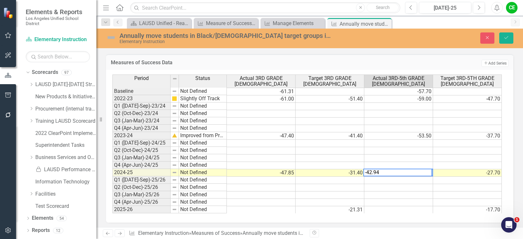
type textarea "-42.94"
click at [417, 179] on td at bounding box center [398, 180] width 69 height 7
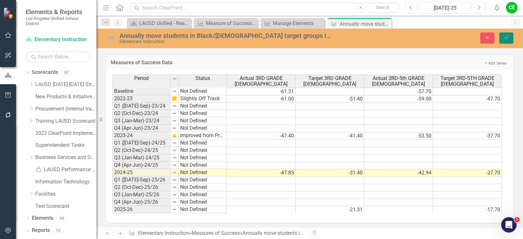
click at [507, 37] on icon "Save" at bounding box center [507, 37] width 6 height 4
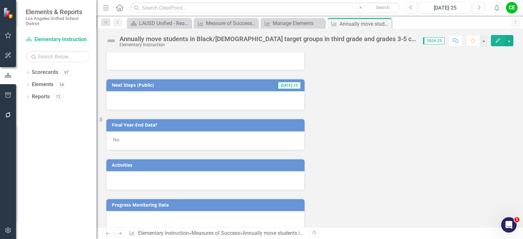
scroll to position [762, 0]
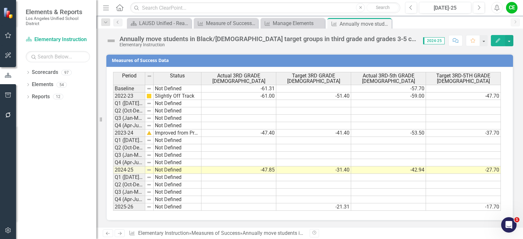
click at [165, 169] on td "Not Defined" at bounding box center [178, 169] width 48 height 7
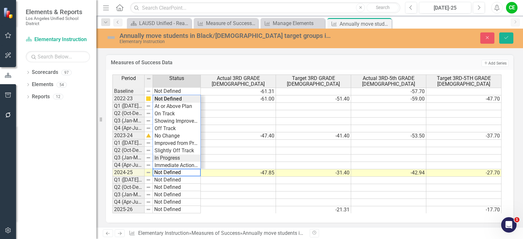
type textarea "In Progress"
click at [170, 157] on div "Period Status Actual 3RD GRADE African American Target 3RD GRADE African Americ…" at bounding box center [307, 144] width 390 height 139
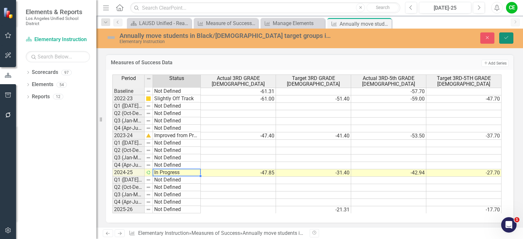
click at [507, 37] on icon "Save" at bounding box center [507, 37] width 6 height 4
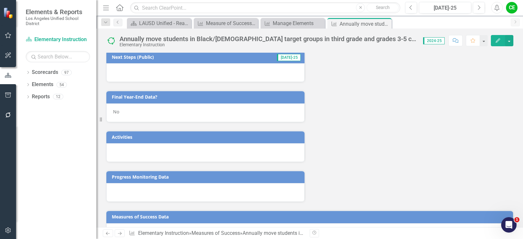
scroll to position [601, 0]
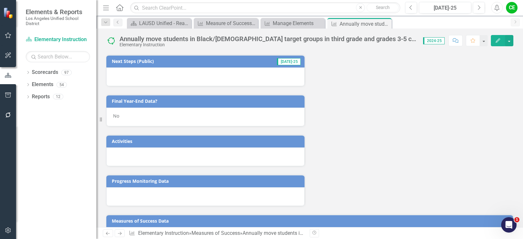
click at [126, 118] on div "No" at bounding box center [205, 117] width 198 height 19
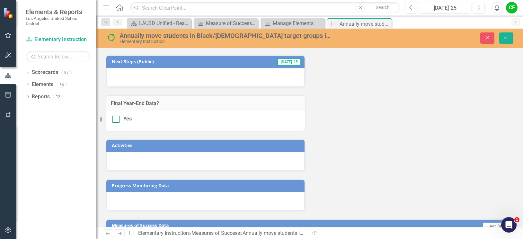
click at [116, 121] on div at bounding box center [115, 119] width 7 height 7
click at [116, 120] on input "Yes" at bounding box center [114, 118] width 4 height 4
checkbox input "true"
drag, startPoint x: 505, startPoint y: 35, endPoint x: 378, endPoint y: 126, distance: 156.0
click at [505, 35] on icon "Save" at bounding box center [507, 37] width 6 height 4
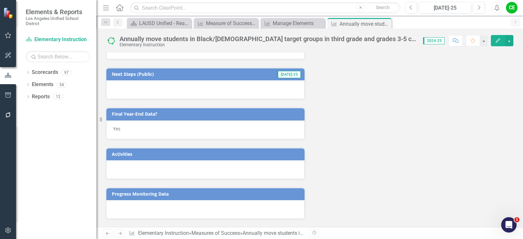
scroll to position [546, 0]
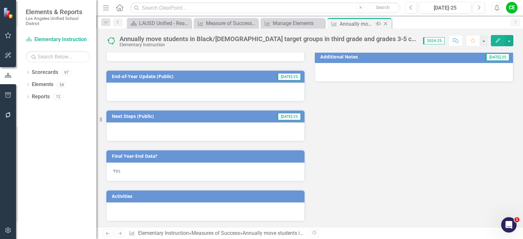
click at [384, 23] on icon "Close" at bounding box center [385, 23] width 6 height 5
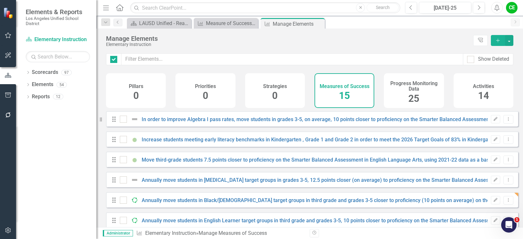
checkbox input "false"
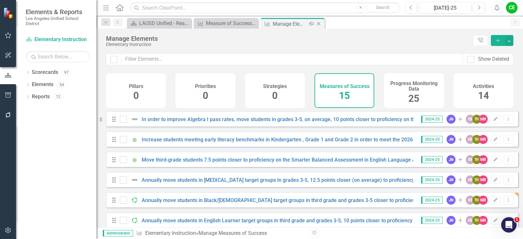
click at [320, 24] on icon "Close" at bounding box center [319, 23] width 6 height 5
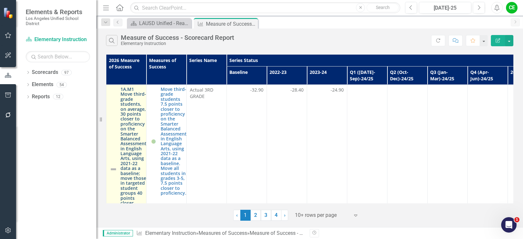
click at [138, 112] on link "1A.M1 Move third-grade students, on average, 30 points closer to proficiency on…" at bounding box center [134, 161] width 26 height 148
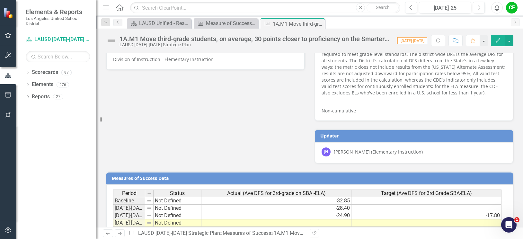
scroll to position [763, 0]
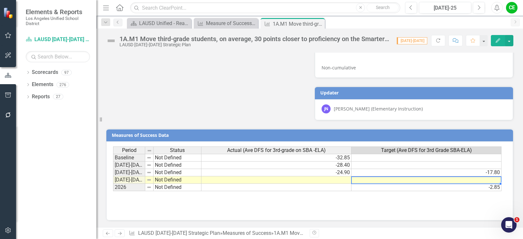
click at [384, 179] on td at bounding box center [427, 179] width 150 height 7
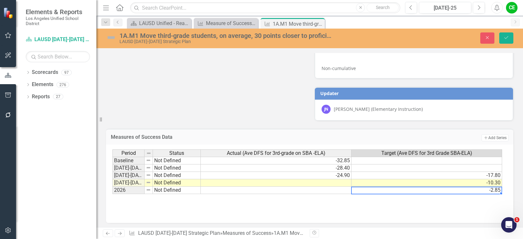
click at [381, 190] on td "-2.85" at bounding box center [427, 190] width 151 height 7
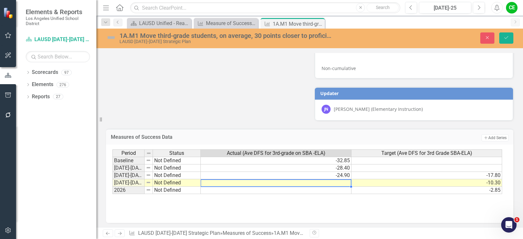
click at [334, 183] on td at bounding box center [276, 182] width 151 height 7
type textarea "-17.64"
click at [335, 193] on td at bounding box center [276, 190] width 151 height 7
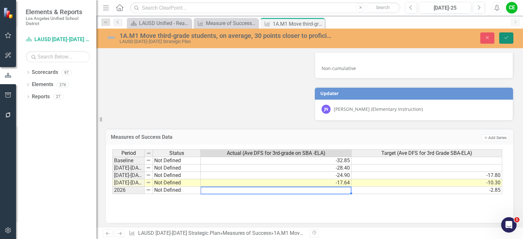
click at [505, 34] on button "Save" at bounding box center [506, 37] width 14 height 11
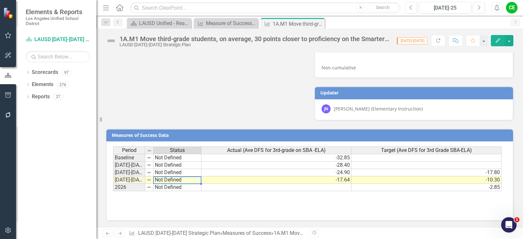
click at [162, 180] on td "Not Defined" at bounding box center [178, 179] width 48 height 7
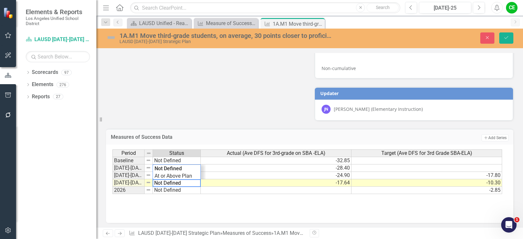
drag, startPoint x: 182, startPoint y: 184, endPoint x: 148, endPoint y: 187, distance: 34.2
click at [148, 187] on div "Period Status Actual (Ave DFS for 3rd-grade on SBA -ELA) Target (Ave DFS for 3r…" at bounding box center [307, 171] width 390 height 45
click at [164, 176] on div "Period Status Actual (Ave DFS for 3rd-grade on SBA -ELA) Target (Ave DFS for 3r…" at bounding box center [307, 171] width 390 height 45
type textarea "Showing Improvemet"
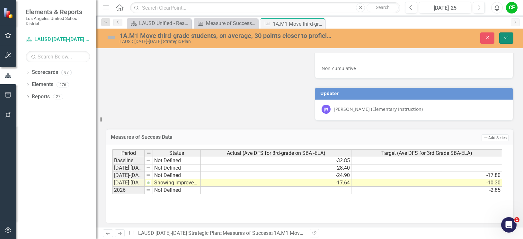
click at [508, 36] on icon "Save" at bounding box center [507, 37] width 6 height 4
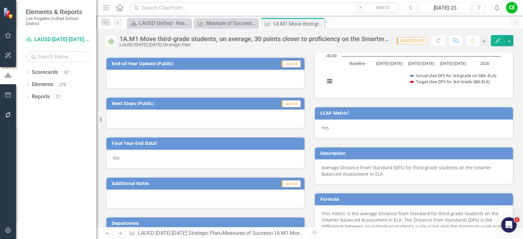
scroll to position [603, 0]
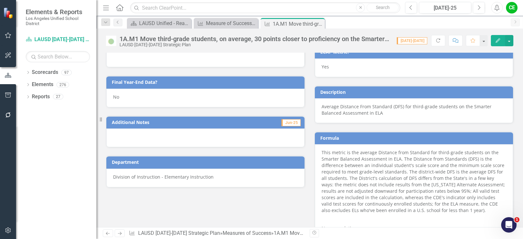
click at [129, 100] on div "No" at bounding box center [205, 98] width 198 height 19
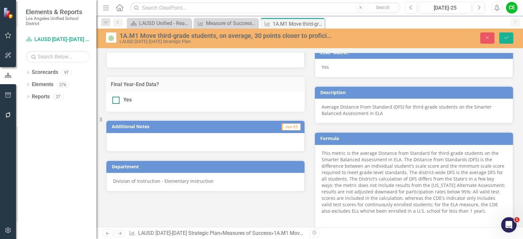
click at [119, 102] on div at bounding box center [115, 100] width 7 height 7
click at [117, 101] on input "Yes" at bounding box center [114, 99] width 4 height 4
checkbox input "true"
click at [508, 36] on icon "Save" at bounding box center [507, 37] width 6 height 4
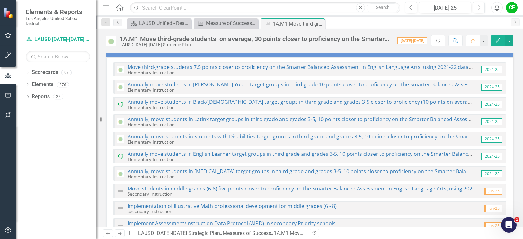
scroll to position [0, 0]
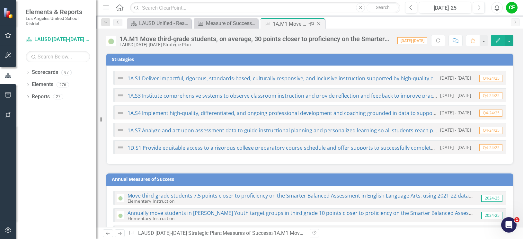
click at [319, 23] on icon "Close" at bounding box center [319, 23] width 6 height 5
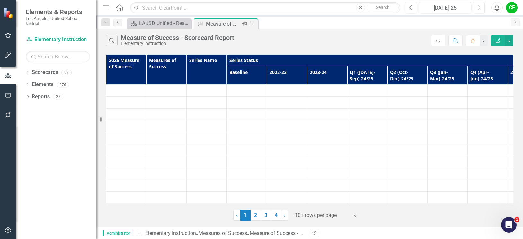
click at [215, 24] on div "Measure of Success - Scorecard Report" at bounding box center [223, 24] width 34 height 8
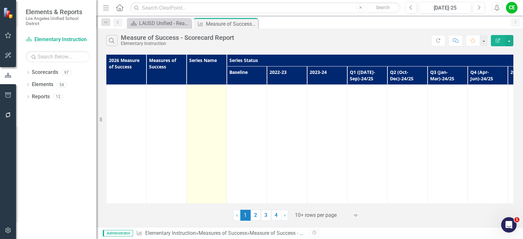
scroll to position [1318, 0]
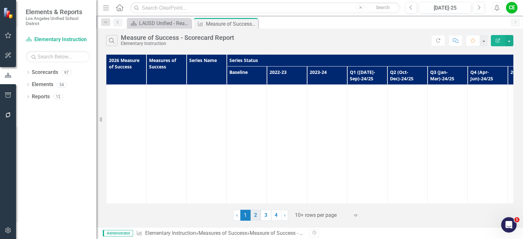
click at [251, 213] on link "2" at bounding box center [256, 215] width 10 height 11
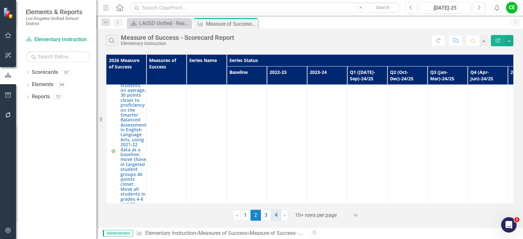
scroll to position [225, 0]
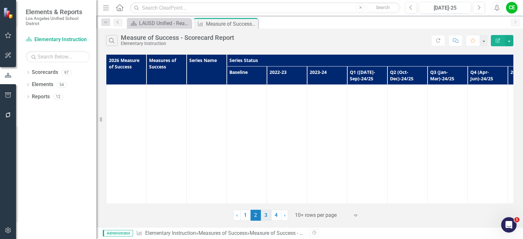
click at [265, 217] on link "3" at bounding box center [266, 215] width 10 height 11
click at [278, 217] on link "4" at bounding box center [276, 215] width 10 height 11
click at [252, 23] on icon "Close" at bounding box center [252, 23] width 6 height 5
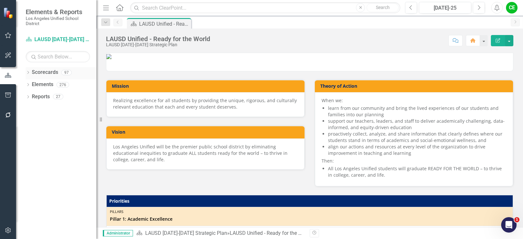
click at [27, 71] on div "Dropdown" at bounding box center [28, 73] width 4 height 5
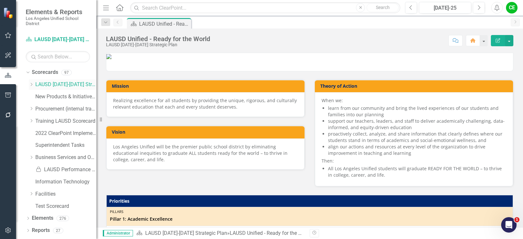
click at [32, 84] on icon "Dropdown" at bounding box center [31, 85] width 5 height 4
click at [39, 157] on icon at bounding box center [38, 157] width 2 height 3
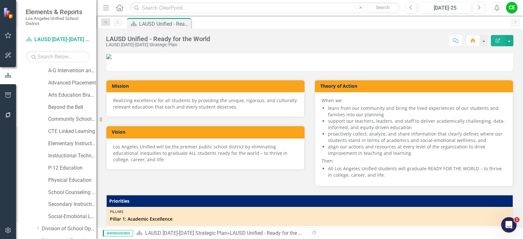
scroll to position [96, 0]
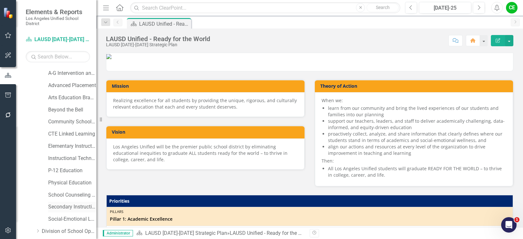
click at [54, 206] on link "Secondary Instruction" at bounding box center [72, 206] width 48 height 7
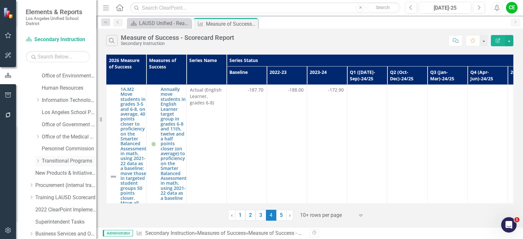
scroll to position [375, 0]
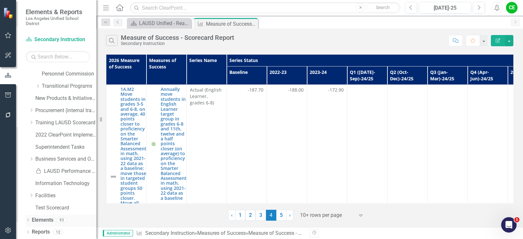
click at [44, 217] on link "Elements" at bounding box center [43, 220] width 22 height 7
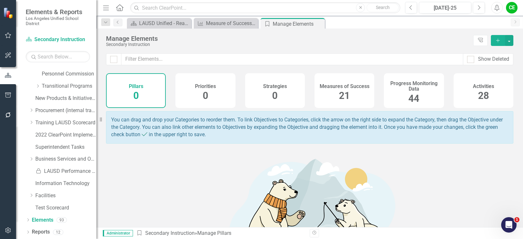
click at [352, 91] on div "Measures of Success 21" at bounding box center [345, 90] width 60 height 35
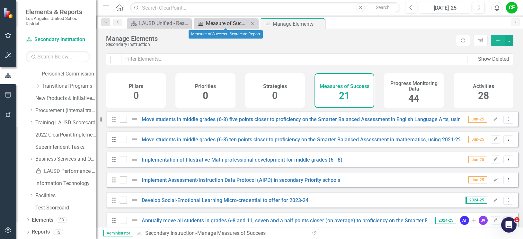
click at [217, 21] on div "Measure of Success - Scorecard Report" at bounding box center [227, 23] width 42 height 8
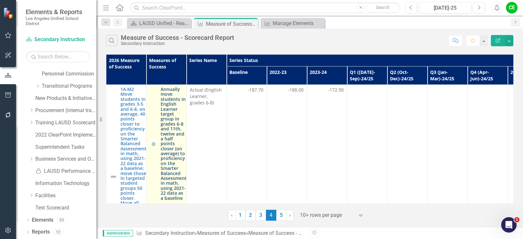
click at [176, 129] on link "Annually move students in English Learner target group in grades 6-8 and 11th, …" at bounding box center [174, 144] width 26 height 114
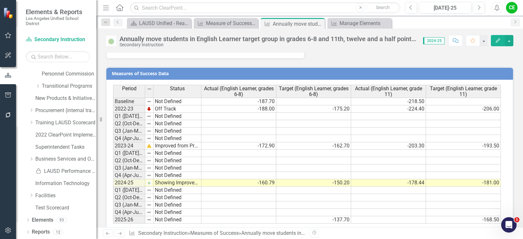
scroll to position [408, 0]
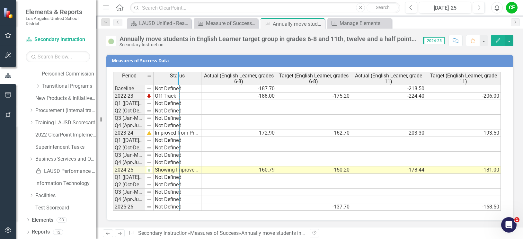
drag, startPoint x: 145, startPoint y: 78, endPoint x: 179, endPoint y: 80, distance: 34.1
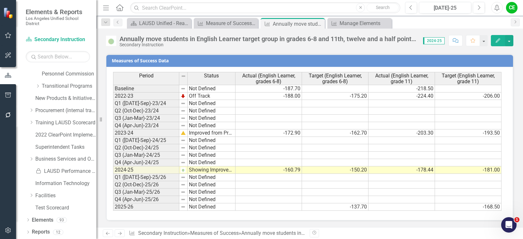
click at [381, 39] on div "Annually move students in English Learner target group in grades 6-8 and 11th, …" at bounding box center [268, 38] width 297 height 7
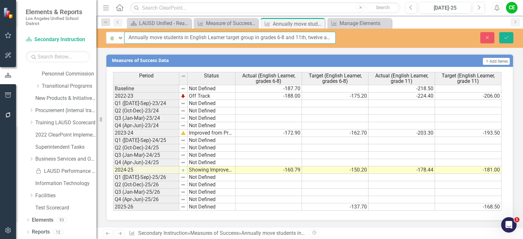
click at [292, 37] on input "Annually move students in English Learner target group in grades 6-8 and 11th, …" at bounding box center [229, 38] width 211 height 12
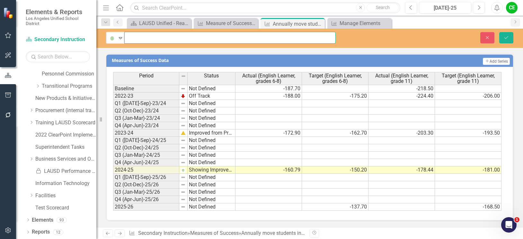
scroll to position [0, 254]
click at [484, 36] on button "Close" at bounding box center [487, 37] width 14 height 11
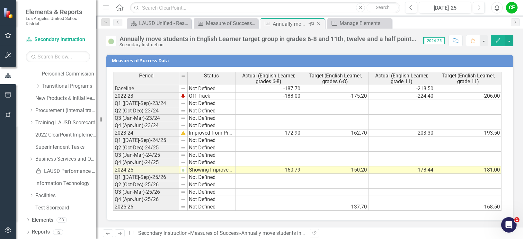
click at [318, 23] on icon at bounding box center [319, 24] width 4 height 4
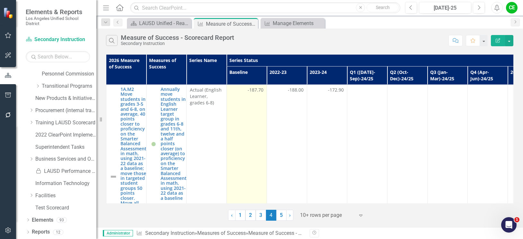
drag, startPoint x: 239, startPoint y: 215, endPoint x: 245, endPoint y: 193, distance: 22.9
click at [239, 215] on link "1" at bounding box center [240, 215] width 10 height 11
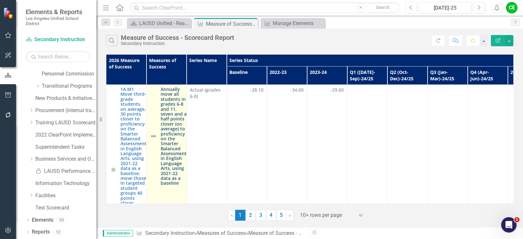
click at [177, 120] on link "Annually move all students in grades 6-8 and 11, seven and a half points closer…" at bounding box center [174, 136] width 26 height 99
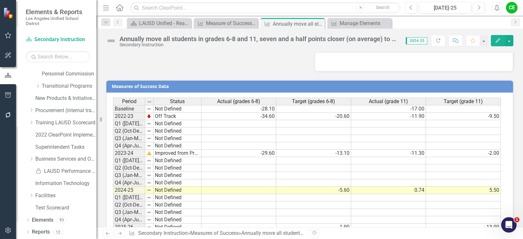
scroll to position [517, 0]
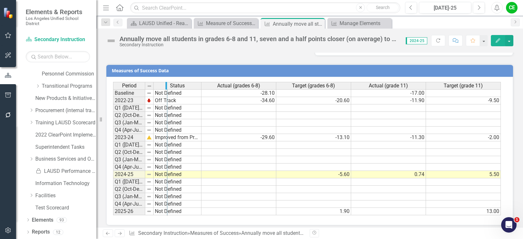
drag, startPoint x: 144, startPoint y: 83, endPoint x: 166, endPoint y: 84, distance: 22.2
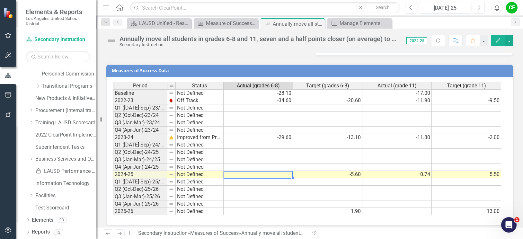
click at [269, 172] on td at bounding box center [258, 174] width 69 height 7
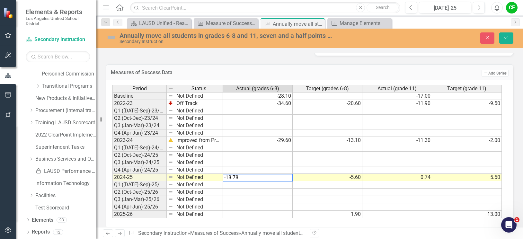
type textarea "-18.78"
click at [272, 181] on td at bounding box center [258, 184] width 70 height 7
click at [507, 42] on button "Save" at bounding box center [506, 37] width 14 height 11
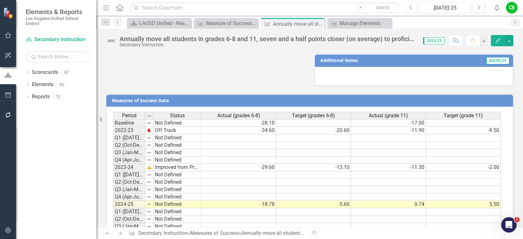
scroll to position [517, 0]
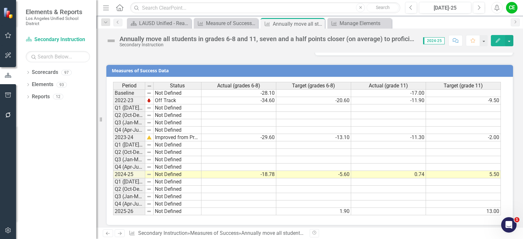
click at [371, 236] on div "Revision History" at bounding box center [517, 233] width 414 height 8
click at [161, 171] on td "Not Defined" at bounding box center [178, 174] width 48 height 7
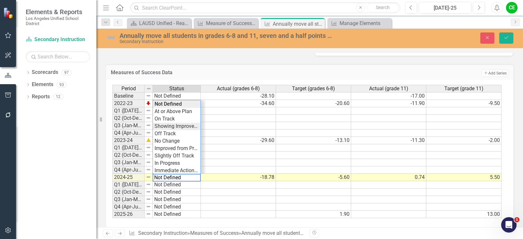
type textarea "Showing Improvemet"
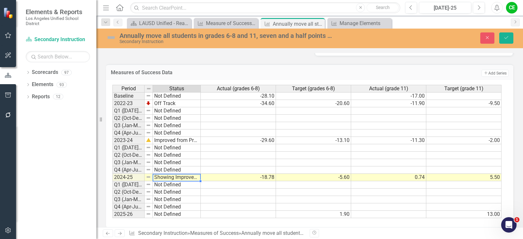
click at [178, 121] on div "Period Status Actual (grades 6-8) Target (grades 6-8) Actual (grade 11) Target …" at bounding box center [307, 152] width 390 height 134
click at [505, 34] on button "Save" at bounding box center [506, 37] width 14 height 11
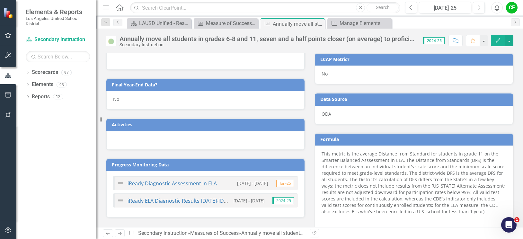
scroll to position [289, 0]
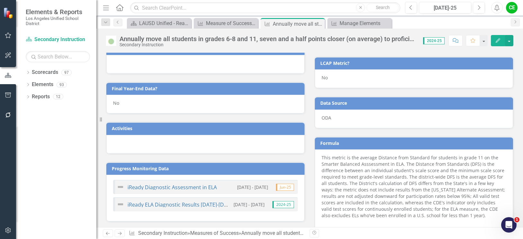
click at [123, 101] on div "No" at bounding box center [205, 104] width 198 height 19
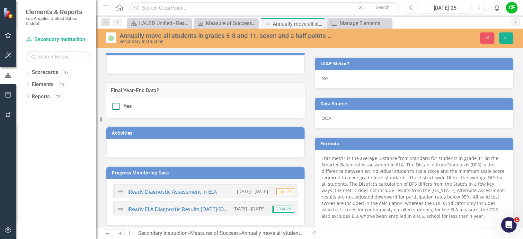
click at [116, 105] on input "Yes" at bounding box center [114, 105] width 4 height 4
checkbox input "true"
click at [510, 36] on button "Save" at bounding box center [506, 37] width 14 height 11
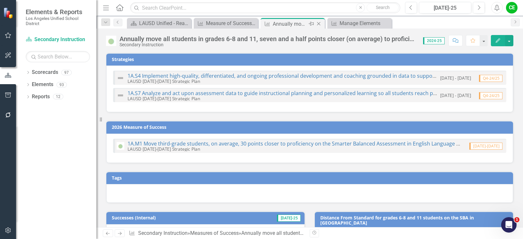
click at [318, 22] on icon "Close" at bounding box center [319, 23] width 6 height 5
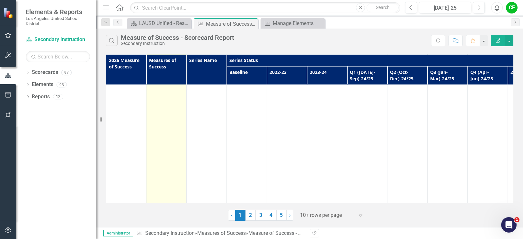
scroll to position [3439, 0]
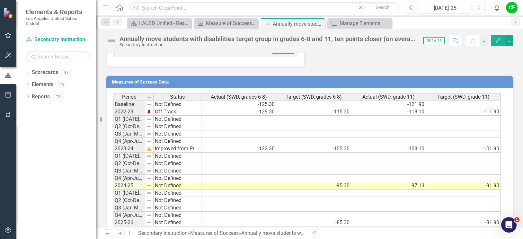
scroll to position [420, 0]
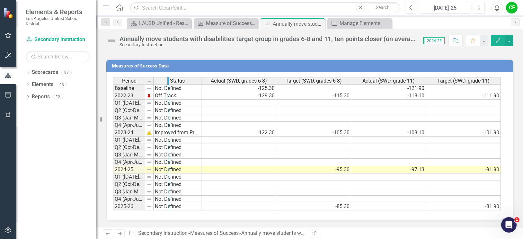
drag, startPoint x: 144, startPoint y: 81, endPoint x: 168, endPoint y: 83, distance: 24.2
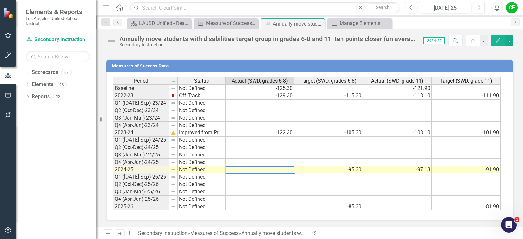
click at [284, 172] on td at bounding box center [260, 169] width 69 height 7
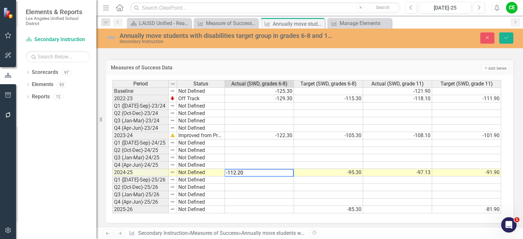
type textarea "-112.20"
click at [280, 180] on td at bounding box center [259, 179] width 69 height 7
click at [510, 36] on button "Save" at bounding box center [506, 37] width 14 height 11
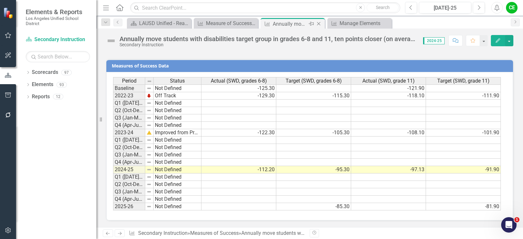
click at [318, 23] on icon "Close" at bounding box center [319, 23] width 6 height 5
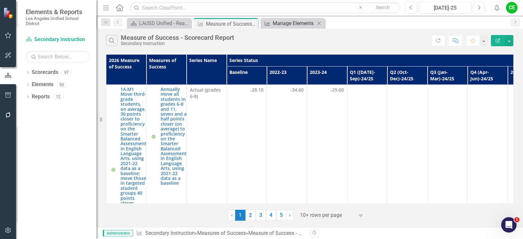
click at [299, 25] on div "Manage Elements" at bounding box center [294, 23] width 42 height 8
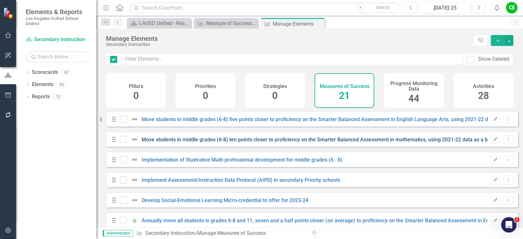
checkbox input "false"
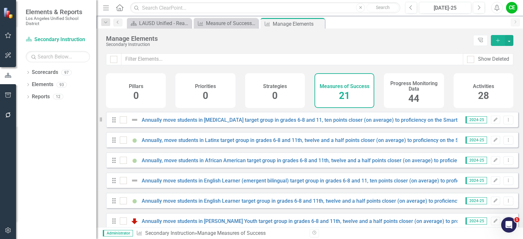
scroll to position [257, 0]
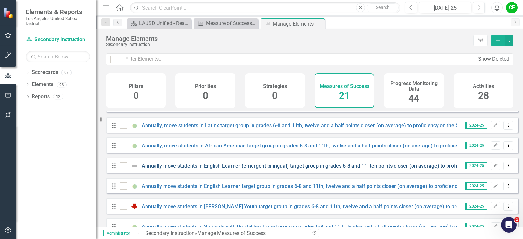
click at [377, 169] on link "Annually move students in English Learner (emergent bilingual) target group in …" at bounding box center [399, 166] width 514 height 6
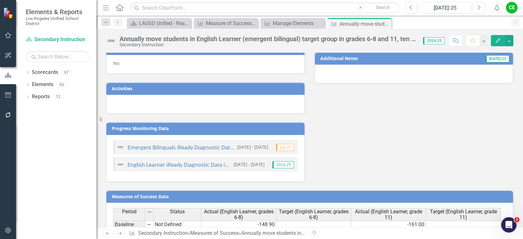
scroll to position [425, 0]
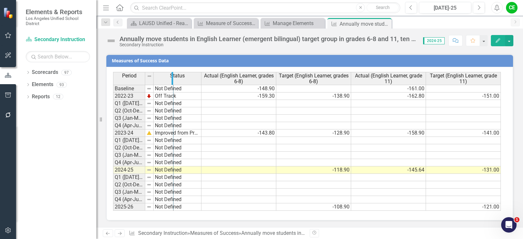
drag, startPoint x: 145, startPoint y: 77, endPoint x: 173, endPoint y: 78, distance: 28.3
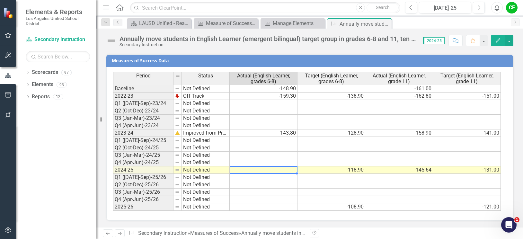
click at [245, 168] on td at bounding box center [264, 169] width 68 height 7
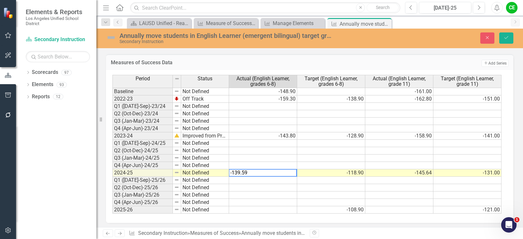
type textarea "-139.59"
click at [242, 182] on td at bounding box center [263, 180] width 68 height 7
click at [502, 39] on button "Save" at bounding box center [506, 37] width 14 height 11
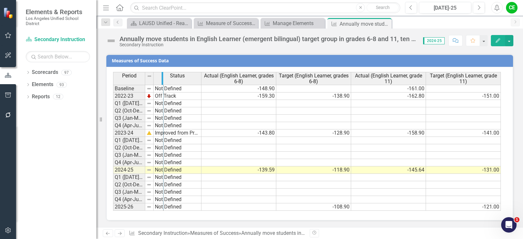
drag, startPoint x: 144, startPoint y: 78, endPoint x: 162, endPoint y: 80, distance: 18.4
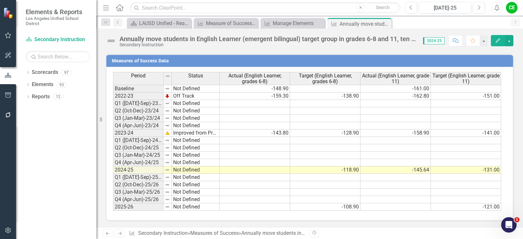
click at [512, 165] on div "Measures of Success Data Last Calculated Period Status Actual (English Learner,…" at bounding box center [309, 133] width 417 height 175
click at [182, 171] on td "Not Defined" at bounding box center [196, 169] width 48 height 7
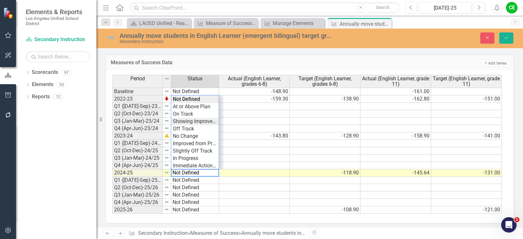
type textarea "Showing Improvemet"
click at [186, 123] on div "Period Status Actual (English Learner, grades 6-8) Target (English Learner, gra…" at bounding box center [307, 144] width 390 height 139
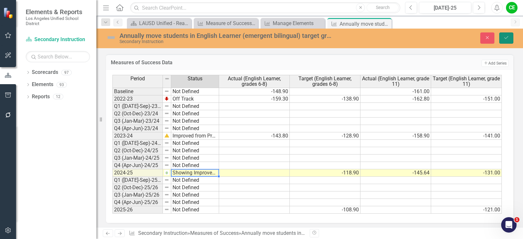
click at [504, 39] on icon "Save" at bounding box center [507, 37] width 6 height 4
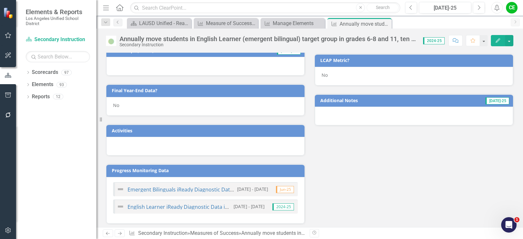
scroll to position [257, 0]
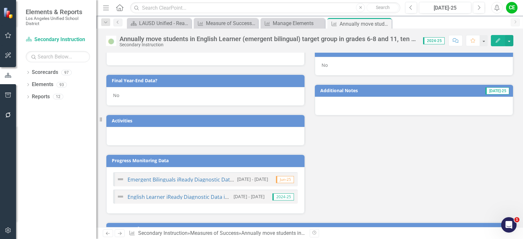
click at [130, 97] on div "No" at bounding box center [205, 96] width 198 height 19
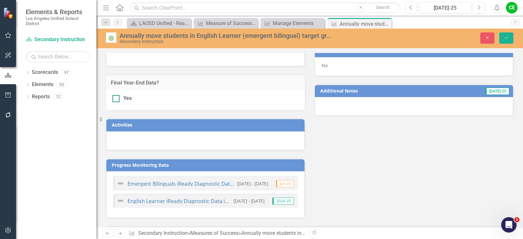
click at [119, 100] on div at bounding box center [115, 98] width 7 height 7
click at [117, 99] on input "Yes" at bounding box center [114, 97] width 4 height 4
checkbox input "true"
click at [509, 36] on icon "Save" at bounding box center [507, 37] width 6 height 4
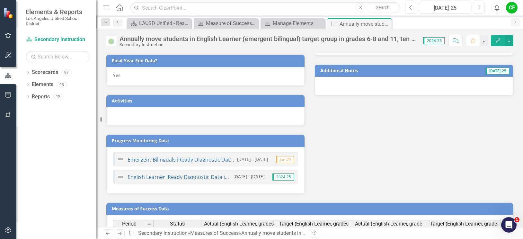
scroll to position [232, 0]
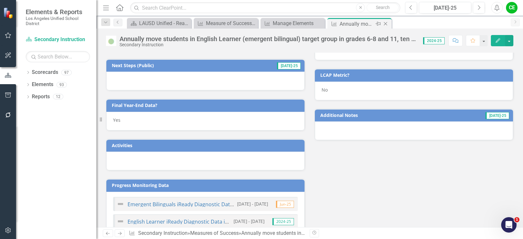
click at [385, 24] on icon "Close" at bounding box center [385, 23] width 6 height 5
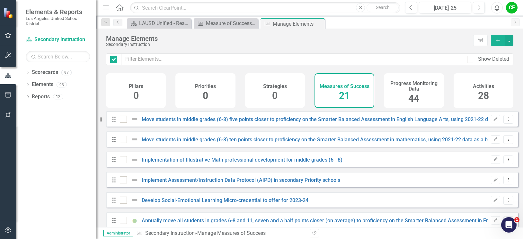
checkbox input "false"
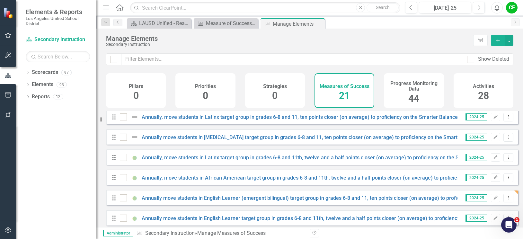
scroll to position [193, 0]
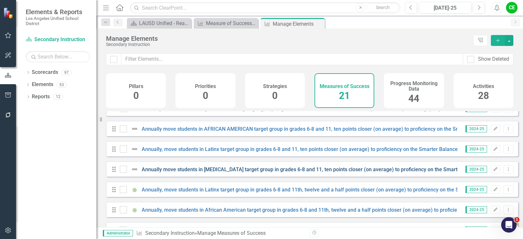
click at [305, 173] on link "Annually move students in [MEDICAL_DATA] target group in grades 6-8 and 11, ten…" at bounding box center [376, 169] width 468 height 6
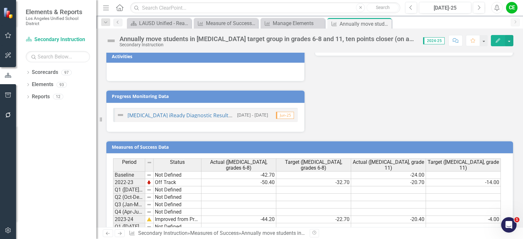
scroll to position [408, 0]
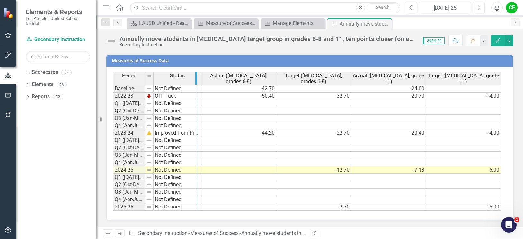
drag, startPoint x: 144, startPoint y: 81, endPoint x: 196, endPoint y: 83, distance: 52.1
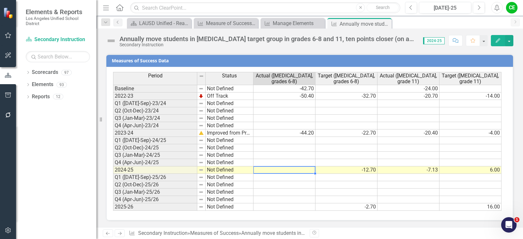
click at [292, 171] on td at bounding box center [285, 169] width 62 height 7
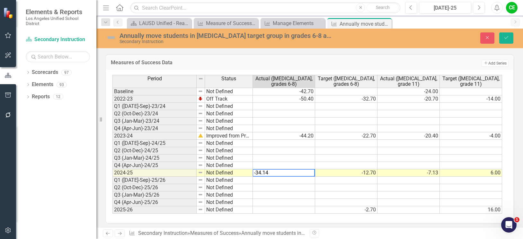
type textarea "-34.14"
click at [292, 179] on td at bounding box center [284, 180] width 62 height 7
click at [510, 39] on button "Save" at bounding box center [506, 37] width 14 height 11
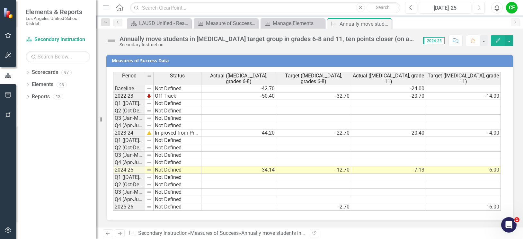
drag, startPoint x: 301, startPoint y: 227, endPoint x: 339, endPoint y: 222, distance: 37.5
click at [113, 173] on div "Period Status Baseline Not Defined 2022-23 Off Track Q1 ([DATE]-Sep)-23/24 Not …" at bounding box center [113, 141] width 0 height 139
click at [173, 172] on td "Not Defined" at bounding box center [178, 169] width 48 height 7
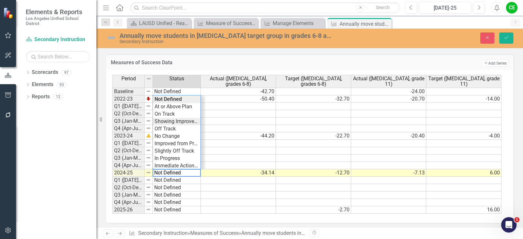
type textarea "Showing Improvemet"
click at [180, 121] on div "Period Status Actual ([MEDICAL_DATA], grades 6-8) Target ([MEDICAL_DATA], grade…" at bounding box center [307, 144] width 390 height 139
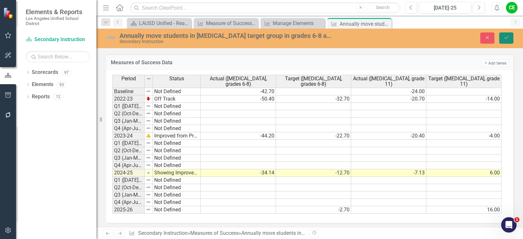
click at [500, 38] on button "Save" at bounding box center [506, 37] width 14 height 11
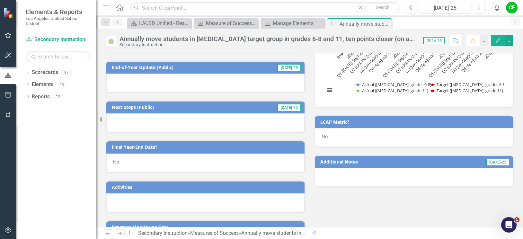
scroll to position [225, 0]
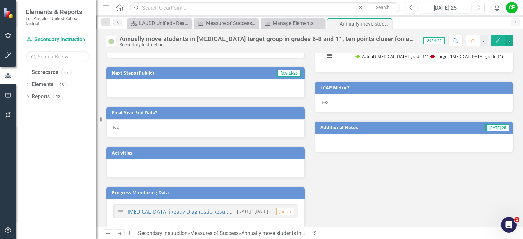
click at [125, 129] on div "No" at bounding box center [205, 128] width 198 height 19
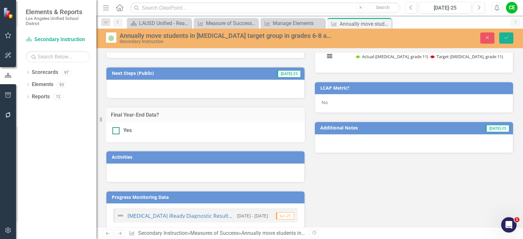
click at [116, 132] on div at bounding box center [115, 130] width 7 height 7
click at [116, 131] on input "Yes" at bounding box center [114, 129] width 4 height 4
checkbox input "true"
click at [508, 36] on icon "Save" at bounding box center [507, 37] width 6 height 4
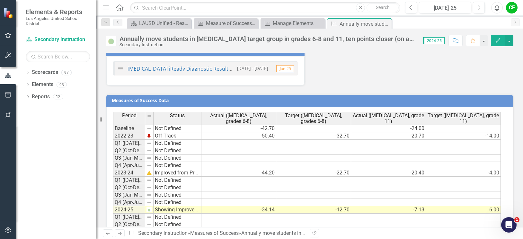
scroll to position [408, 0]
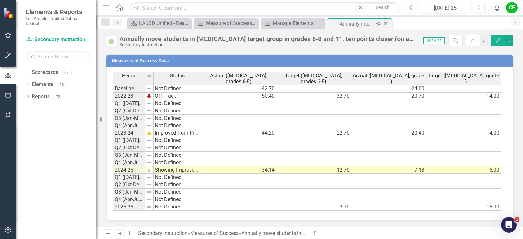
click at [385, 23] on icon at bounding box center [386, 24] width 4 height 4
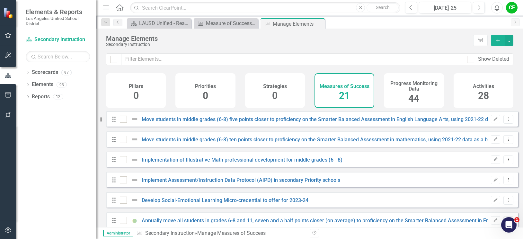
checkbox input "false"
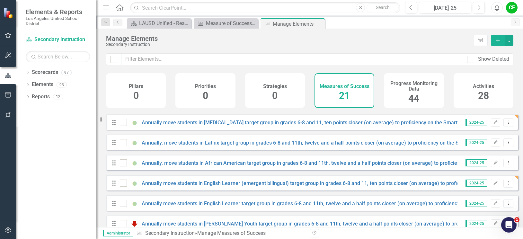
scroll to position [314, 0]
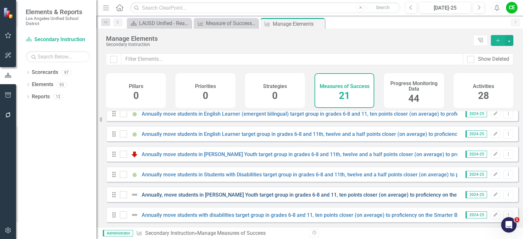
click at [330, 193] on link "Annually, move students in [PERSON_NAME] Youth target group in grades 6-8 and 1…" at bounding box center [384, 195] width 484 height 6
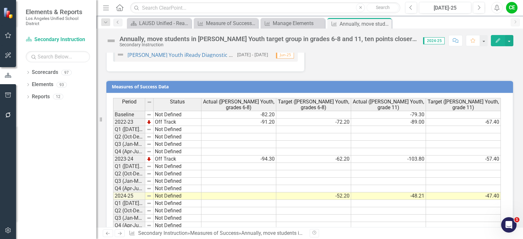
scroll to position [408, 0]
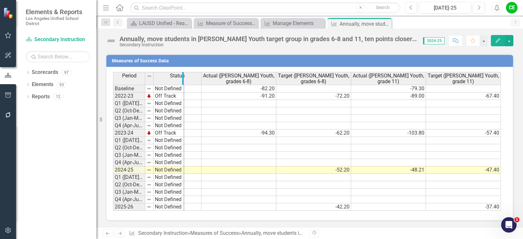
drag, startPoint x: 144, startPoint y: 81, endPoint x: 183, endPoint y: 81, distance: 38.9
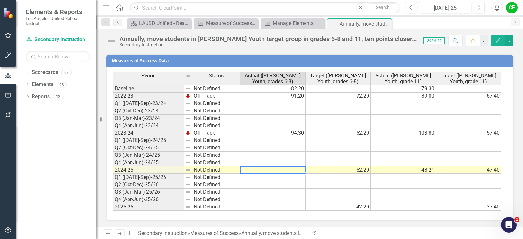
click at [276, 171] on td at bounding box center [272, 169] width 65 height 7
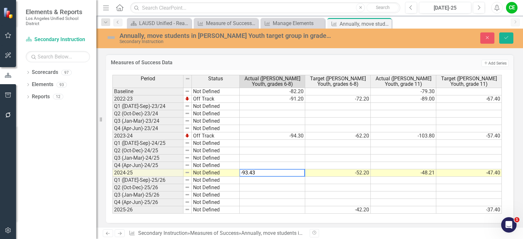
type textarea "-93.43"
click at [280, 179] on td at bounding box center [273, 180] width 66 height 7
click at [504, 35] on button "Save" at bounding box center [506, 37] width 14 height 11
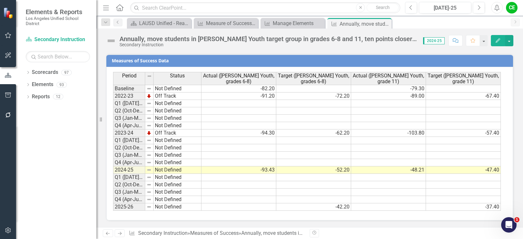
click at [461, 235] on div "Revision History" at bounding box center [517, 233] width 414 height 8
click at [166, 169] on td "Not Defined" at bounding box center [178, 169] width 48 height 7
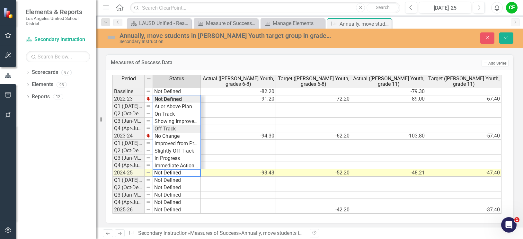
type textarea "Off Track"
click at [172, 129] on div "Period Status Actual ([PERSON_NAME] Youth, grades 6-8) Target ([PERSON_NAME] Yo…" at bounding box center [307, 144] width 390 height 139
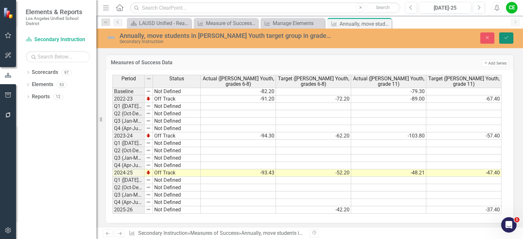
click at [511, 39] on button "Save" at bounding box center [506, 37] width 14 height 11
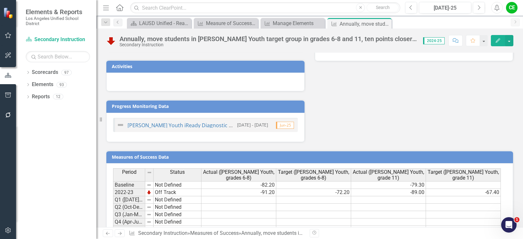
scroll to position [215, 0]
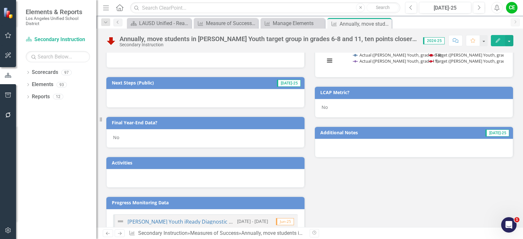
click at [134, 139] on div "No" at bounding box center [205, 138] width 198 height 19
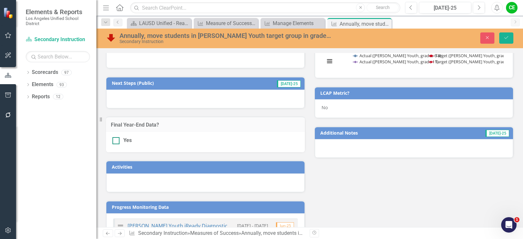
click at [113, 141] on input "Yes" at bounding box center [114, 139] width 4 height 4
checkbox input "true"
click at [510, 37] on button "Save" at bounding box center [506, 37] width 14 height 11
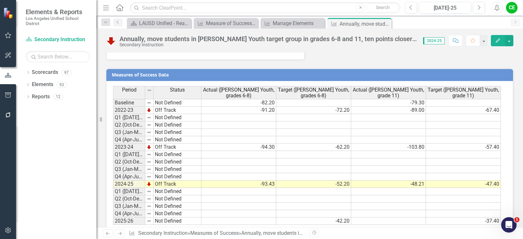
scroll to position [408, 0]
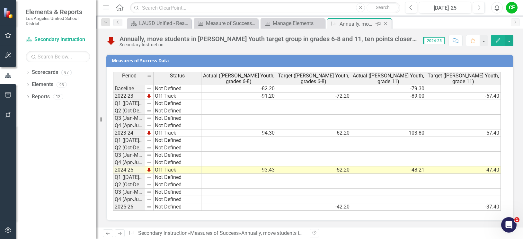
click at [386, 23] on icon "Close" at bounding box center [385, 23] width 6 height 5
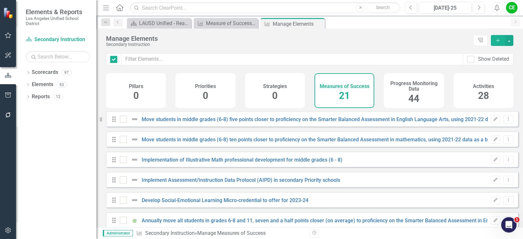
checkbox input "false"
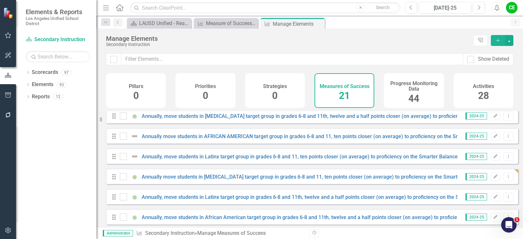
scroll to position [193, 0]
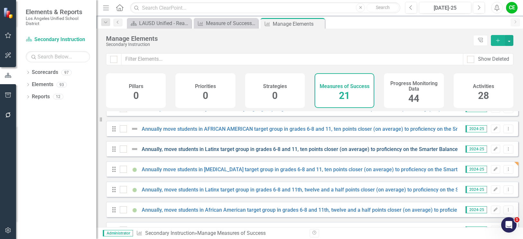
click at [326, 152] on link "Annually, move students in Latinx target group in grades 6-8 and 11, ten points…" at bounding box center [364, 149] width 445 height 6
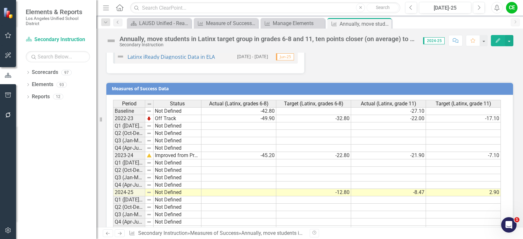
scroll to position [403, 0]
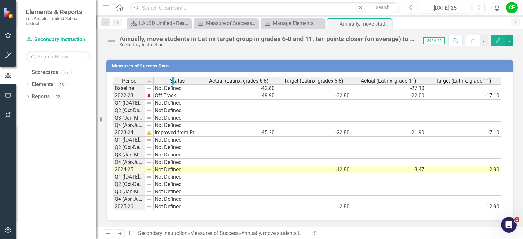
drag, startPoint x: 145, startPoint y: 81, endPoint x: 174, endPoint y: 81, distance: 28.9
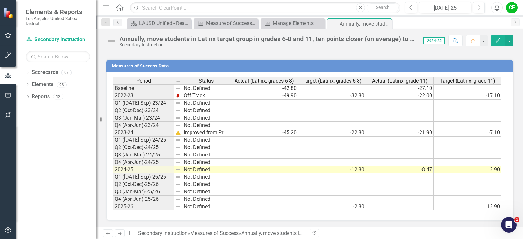
click at [251, 168] on td at bounding box center [264, 169] width 68 height 7
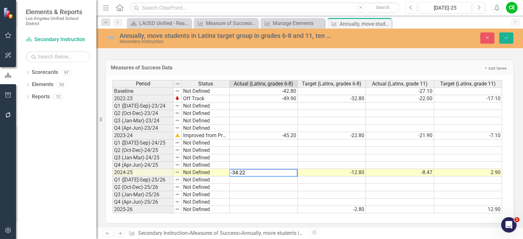
type textarea "-34.22"
click at [258, 181] on td at bounding box center [264, 179] width 68 height 7
click at [511, 36] on button "Save" at bounding box center [506, 37] width 14 height 11
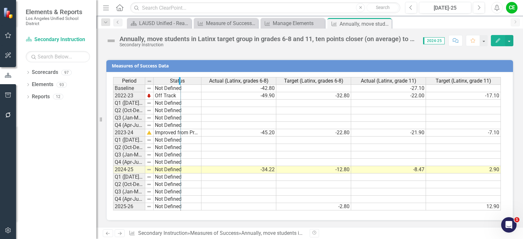
drag, startPoint x: 144, startPoint y: 82, endPoint x: 180, endPoint y: 82, distance: 36.0
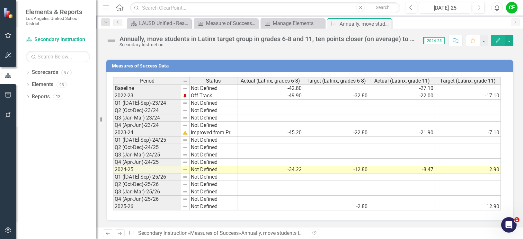
click at [512, 121] on div "Measures of Success Data Last Calculated Period Status Actual (Latinx, grades 6…" at bounding box center [309, 136] width 417 height 170
click at [208, 170] on td "Not Defined" at bounding box center [214, 169] width 48 height 7
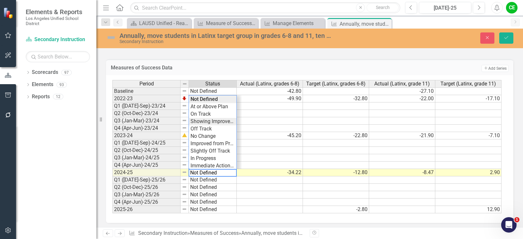
type textarea "Showing Improvemet"
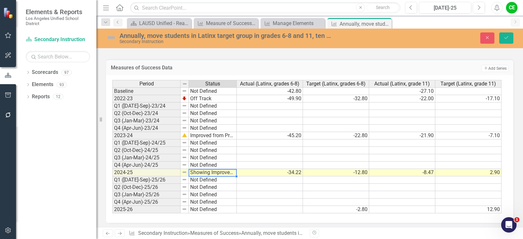
click at [215, 122] on div "Period Status Actual (Latinx, grades 6-8) Target (Latinx, grades 6-8) Actual (L…" at bounding box center [307, 147] width 390 height 134
click at [504, 35] on icon "Save" at bounding box center [507, 37] width 6 height 4
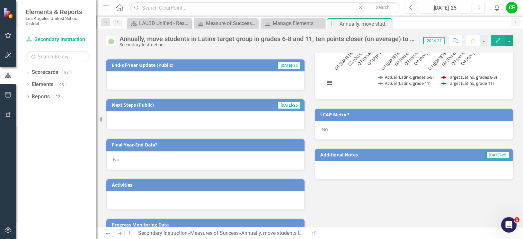
scroll to position [257, 0]
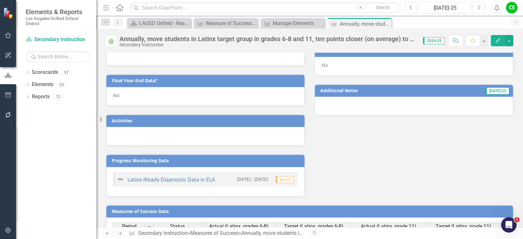
click at [131, 99] on div "No" at bounding box center [205, 96] width 198 height 19
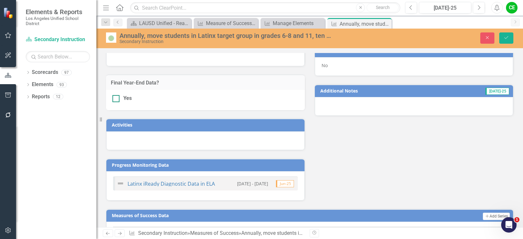
click at [117, 101] on div at bounding box center [115, 98] width 7 height 7
click at [117, 99] on input "Yes" at bounding box center [114, 97] width 4 height 4
checkbox input "true"
click at [509, 37] on button "Save" at bounding box center [506, 37] width 14 height 11
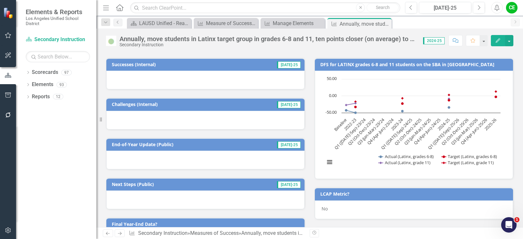
scroll to position [17, 0]
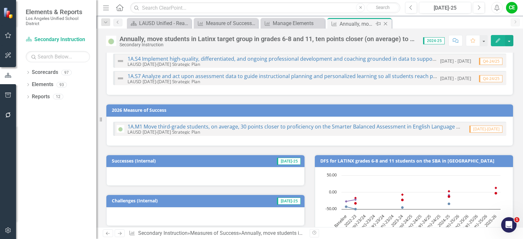
click at [385, 23] on icon "Close" at bounding box center [385, 23] width 6 height 5
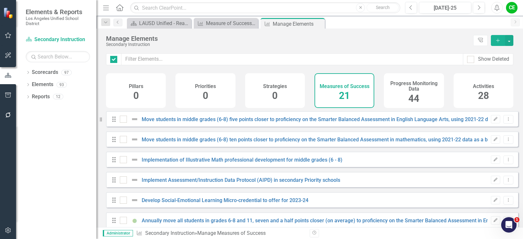
checkbox input "false"
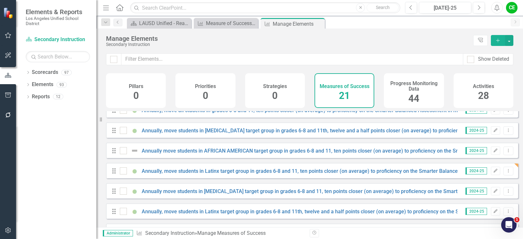
scroll to position [153, 0]
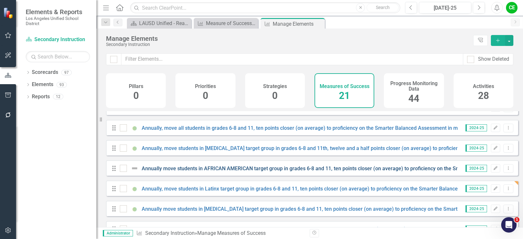
click at [346, 172] on link "Annually move students in AFRICAN AMERICAN target group in grades 6-8 and 11, t…" at bounding box center [381, 169] width 478 height 6
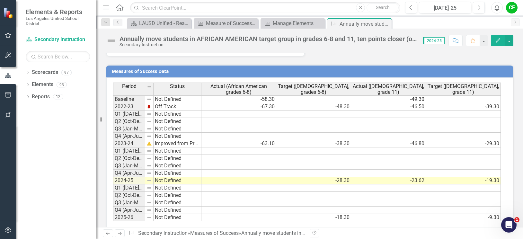
scroll to position [448, 0]
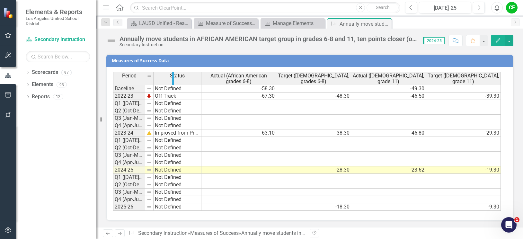
drag, startPoint x: 144, startPoint y: 80, endPoint x: 173, endPoint y: 81, distance: 28.9
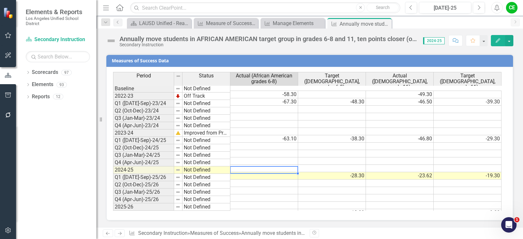
click at [250, 172] on td at bounding box center [264, 175] width 68 height 7
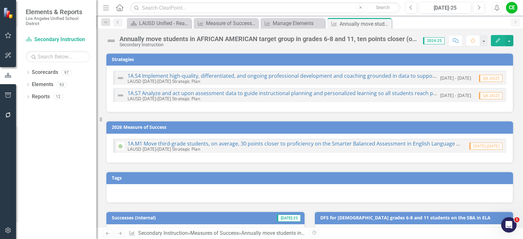
scroll to position [448, 0]
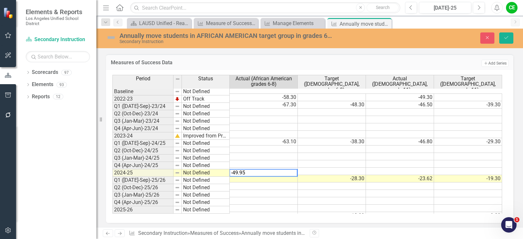
type textarea "-49.95"
click at [257, 183] on td at bounding box center [264, 186] width 68 height 7
click at [504, 35] on button "Save" at bounding box center [506, 37] width 14 height 11
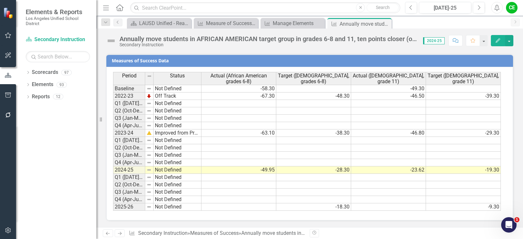
click at [164, 169] on td "Not Defined" at bounding box center [178, 169] width 48 height 7
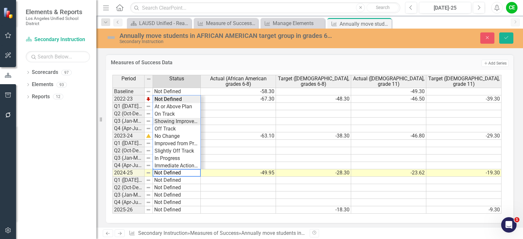
type textarea "Showing Improvemet"
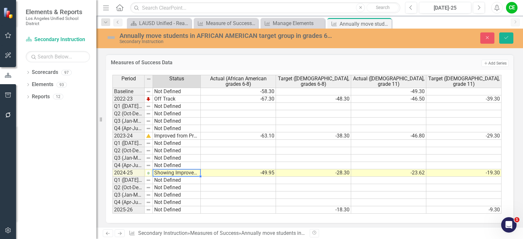
click at [169, 122] on div "Period Status Actual (African American grades 6-8) Target (African American, gr…" at bounding box center [307, 144] width 390 height 139
click at [506, 34] on button "Save" at bounding box center [506, 37] width 14 height 11
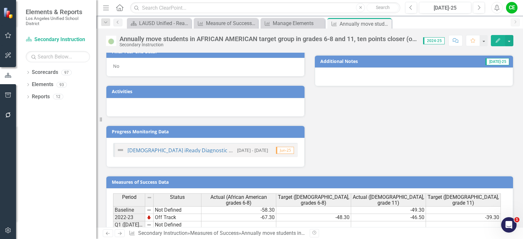
scroll to position [321, 0]
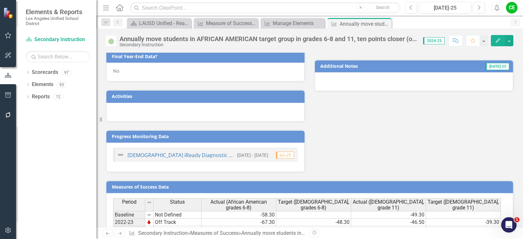
click at [133, 69] on div "No" at bounding box center [205, 72] width 198 height 19
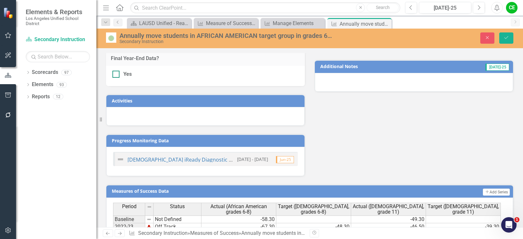
click at [116, 74] on input "Yes" at bounding box center [114, 73] width 4 height 4
checkbox input "true"
click at [502, 39] on button "Save" at bounding box center [506, 37] width 14 height 11
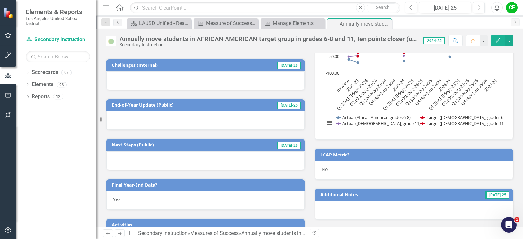
scroll to position [191, 0]
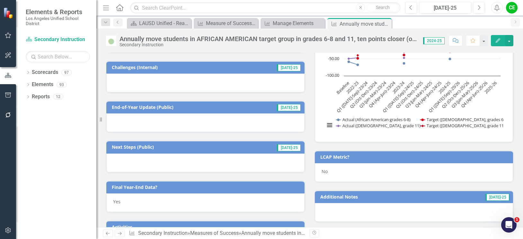
click at [0, 0] on icon "Close" at bounding box center [0, 0] width 0 height 0
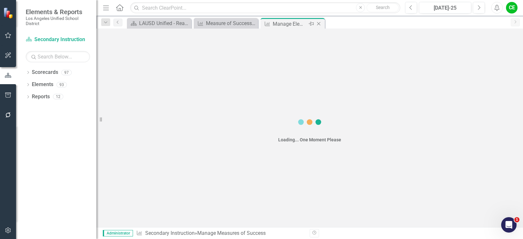
click at [318, 22] on icon "Close" at bounding box center [319, 23] width 6 height 5
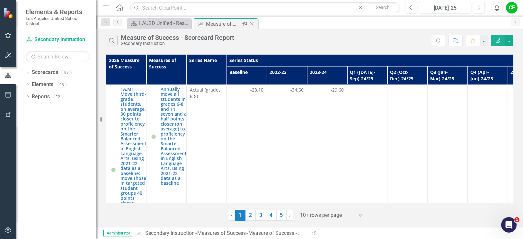
click at [251, 22] on icon "Close" at bounding box center [252, 23] width 6 height 5
click at [27, 72] on icon "Dropdown" at bounding box center [28, 73] width 4 height 4
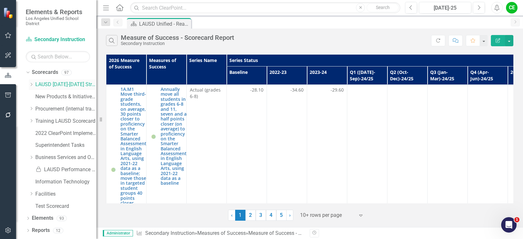
click at [29, 84] on icon "Dropdown" at bounding box center [31, 85] width 5 height 4
click at [38, 121] on icon "Dropdown" at bounding box center [37, 121] width 5 height 4
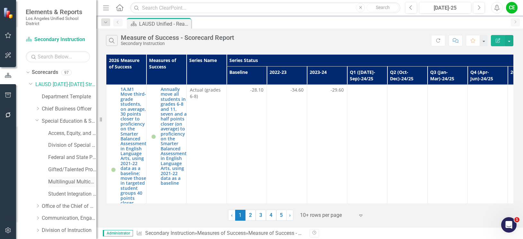
click at [56, 181] on link "Multilingual Multicultural Education Department" at bounding box center [72, 181] width 48 height 7
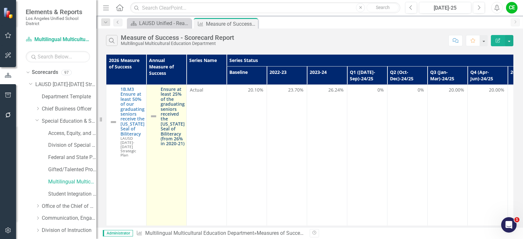
click at [172, 104] on link "Ensure at least 25% of the graduating seniors received the California Seal of B…" at bounding box center [173, 116] width 24 height 59
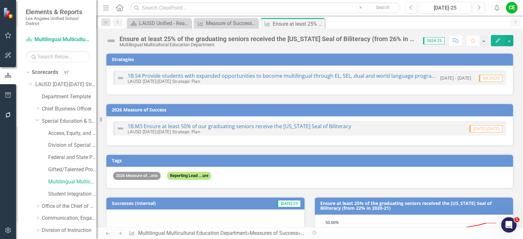
checkbox input "true"
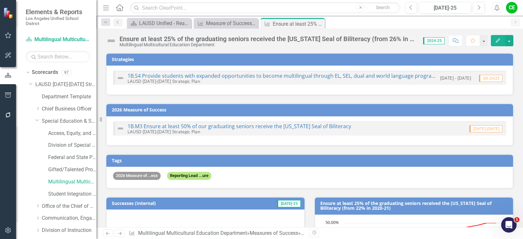
checkbox input "true"
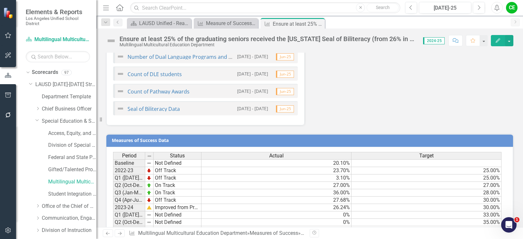
scroll to position [630, 0]
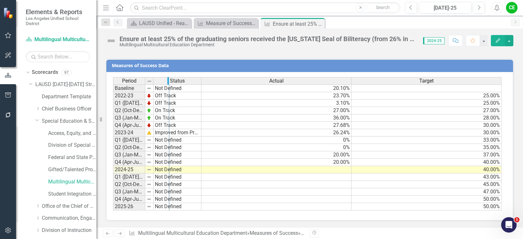
drag, startPoint x: 145, startPoint y: 81, endPoint x: 169, endPoint y: 82, distance: 24.1
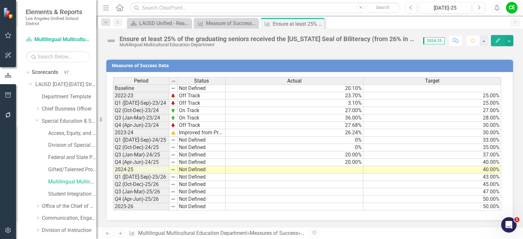
click at [326, 168] on td at bounding box center [295, 169] width 138 height 7
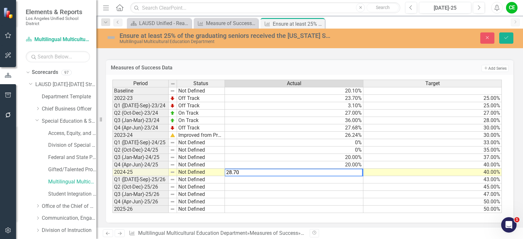
type textarea "28.70"
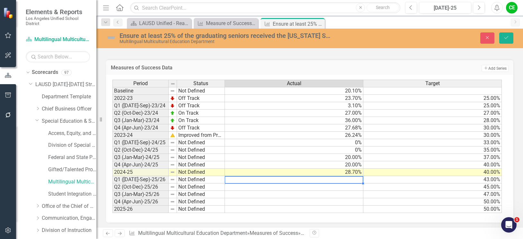
click at [322, 180] on td at bounding box center [294, 179] width 139 height 7
click at [508, 34] on button "Save" at bounding box center [506, 37] width 14 height 11
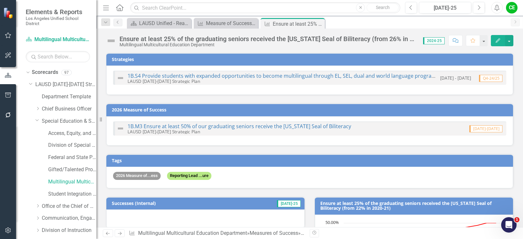
checkbox input "false"
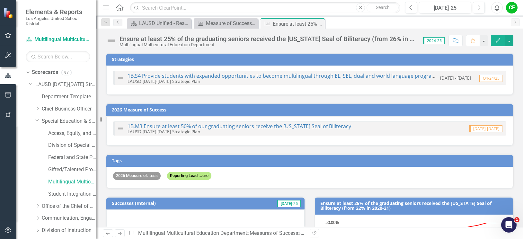
checkbox input "false"
checkbox input "true"
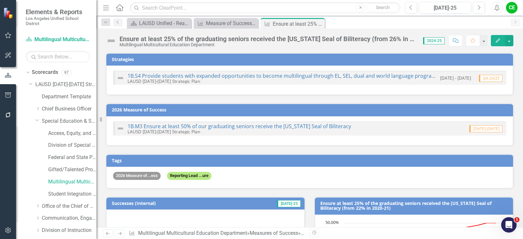
checkbox input "true"
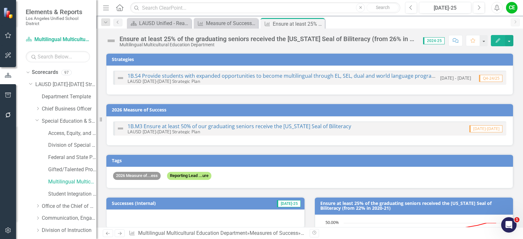
checkbox input "true"
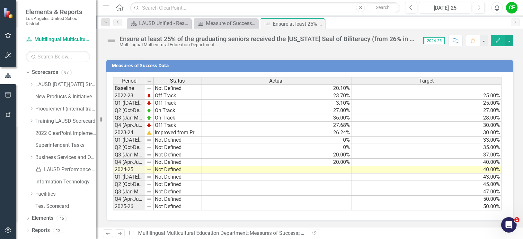
click at [348, 171] on td at bounding box center [276, 169] width 150 height 7
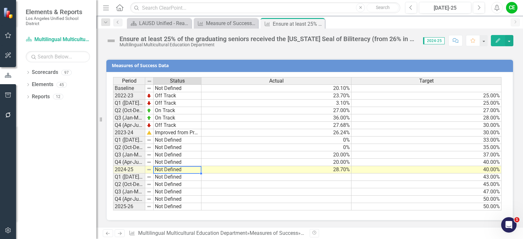
click at [175, 170] on td "Not Defined" at bounding box center [178, 169] width 48 height 7
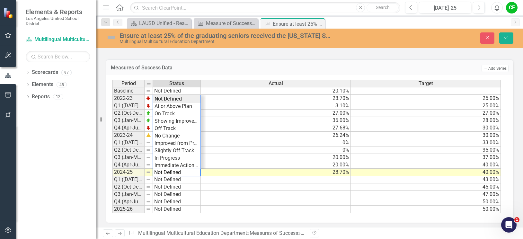
click at [175, 170] on textarea "Not Defined" at bounding box center [177, 173] width 48 height 8
type textarea "Showing Improvemet"
click at [182, 121] on div "Period Status Actual Target Baseline Not Defined 20.10% 2022-23 Off Track 23.70…" at bounding box center [307, 147] width 390 height 134
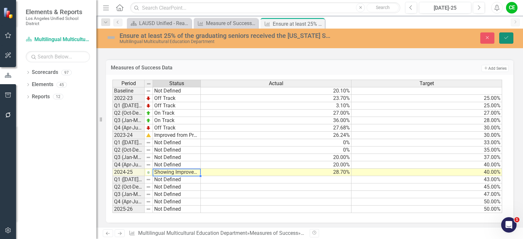
click at [504, 39] on icon "Save" at bounding box center [507, 37] width 6 height 4
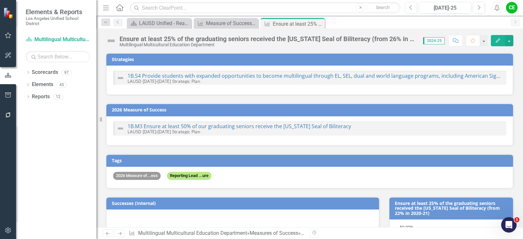
checkbox input "false"
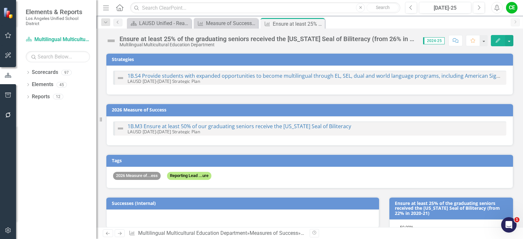
checkbox input "false"
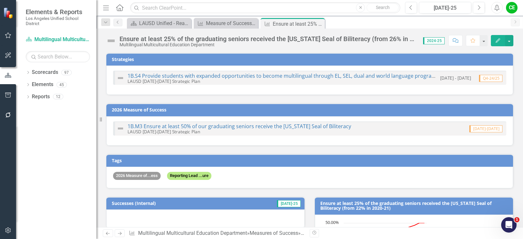
checkbox input "true"
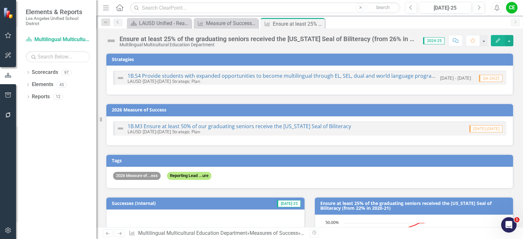
checkbox input "true"
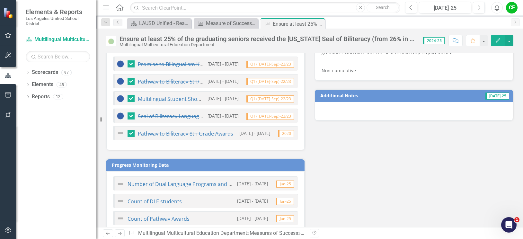
scroll to position [372, 0]
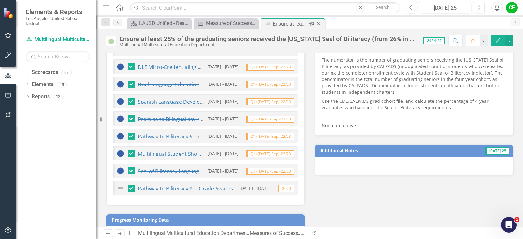
click at [318, 23] on icon "Close" at bounding box center [319, 23] width 6 height 5
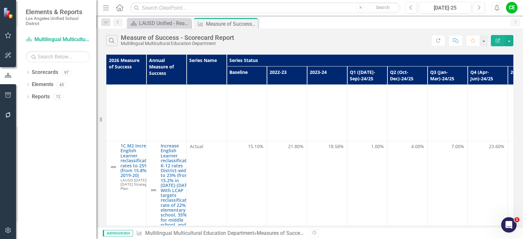
scroll to position [900, 0]
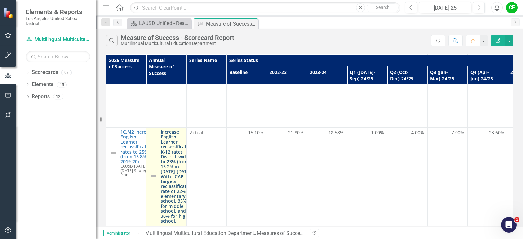
click at [173, 130] on link "Increase English Learner reclassification K-12 rates District-wide to 23% (from…" at bounding box center [177, 177] width 33 height 94
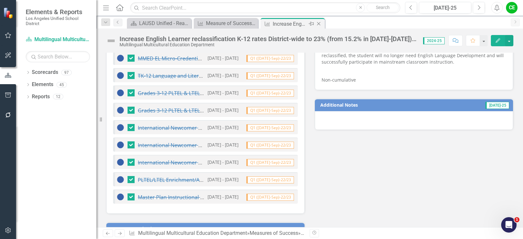
scroll to position [418, 0]
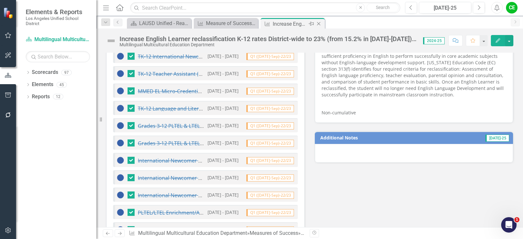
click at [319, 24] on icon at bounding box center [319, 24] width 4 height 4
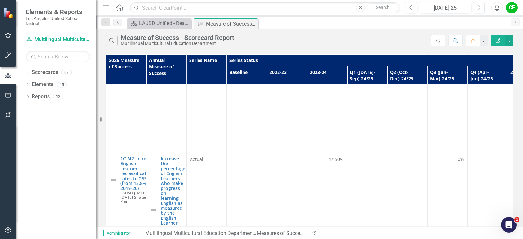
scroll to position [1510, 0]
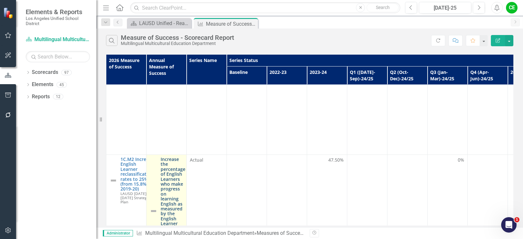
click at [173, 164] on link "Increase the percentage of English Learners who make progress on learning Engli…" at bounding box center [173, 211] width 25 height 109
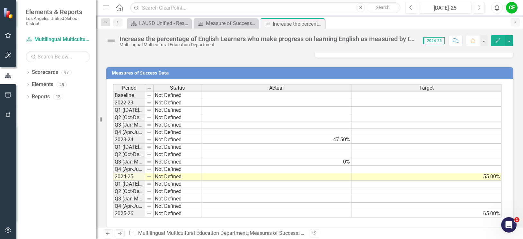
scroll to position [528, 0]
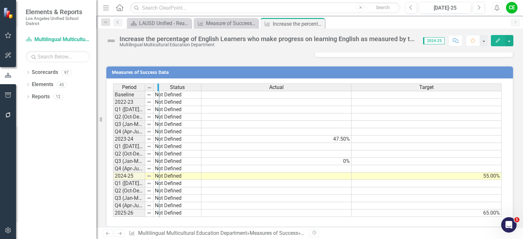
drag, startPoint x: 143, startPoint y: 82, endPoint x: 157, endPoint y: 82, distance: 14.1
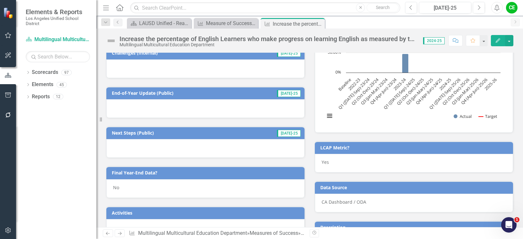
scroll to position [78, 0]
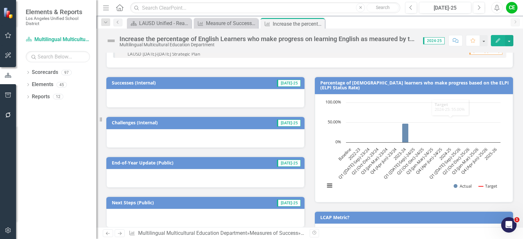
click at [343, 42] on div "Increase the percentage of English Learners who make progress on learning Engli…" at bounding box center [268, 38] width 297 height 7
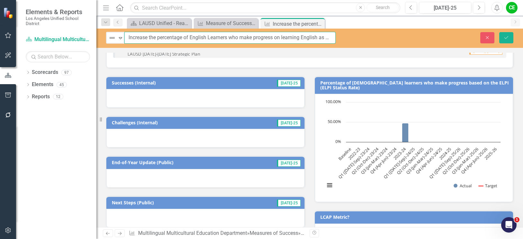
click at [314, 36] on input "Increase the percentage of English Learners who make progress on learning Engli…" at bounding box center [229, 38] width 211 height 12
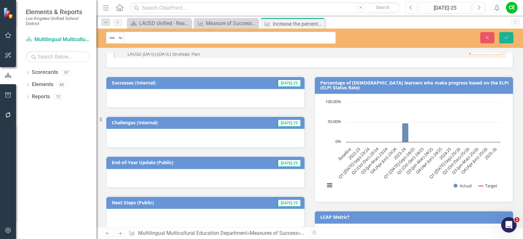
scroll to position [0, 0]
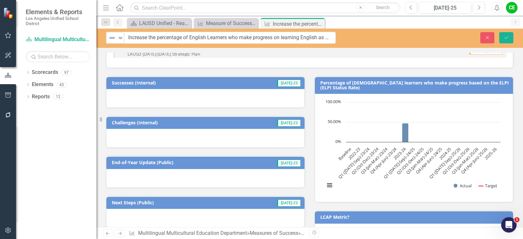
click at [487, 31] on div "Not Defined Expand Increase the percentage of English Learners who make progres…" at bounding box center [309, 38] width 427 height 19
click at [486, 35] on icon "Close" at bounding box center [488, 37] width 6 height 4
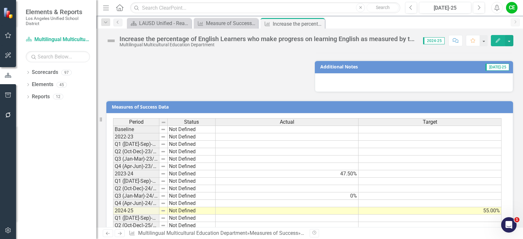
scroll to position [528, 0]
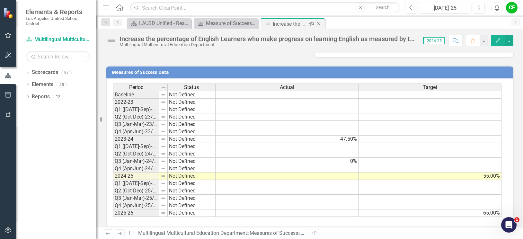
click at [319, 22] on icon "Close" at bounding box center [319, 23] width 6 height 5
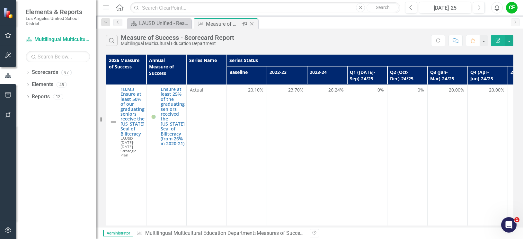
click at [253, 24] on icon "Close" at bounding box center [252, 23] width 6 height 5
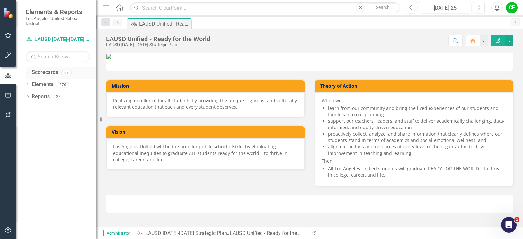
click at [28, 70] on div "Dropdown Scorecards 97" at bounding box center [61, 73] width 71 height 12
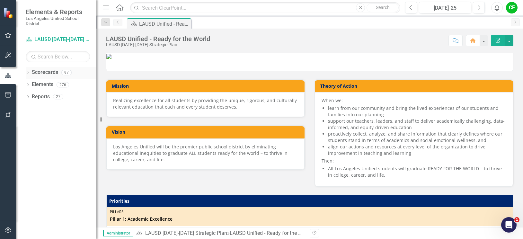
click at [29, 73] on icon "Dropdown" at bounding box center [28, 73] width 4 height 4
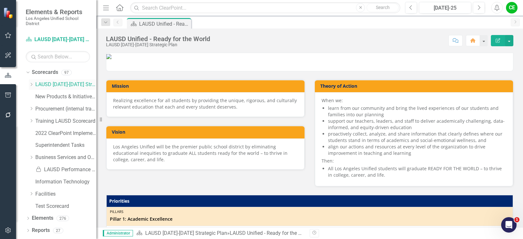
click at [31, 85] on icon "Dropdown" at bounding box center [31, 85] width 5 height 4
click at [38, 157] on icon "Dropdown" at bounding box center [37, 158] width 5 height 4
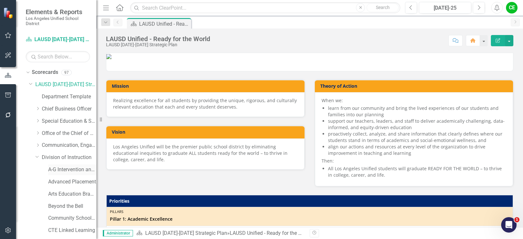
click at [72, 168] on link "A-G Intervention and Support" at bounding box center [72, 169] width 48 height 7
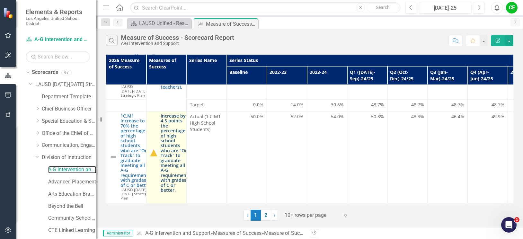
scroll to position [64, 0]
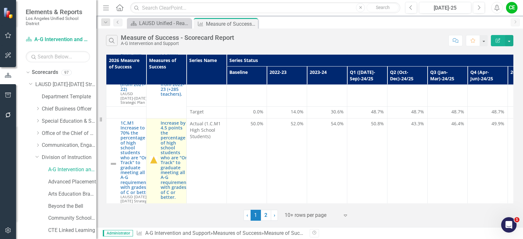
click at [159, 138] on div "Increase by 4.5 points the percentage of high school students who are "On Track…" at bounding box center [166, 160] width 33 height 79
click at [172, 138] on link "Increase by 4.5 points the percentage of high school students who are "On Track…" at bounding box center [176, 160] width 30 height 79
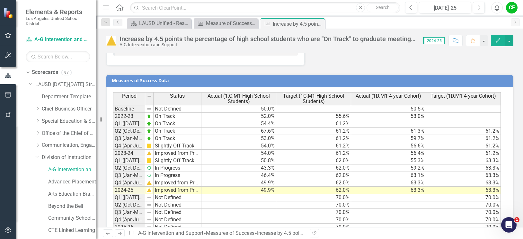
scroll to position [1088, 0]
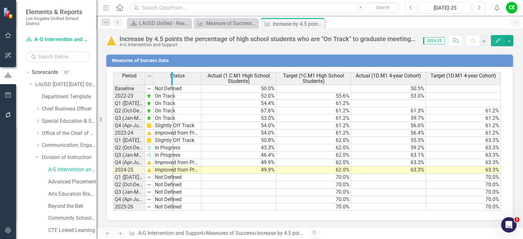
drag, startPoint x: 144, startPoint y: 80, endPoint x: 172, endPoint y: 81, distance: 28.0
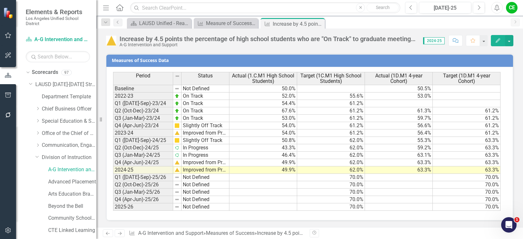
click at [113, 174] on div "Period Status Actual (1.C.M1 High School Students) Target (1C.M1 High School St…" at bounding box center [113, 141] width 0 height 139
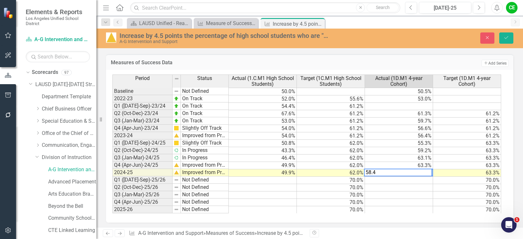
type textarea "58.4"
click at [427, 178] on td at bounding box center [399, 180] width 68 height 7
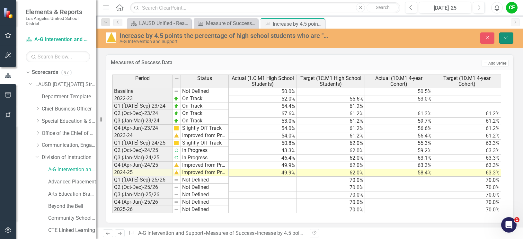
click at [504, 38] on icon "Save" at bounding box center [507, 37] width 6 height 4
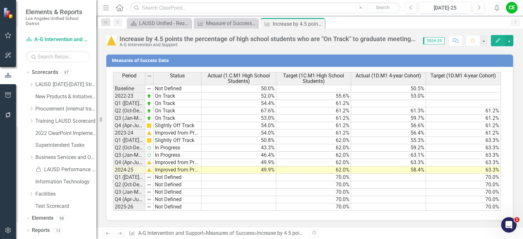
click at [168, 171] on td "Improved from Previous Year" at bounding box center [178, 169] width 48 height 7
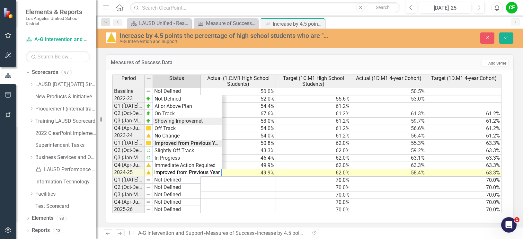
type textarea "Showing Improvemet"
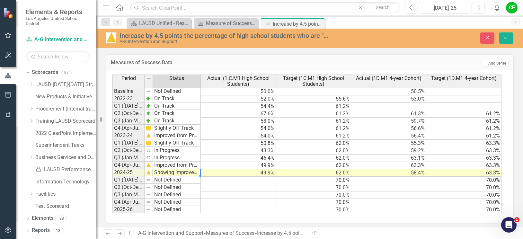
click at [190, 121] on div "Period Status Actual (1.C.M1 High School Students) Target (1C.M1 High School St…" at bounding box center [307, 144] width 390 height 139
click at [510, 37] on button "Save" at bounding box center [506, 37] width 14 height 11
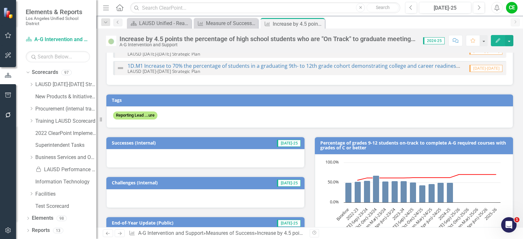
scroll to position [27, 0]
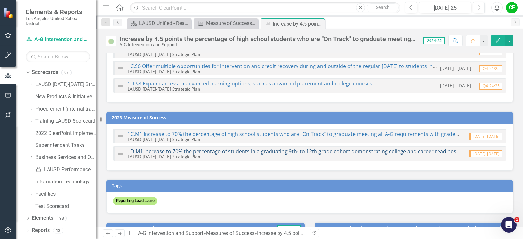
click at [278, 151] on link "1D.M1 Increase to 70% the percentage of students in a graduating 9th- to 12th g…" at bounding box center [377, 151] width 499 height 7
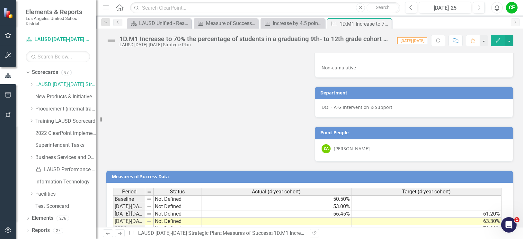
scroll to position [550, 0]
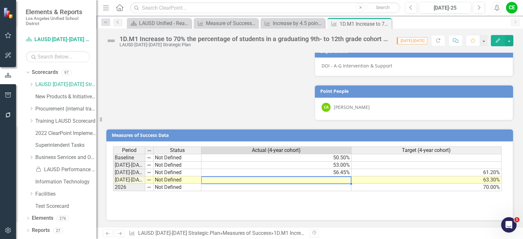
click at [345, 183] on td at bounding box center [276, 179] width 150 height 7
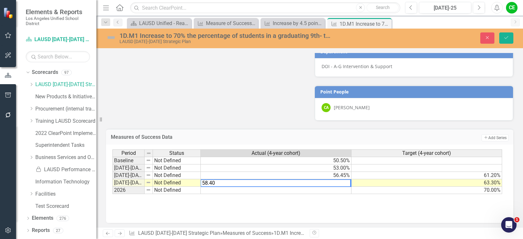
type textarea "58.40"
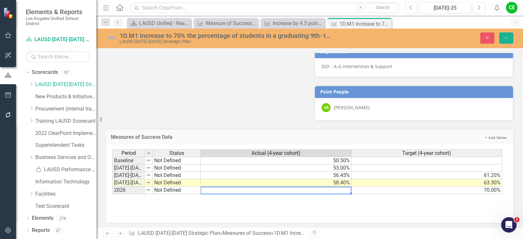
click at [338, 191] on td at bounding box center [276, 190] width 151 height 7
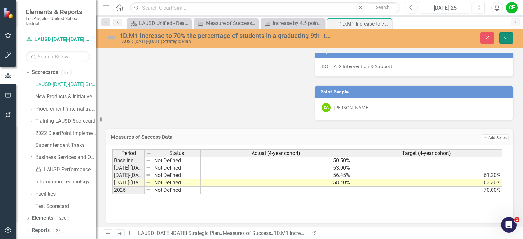
click at [507, 38] on icon "Save" at bounding box center [507, 37] width 6 height 4
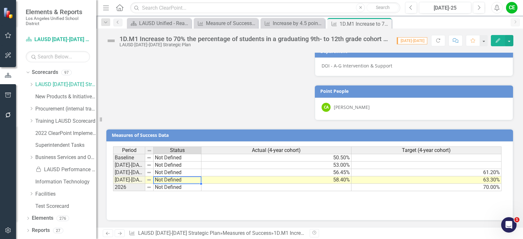
click at [168, 180] on td "Not Defined" at bounding box center [178, 179] width 48 height 7
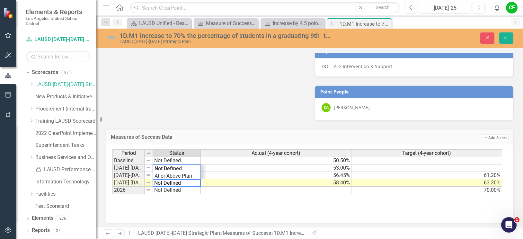
drag, startPoint x: 183, startPoint y: 180, endPoint x: 137, endPoint y: 179, distance: 45.3
click at [137, 179] on div "Period Status Actual (4-year cohort) Target (4-year cohort) Baseline Not Define…" at bounding box center [307, 171] width 390 height 45
click at [173, 175] on div "Period Status Actual (4-year cohort) Target (4-year cohort) Baseline Not Define…" at bounding box center [307, 171] width 390 height 45
type textarea "Showing Improvemet"
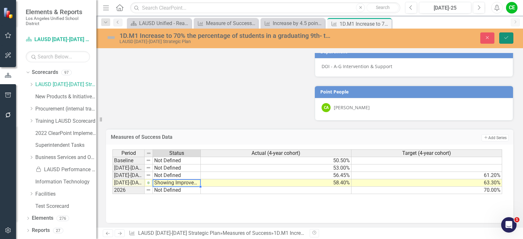
click at [509, 38] on button "Save" at bounding box center [506, 37] width 14 height 11
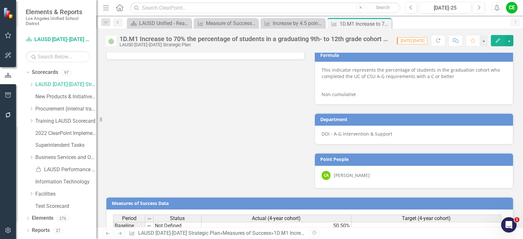
scroll to position [418, 0]
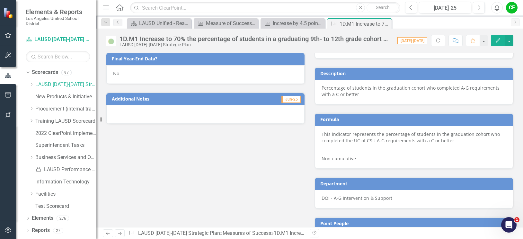
click at [129, 77] on div "No" at bounding box center [205, 74] width 198 height 19
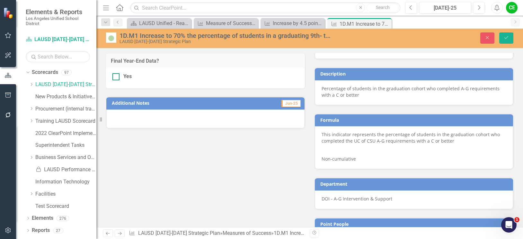
click at [118, 77] on div at bounding box center [115, 76] width 7 height 7
click at [117, 77] on input "Yes" at bounding box center [114, 75] width 4 height 4
checkbox input "true"
click at [506, 39] on icon "submit" at bounding box center [507, 37] width 4 height 3
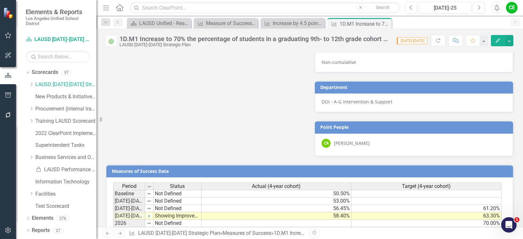
scroll to position [550, 0]
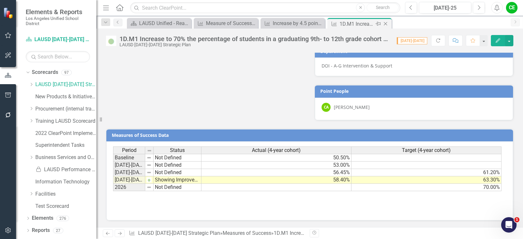
click at [385, 23] on icon at bounding box center [386, 24] width 4 height 4
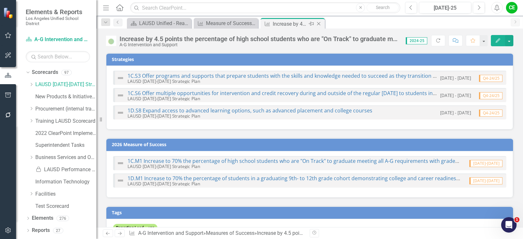
click at [318, 22] on icon "Close" at bounding box center [319, 23] width 6 height 5
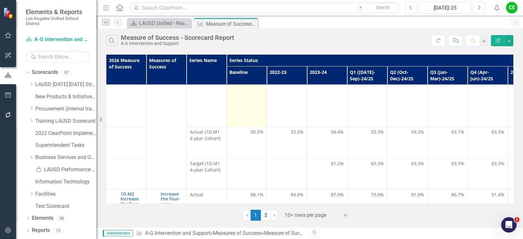
scroll to position [482, 0]
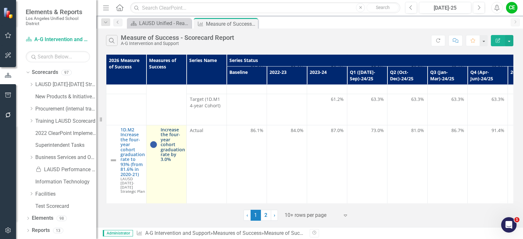
click at [166, 127] on link "Increase the four-year cohort graduation rate by 3.0%" at bounding box center [173, 144] width 24 height 35
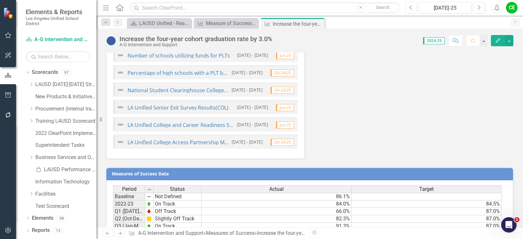
scroll to position [937, 0]
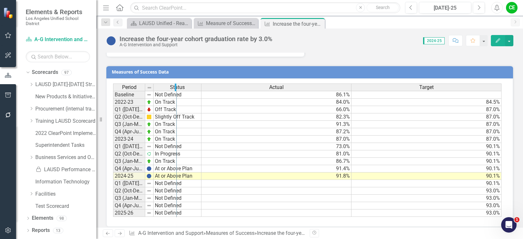
drag, startPoint x: 145, startPoint y: 81, endPoint x: 176, endPoint y: 83, distance: 31.6
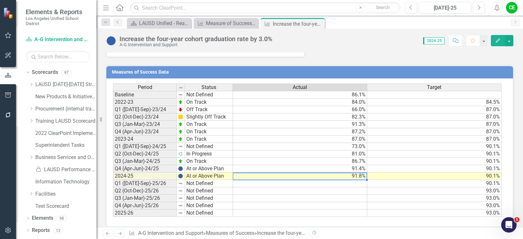
click at [294, 173] on td "91.8%" at bounding box center [300, 176] width 134 height 7
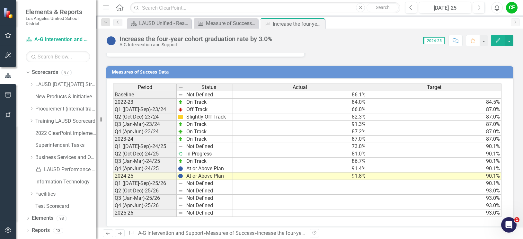
click at [372, 40] on div "Score: 0.00 2024-25 Completed Comment Favorite Edit" at bounding box center [395, 40] width 238 height 11
drag, startPoint x: 176, startPoint y: 82, endPoint x: 188, endPoint y: 83, distance: 11.6
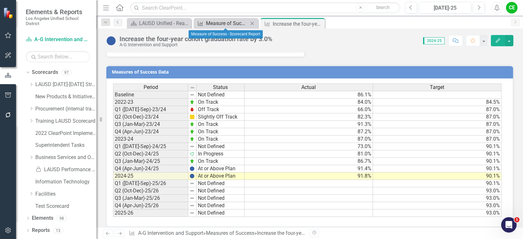
click at [210, 22] on div "Measure of Success - Scorecard Report" at bounding box center [227, 23] width 42 height 8
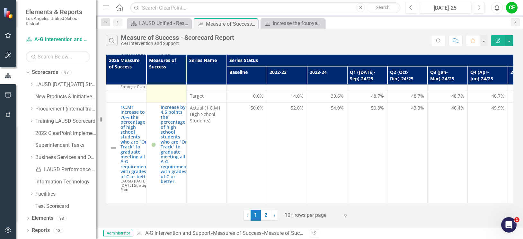
scroll to position [96, 0]
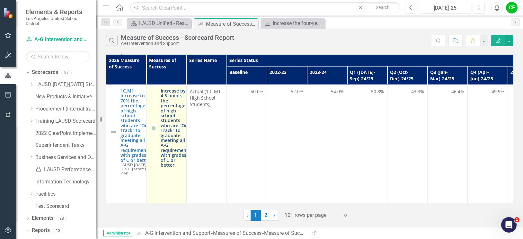
click at [167, 131] on link "Increase by 4.5 points the percentage of high school students who are "On Track…" at bounding box center [176, 127] width 30 height 79
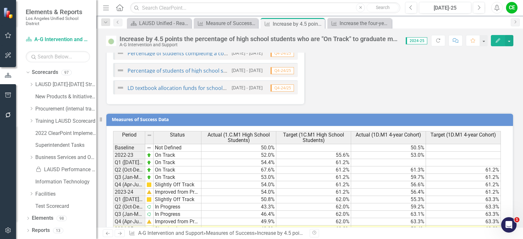
scroll to position [1088, 0]
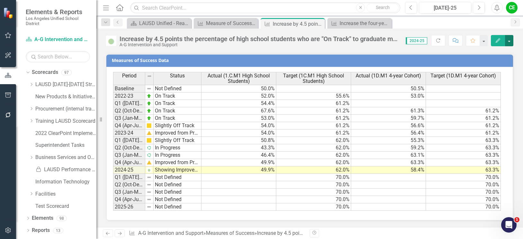
click at [509, 42] on button "button" at bounding box center [509, 40] width 8 height 11
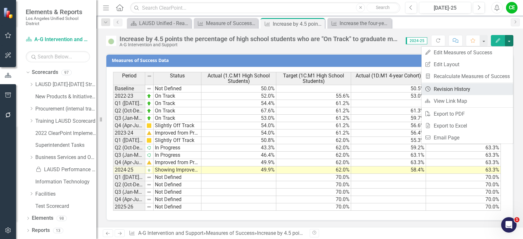
click at [465, 87] on link "Revision History Revision History" at bounding box center [468, 89] width 92 height 12
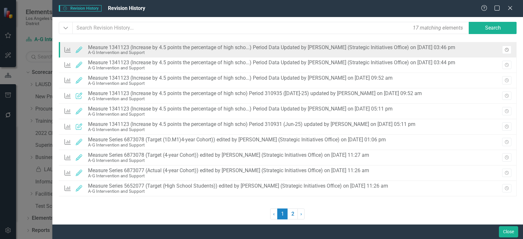
click at [506, 49] on icon "Revision History" at bounding box center [507, 50] width 5 height 4
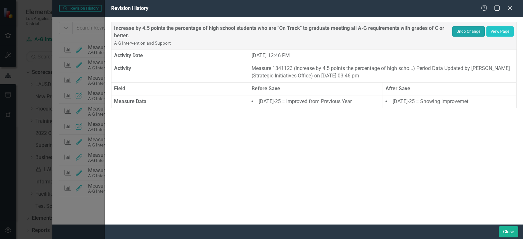
click at [464, 30] on button "Undo Change" at bounding box center [468, 31] width 32 height 10
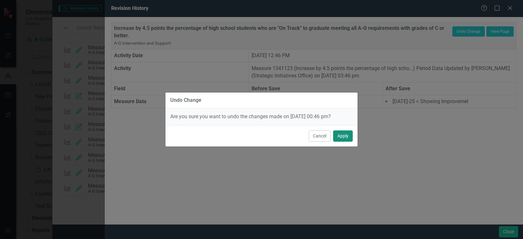
click at [338, 137] on button "Apply" at bounding box center [343, 135] width 20 height 11
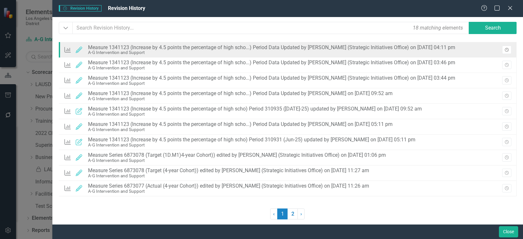
click at [507, 49] on icon "Revision History" at bounding box center [507, 50] width 5 height 4
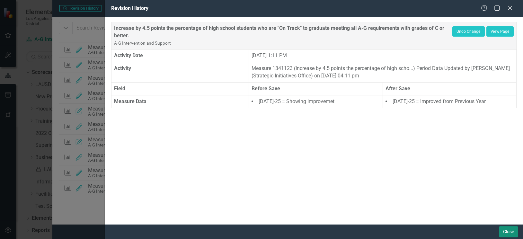
click at [511, 235] on button "Close" at bounding box center [508, 231] width 19 height 11
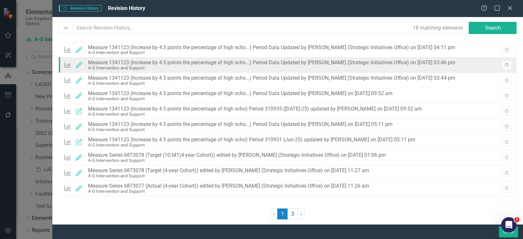
click at [507, 63] on button "Revision History" at bounding box center [506, 65] width 9 height 8
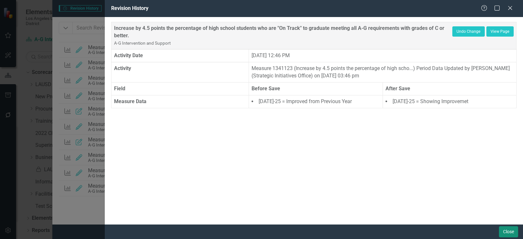
click at [505, 235] on button "Close" at bounding box center [508, 231] width 19 height 11
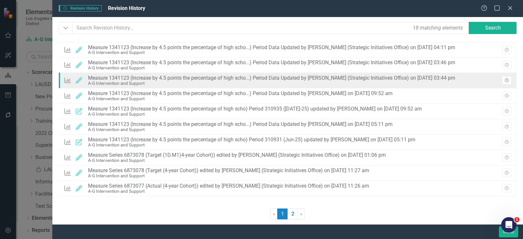
click at [508, 80] on icon "Revision History" at bounding box center [507, 81] width 5 height 4
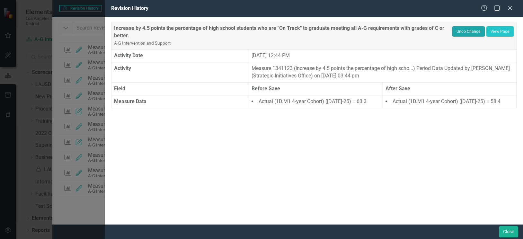
click at [465, 32] on button "Undo Change" at bounding box center [468, 31] width 32 height 10
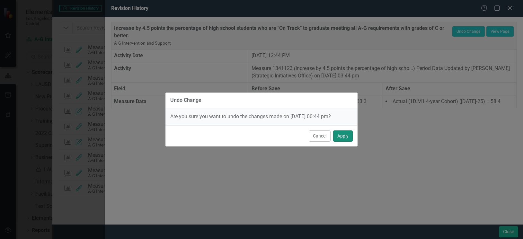
drag, startPoint x: 340, startPoint y: 138, endPoint x: 424, endPoint y: 204, distance: 107.5
click at [340, 138] on button "Apply" at bounding box center [343, 135] width 20 height 11
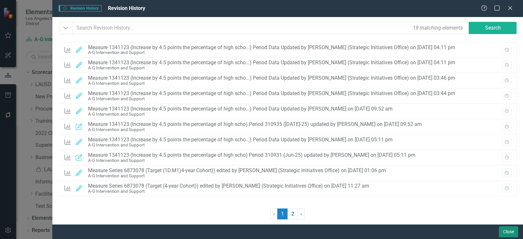
click at [509, 233] on button "Close" at bounding box center [508, 231] width 19 height 11
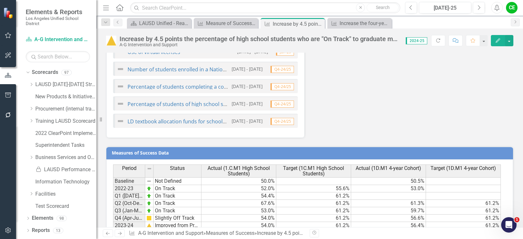
scroll to position [959, 0]
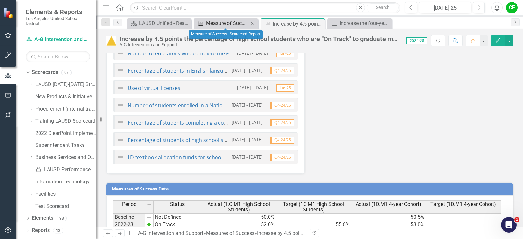
click at [225, 21] on div "Measure of Success - Scorecard Report" at bounding box center [227, 23] width 42 height 8
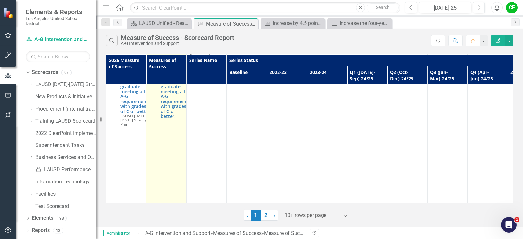
scroll to position [96, 0]
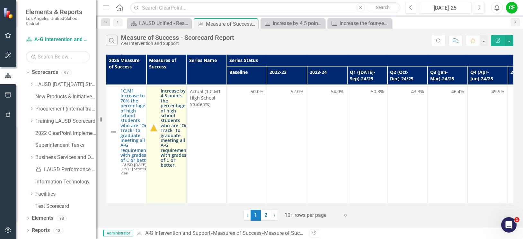
click at [167, 139] on link "Increase by 4.5 points the percentage of high school students who are "On Track…" at bounding box center [176, 127] width 30 height 79
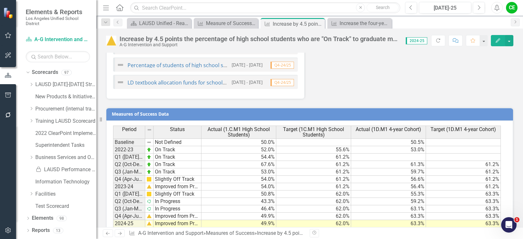
scroll to position [1088, 0]
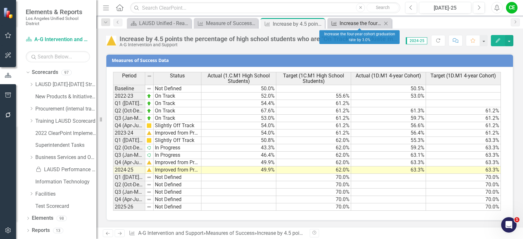
click at [356, 22] on div "Increase the four-year cohort graduation rate by 3.0%" at bounding box center [361, 23] width 42 height 8
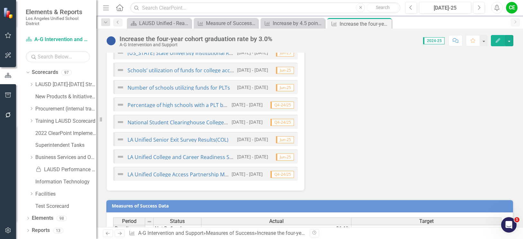
scroll to position [937, 0]
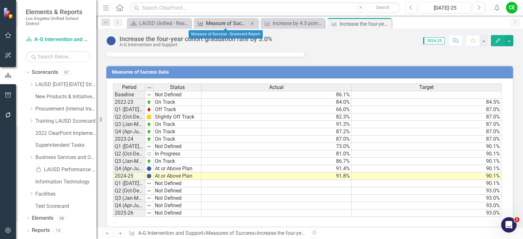
click at [233, 23] on div "Measure of Success - Scorecard Report" at bounding box center [227, 23] width 42 height 8
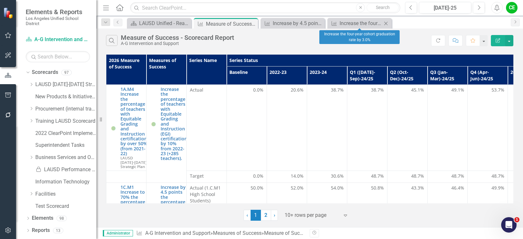
click at [386, 23] on icon "Close" at bounding box center [386, 23] width 6 height 5
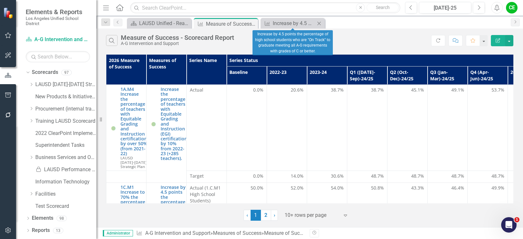
click at [318, 21] on icon "Close" at bounding box center [319, 23] width 6 height 5
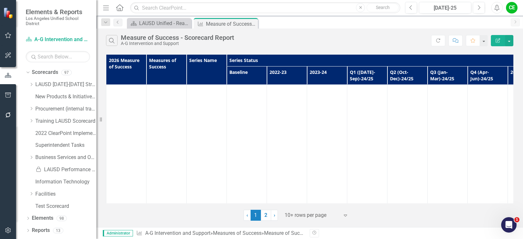
scroll to position [1466, 0]
click at [267, 216] on link "2" at bounding box center [266, 215] width 10 height 11
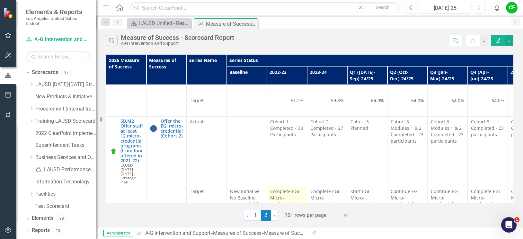
scroll to position [192, 0]
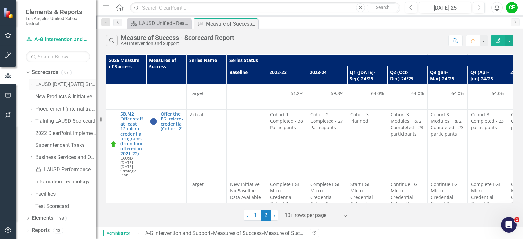
click at [31, 84] on icon "Dropdown" at bounding box center [31, 85] width 5 height 4
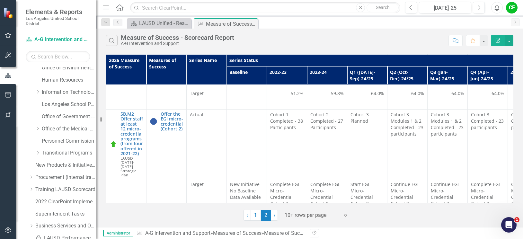
scroll to position [161, 0]
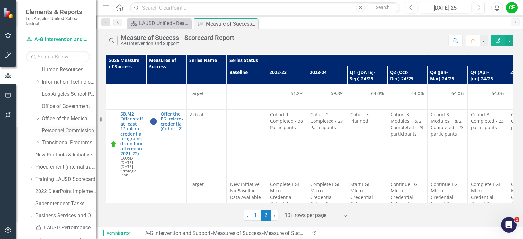
click at [63, 128] on link "Personnel Commission" at bounding box center [69, 130] width 55 height 7
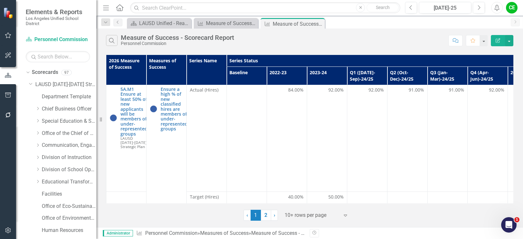
scroll to position [161, 0]
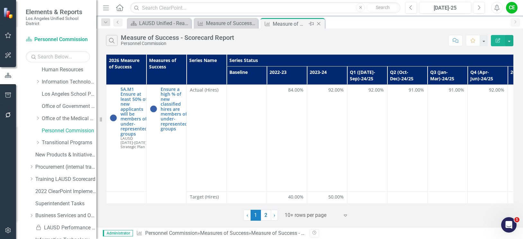
click at [319, 22] on icon "Close" at bounding box center [319, 23] width 6 height 5
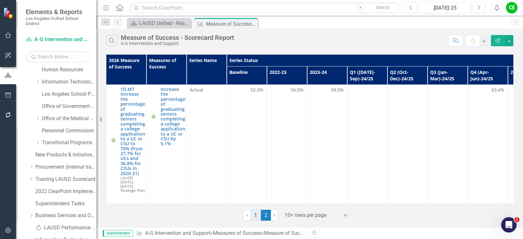
click at [253, 214] on link "1" at bounding box center [256, 215] width 10 height 11
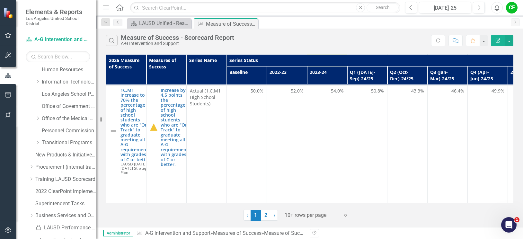
scroll to position [96, 0]
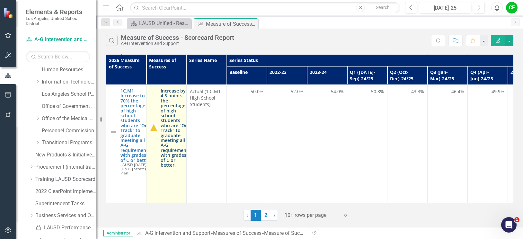
click at [174, 121] on link "Increase by 4.5 points the percentage of high school students who are "On Track…" at bounding box center [176, 127] width 30 height 79
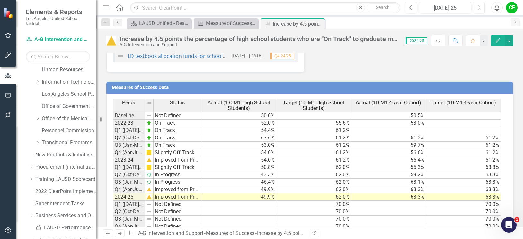
scroll to position [1088, 0]
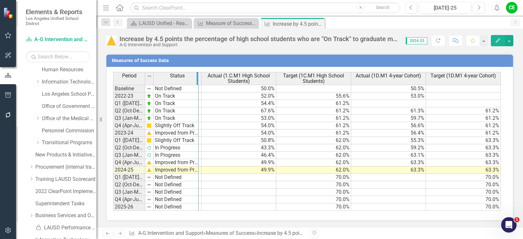
drag, startPoint x: 145, startPoint y: 77, endPoint x: 198, endPoint y: 81, distance: 53.5
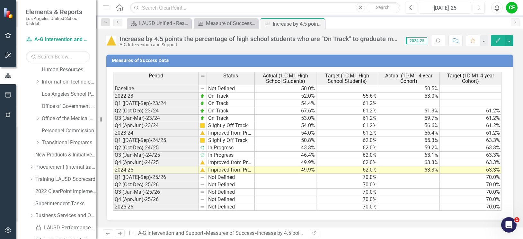
click at [419, 172] on td "63.3%" at bounding box center [409, 169] width 62 height 7
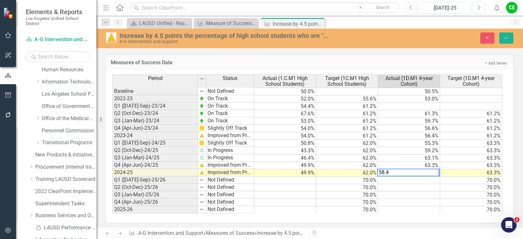
type textarea "58.4"
click at [414, 180] on td at bounding box center [409, 180] width 62 height 7
click at [502, 36] on button "Save" at bounding box center [506, 37] width 14 height 11
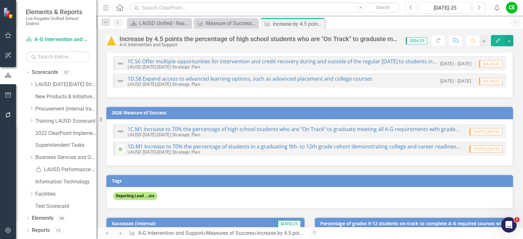
scroll to position [0, 0]
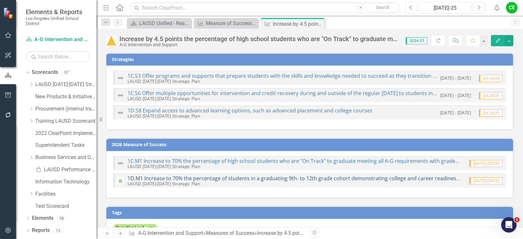
click at [266, 178] on link "1D.M1 Increase to 70% the percentage of students in a graduating 9th- to 12th g…" at bounding box center [377, 178] width 499 height 7
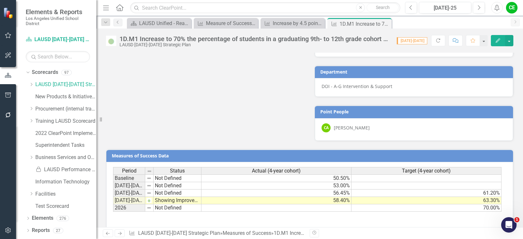
scroll to position [550, 0]
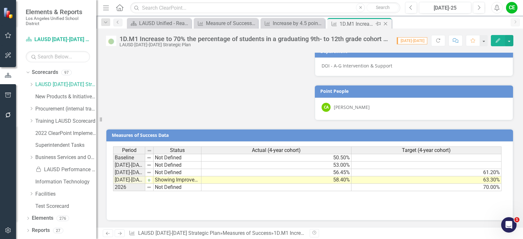
click at [384, 24] on icon "Close" at bounding box center [385, 23] width 6 height 5
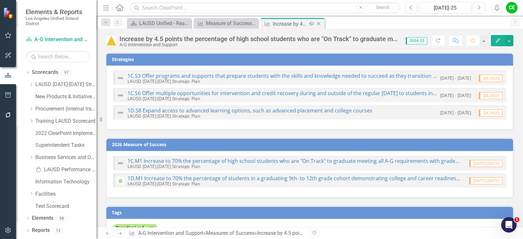
click at [319, 23] on icon at bounding box center [319, 24] width 4 height 4
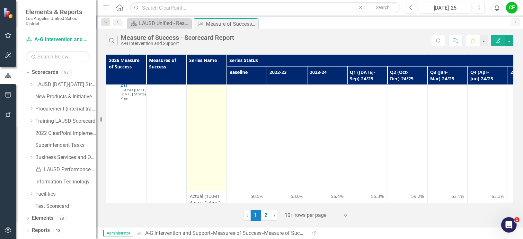
scroll to position [482, 0]
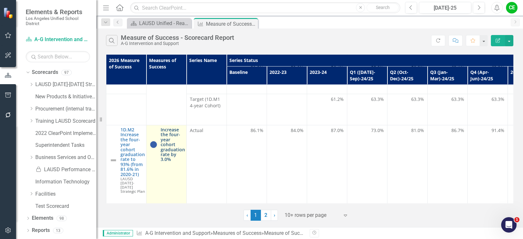
click at [169, 127] on link "Increase the four-year cohort graduation rate by 3.0%" at bounding box center [173, 144] width 24 height 35
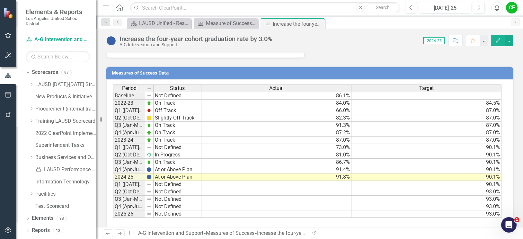
scroll to position [937, 0]
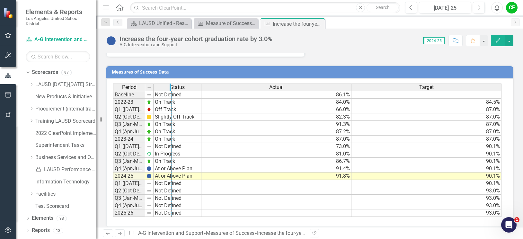
drag, startPoint x: 143, startPoint y: 82, endPoint x: 170, endPoint y: 85, distance: 26.6
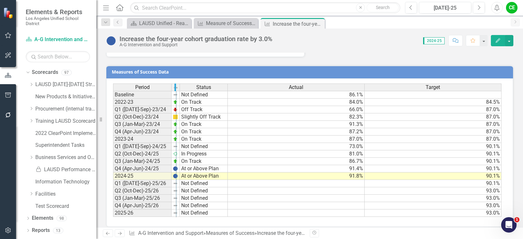
drag, startPoint x: 171, startPoint y: 82, endPoint x: 176, endPoint y: 83, distance: 5.5
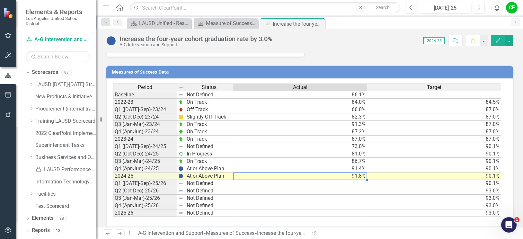
click at [324, 173] on td "91.8%" at bounding box center [300, 176] width 134 height 7
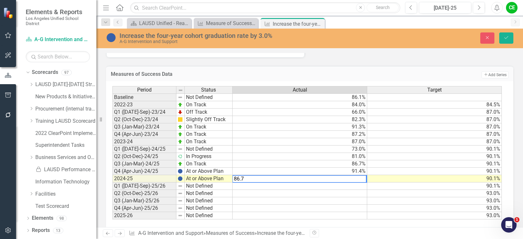
type textarea "86.7"
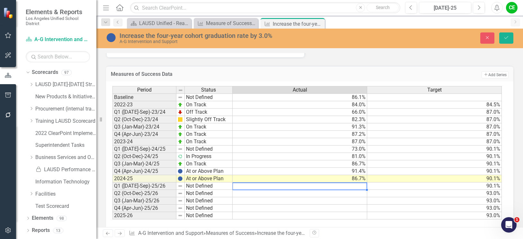
click at [323, 183] on td at bounding box center [300, 186] width 135 height 7
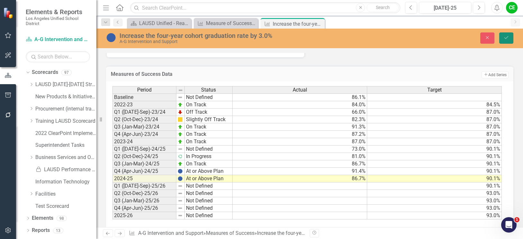
click at [507, 37] on icon "Save" at bounding box center [507, 37] width 6 height 4
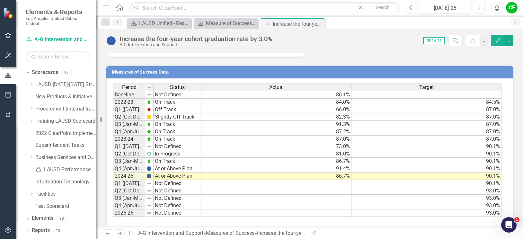
click at [158, 173] on td "At or Above Plan" at bounding box center [178, 176] width 48 height 7
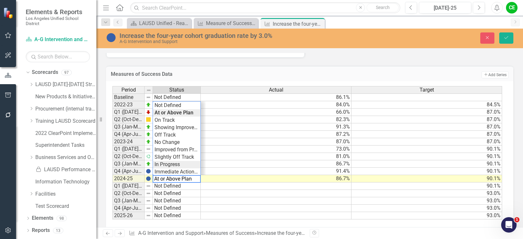
type textarea "In Progress"
click at [165, 158] on div "Period Status Actual Target Baseline Not Defined 86.1% 2022-23 On Track 84.0% 8…" at bounding box center [307, 153] width 390 height 134
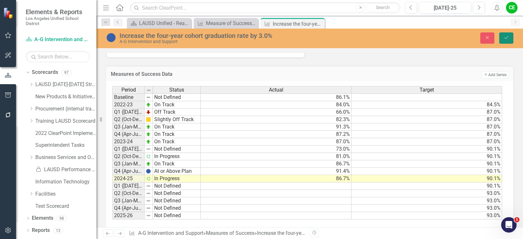
click at [507, 36] on icon "Save" at bounding box center [507, 37] width 6 height 4
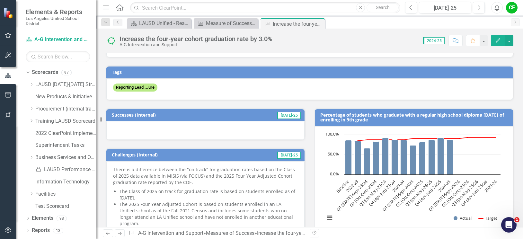
scroll to position [5, 0]
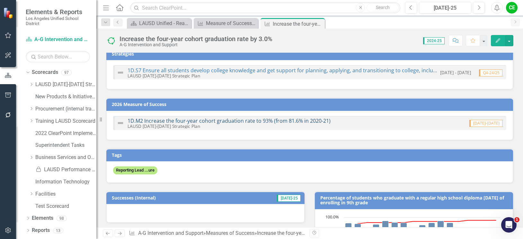
click at [275, 121] on link "1D.M2 Increase the four-year cohort graduation rate to 93% (from 81.6% in 2020-…" at bounding box center [229, 120] width 203 height 7
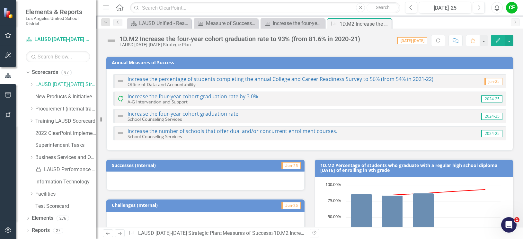
scroll to position [96, 0]
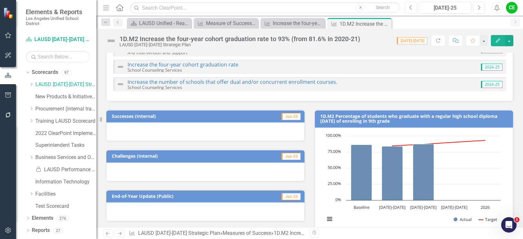
click at [414, 7] on button "Previous" at bounding box center [411, 8] width 12 height 12
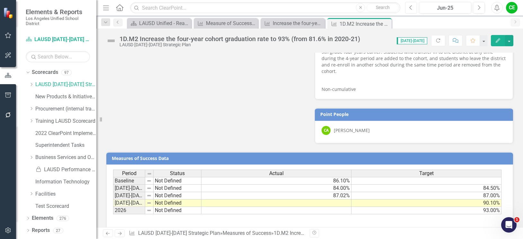
scroll to position [485, 0]
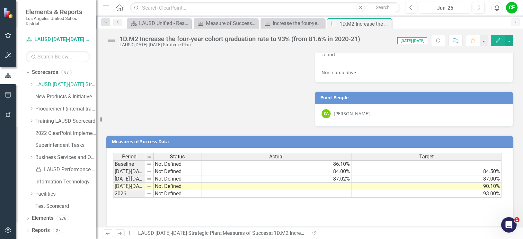
click at [344, 183] on td at bounding box center [276, 186] width 150 height 7
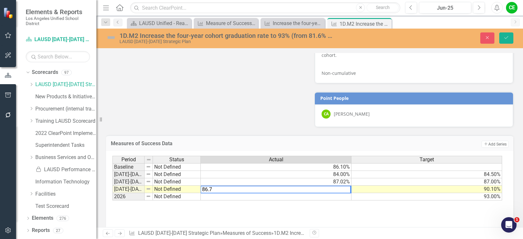
type textarea "86.7"
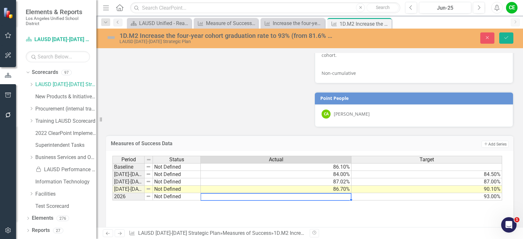
click at [339, 193] on td at bounding box center [276, 196] width 151 height 7
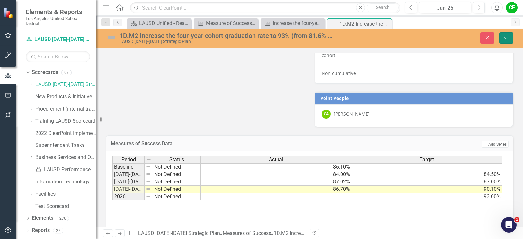
click at [504, 34] on button "Save" at bounding box center [506, 37] width 14 height 11
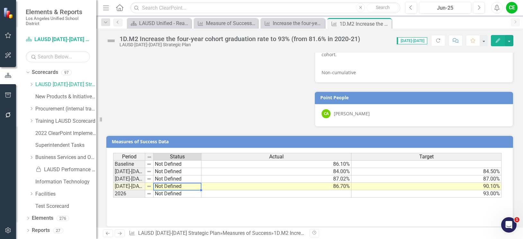
click at [166, 183] on td "Not Defined" at bounding box center [178, 186] width 48 height 7
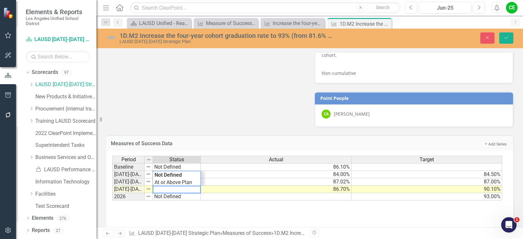
drag, startPoint x: 185, startPoint y: 183, endPoint x: 113, endPoint y: 180, distance: 71.7
click at [113, 180] on div "Period Status Actual Target Baseline Not Defined 86.10% [DATE]-[DATE] Not Defin…" at bounding box center [307, 178] width 390 height 45
click at [171, 178] on div "Period Status Actual Target Baseline Not Defined 86.10% [DATE]-[DATE] Not Defin…" at bounding box center [307, 178] width 390 height 45
type textarea "In Progress"
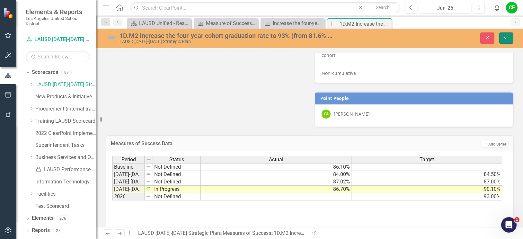
click at [510, 35] on button "Save" at bounding box center [506, 37] width 14 height 11
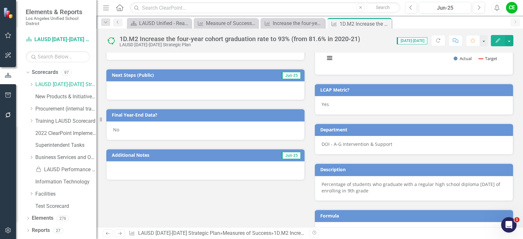
scroll to position [257, 0]
click at [128, 131] on div "No" at bounding box center [205, 131] width 198 height 19
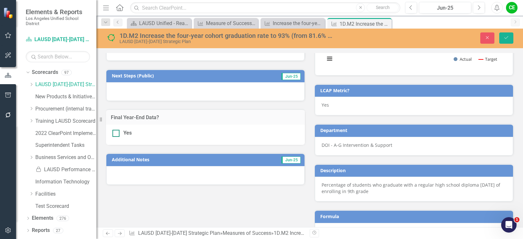
click at [115, 132] on input "Yes" at bounding box center [114, 132] width 4 height 4
checkbox input "true"
click at [504, 38] on icon "Save" at bounding box center [507, 37] width 6 height 4
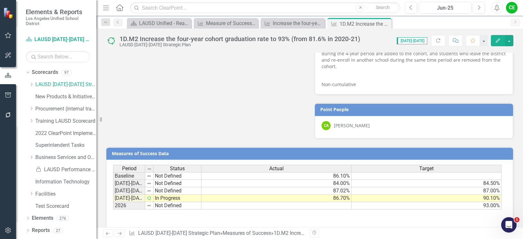
scroll to position [485, 0]
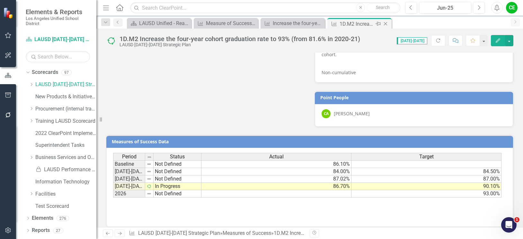
click at [385, 23] on icon "Close" at bounding box center [385, 23] width 6 height 5
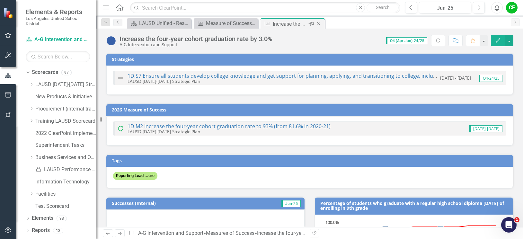
click at [319, 24] on icon at bounding box center [319, 24] width 4 height 4
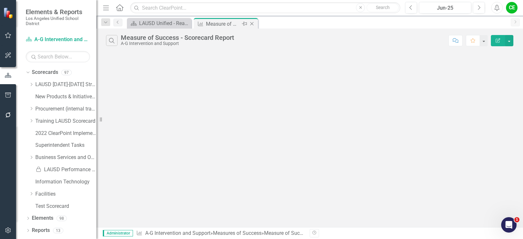
click at [251, 25] on icon "Close" at bounding box center [252, 23] width 6 height 5
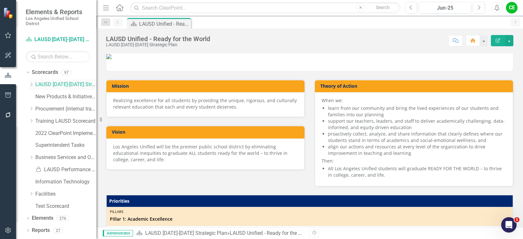
click at [31, 85] on icon at bounding box center [32, 84] width 2 height 3
click at [37, 168] on icon "Dropdown" at bounding box center [37, 169] width 5 height 4
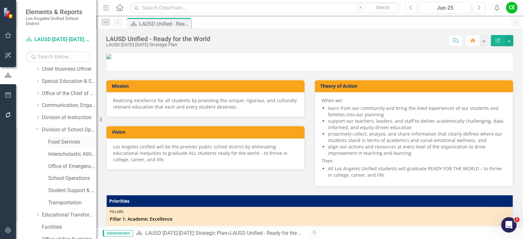
scroll to position [64, 0]
click at [65, 154] on link "School Operations" at bounding box center [72, 153] width 48 height 7
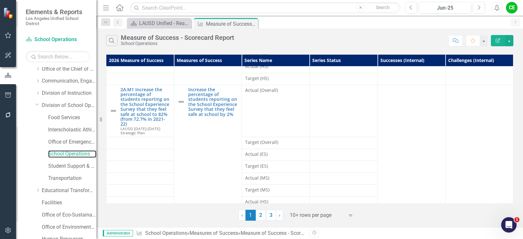
scroll to position [129, 0]
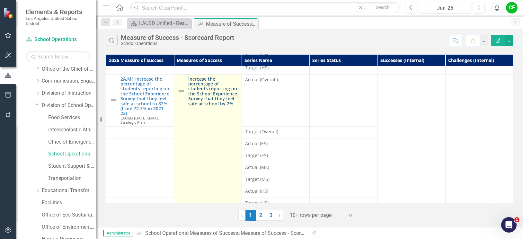
click at [216, 90] on link "Increase the percentage of students reporting on the School Experience Survey t…" at bounding box center [213, 91] width 50 height 30
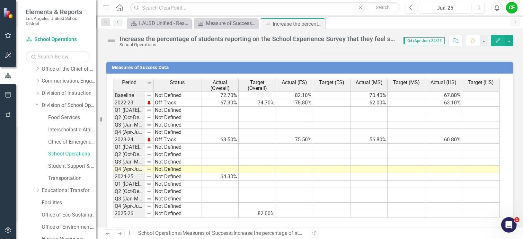
scroll to position [533, 0]
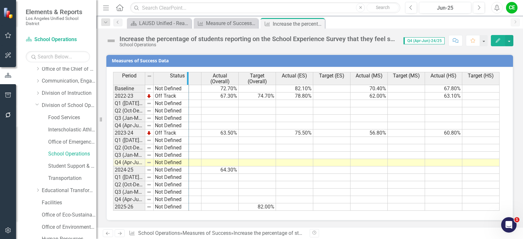
drag, startPoint x: 144, startPoint y: 79, endPoint x: 188, endPoint y: 80, distance: 43.7
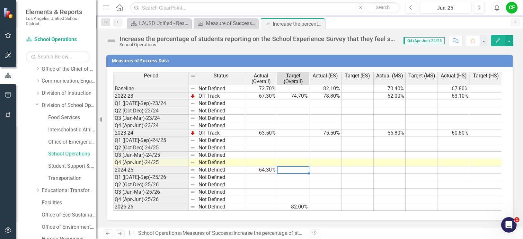
click at [290, 173] on td at bounding box center [293, 169] width 32 height 7
click at [295, 168] on td at bounding box center [293, 169] width 32 height 7
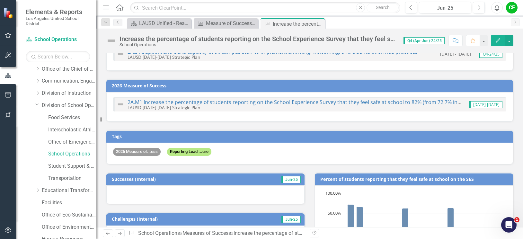
scroll to position [0, 0]
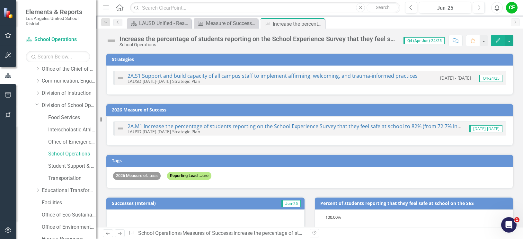
click at [364, 37] on div "Increase the percentage of students reporting on the School Experience Survey t…" at bounding box center [259, 38] width 278 height 7
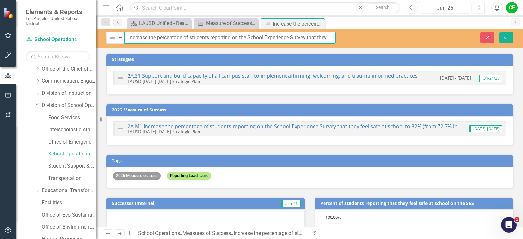
click at [269, 37] on input "Increase the percentage of students reporting on the School Experience Survey t…" at bounding box center [229, 38] width 211 height 12
click at [482, 34] on button "Close" at bounding box center [487, 37] width 14 height 11
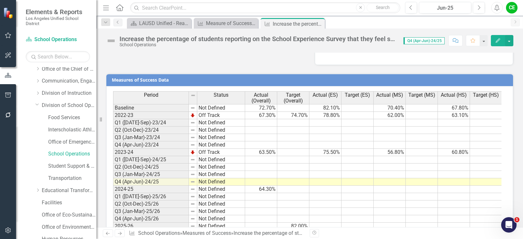
scroll to position [538, 0]
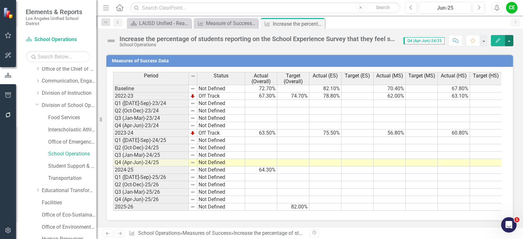
click at [509, 40] on button "button" at bounding box center [509, 40] width 8 height 11
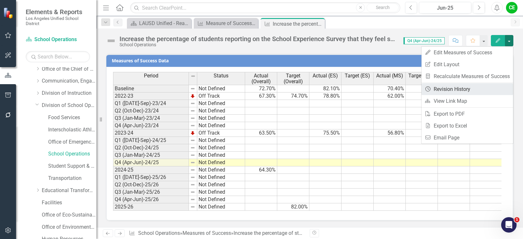
click at [458, 87] on link "Revision History Revision History" at bounding box center [468, 89] width 92 height 12
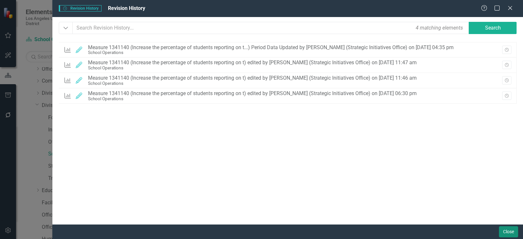
drag, startPoint x: 506, startPoint y: 231, endPoint x: 3, endPoint y: 12, distance: 548.5
click at [506, 231] on button "Close" at bounding box center [508, 231] width 19 height 11
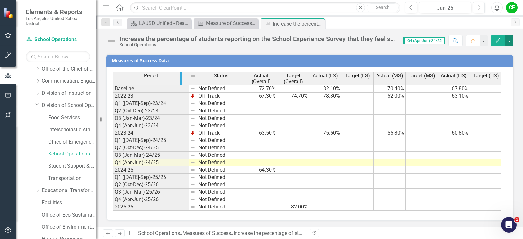
drag, startPoint x: 188, startPoint y: 73, endPoint x: 181, endPoint y: 75, distance: 7.3
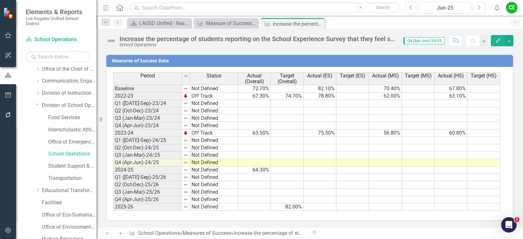
click at [512, 9] on div "CE" at bounding box center [512, 8] width 12 height 12
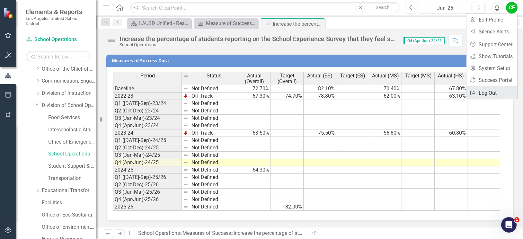
click at [487, 90] on link "Logout Log Out" at bounding box center [492, 93] width 51 height 12
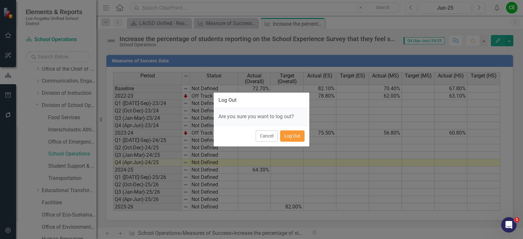
click at [293, 135] on button "Log Out" at bounding box center [292, 135] width 24 height 11
